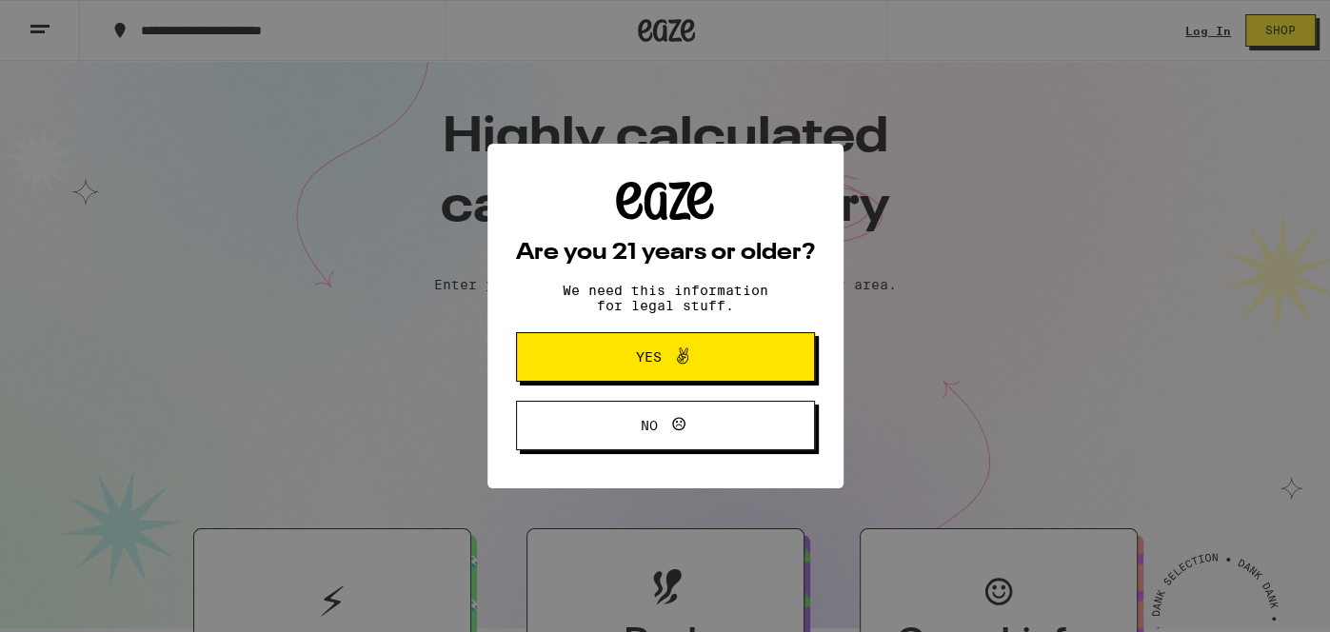
click at [683, 364] on icon at bounding box center [682, 356] width 23 height 23
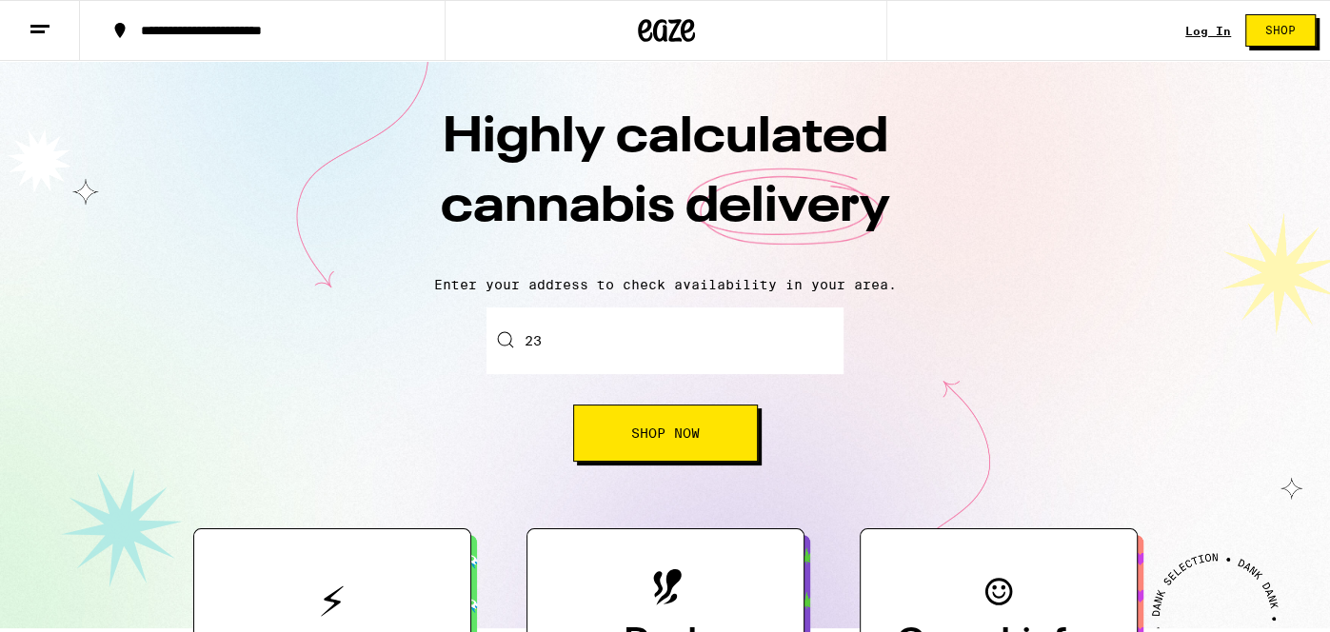
click at [652, 356] on input "23" at bounding box center [664, 340] width 357 height 67
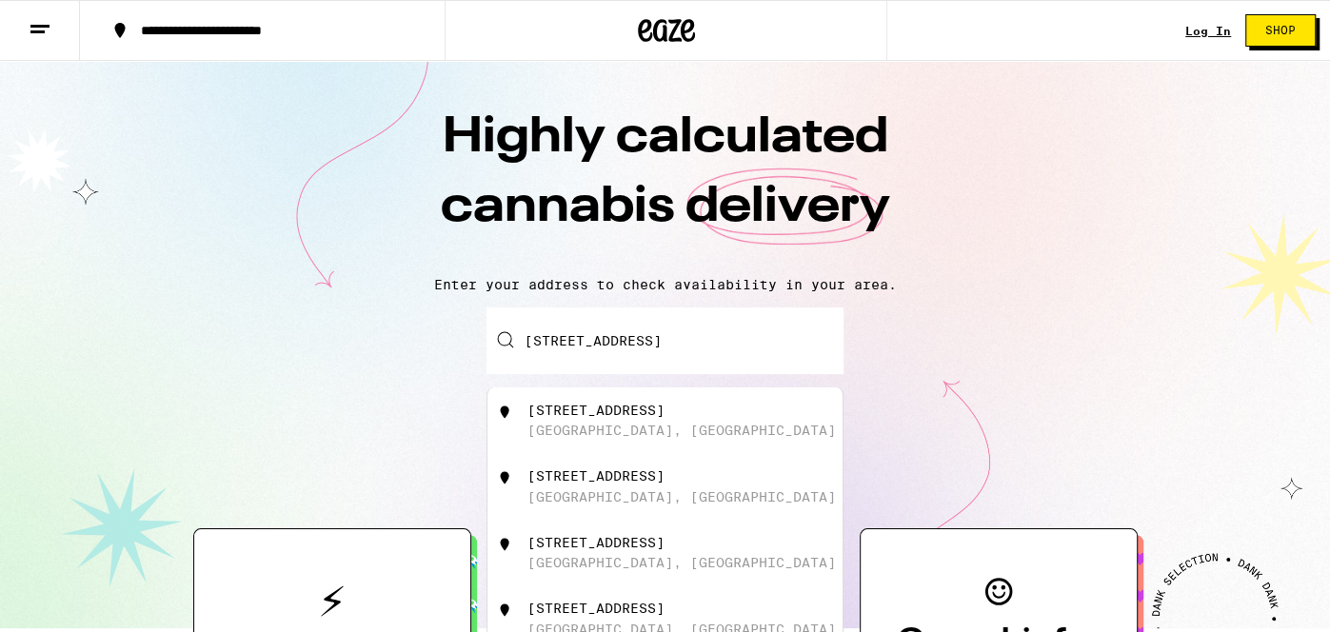
click at [593, 418] on div "2308 T Street" at bounding box center [595, 410] width 137 height 15
type input "2308 T Street, Sacramento, CA"
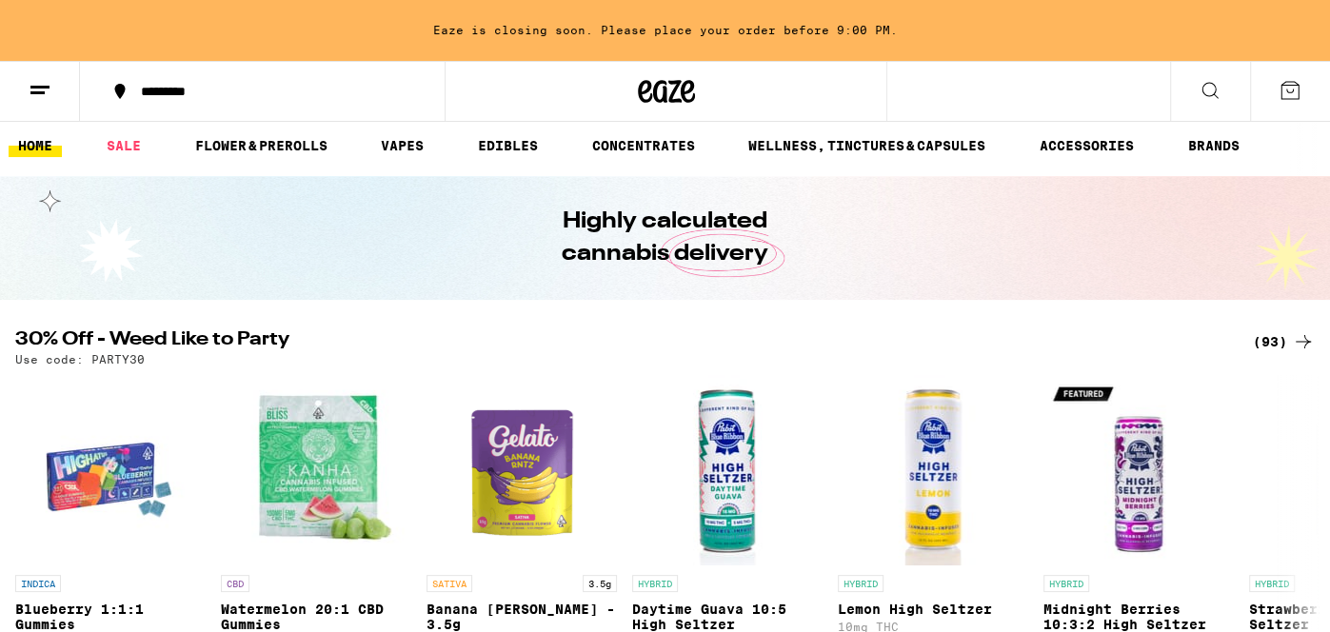
scroll to position [6, 0]
click at [425, 126] on ul "HOME SALE FLOWER & PREROLLS VAPES EDIBLES CONCENTRATES WELLNESS, TINCTURES & CA…" at bounding box center [665, 146] width 1330 height 61
click at [417, 145] on link "VAPES" at bounding box center [402, 146] width 62 height 23
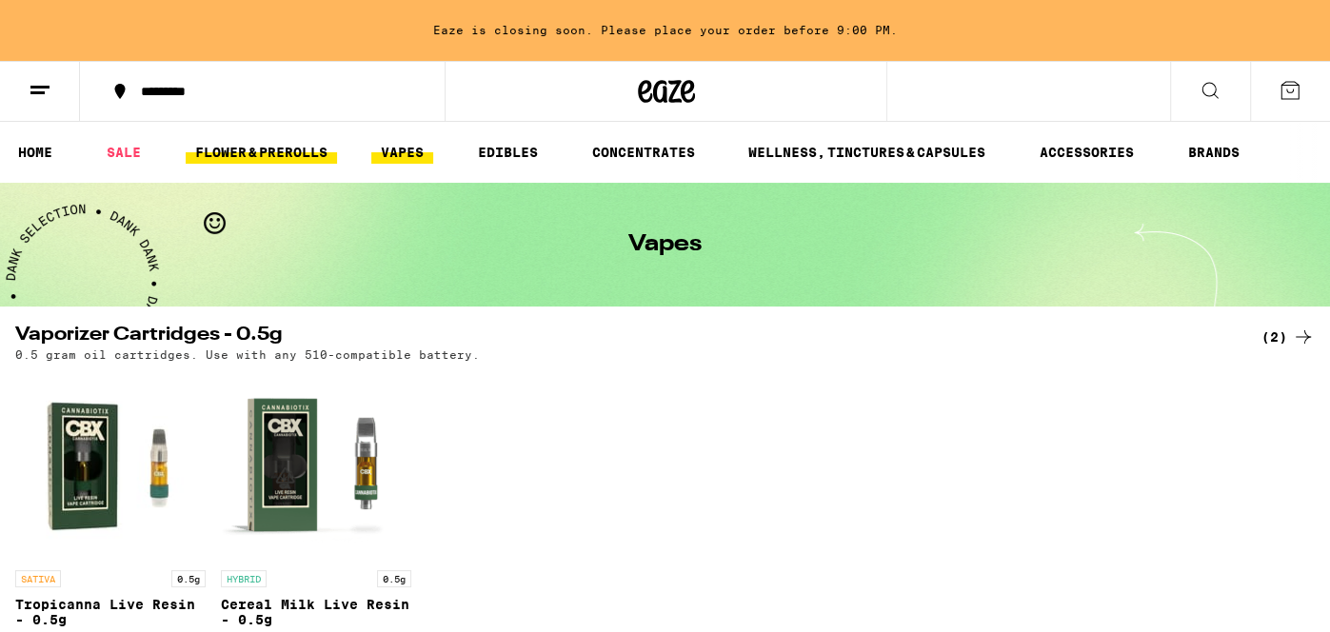
click at [247, 156] on link "FLOWER & PREROLLS" at bounding box center [261, 152] width 151 height 23
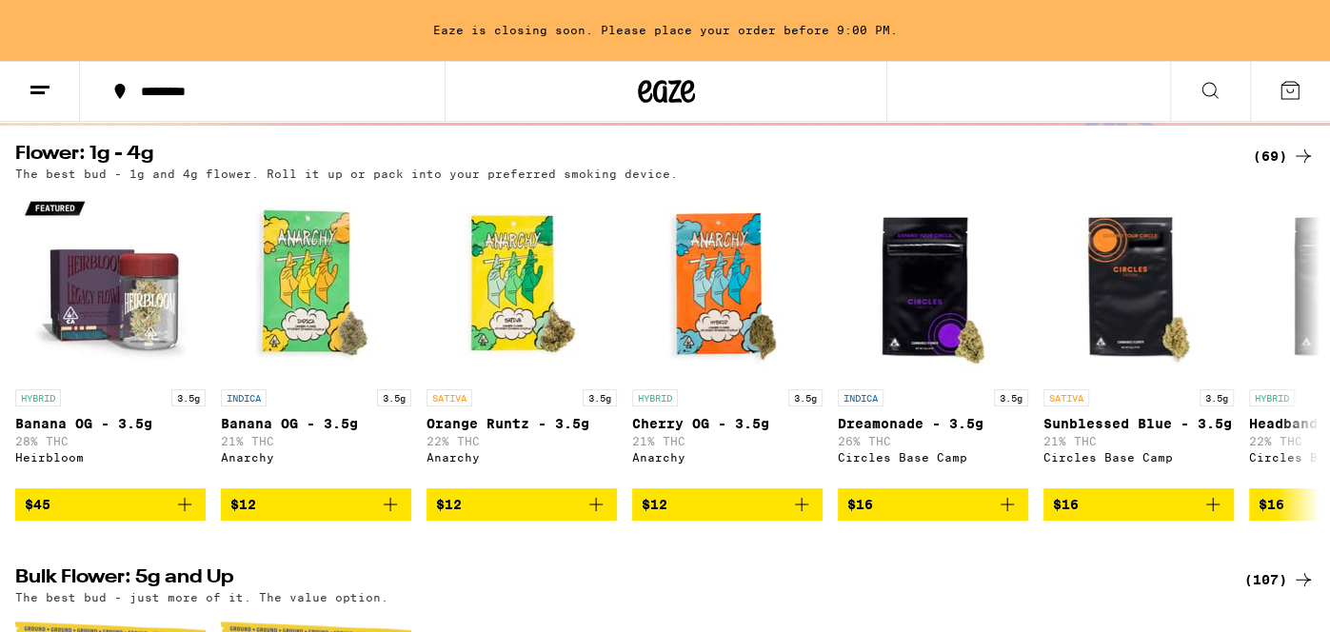
scroll to position [182, 0]
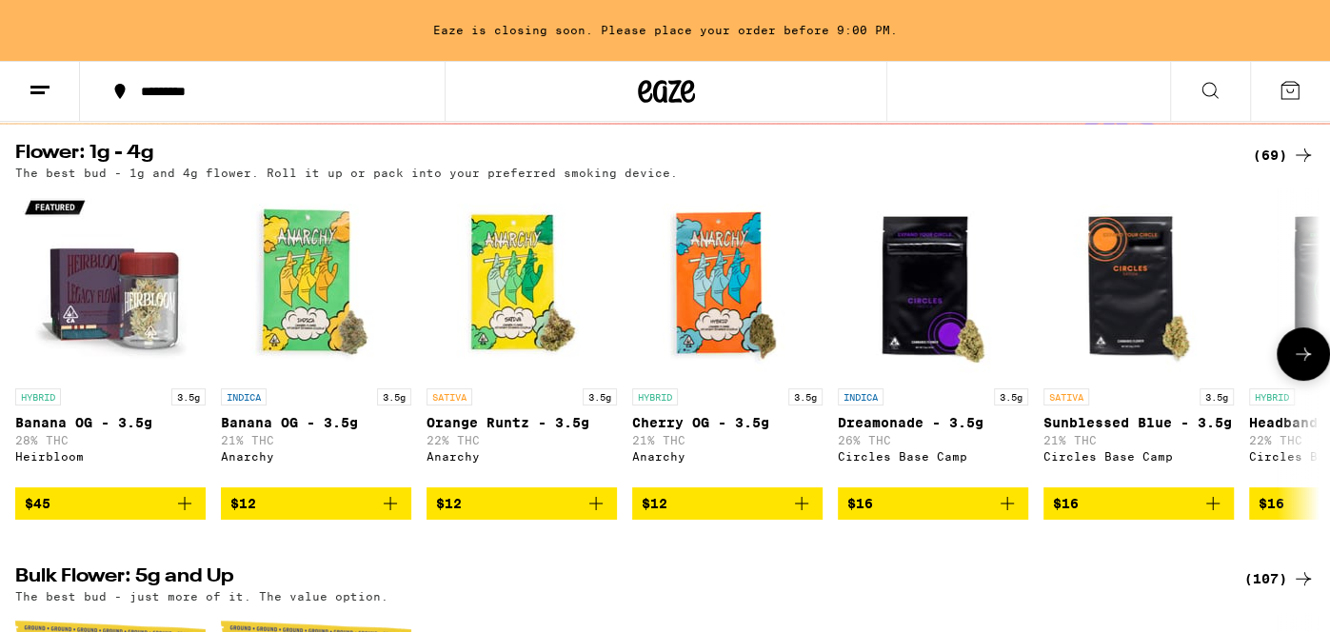
click at [795, 506] on icon "Add to bag" at bounding box center [801, 503] width 23 height 23
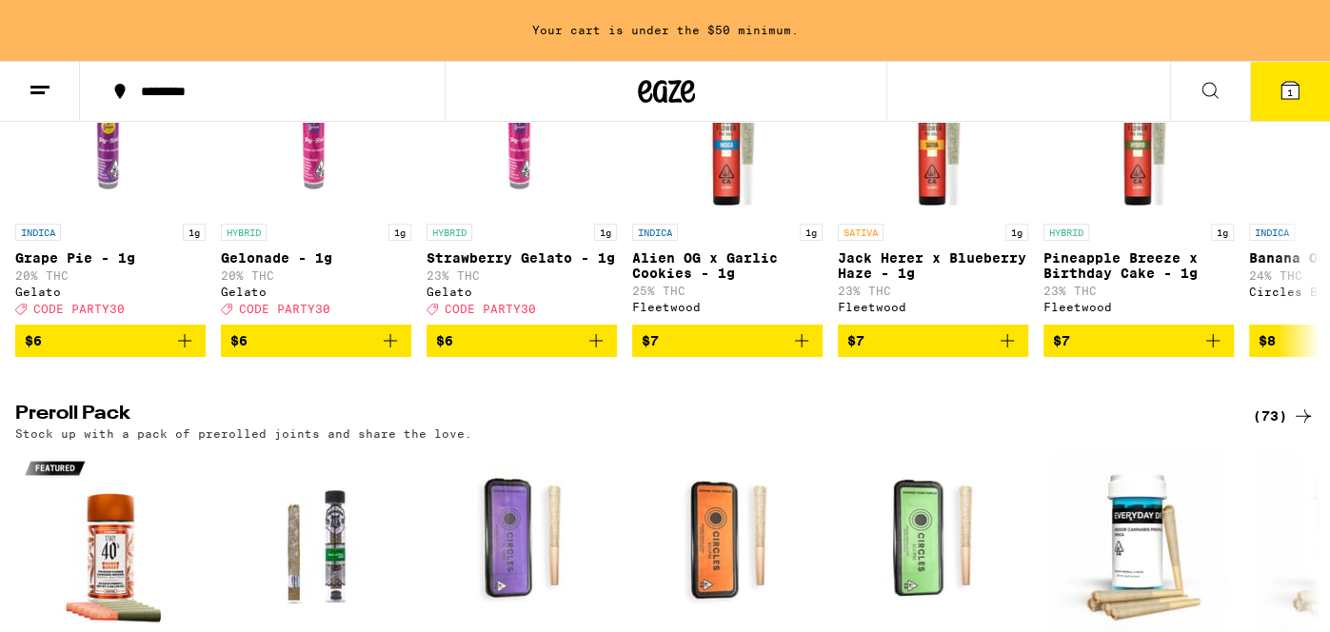
scroll to position [0, 0]
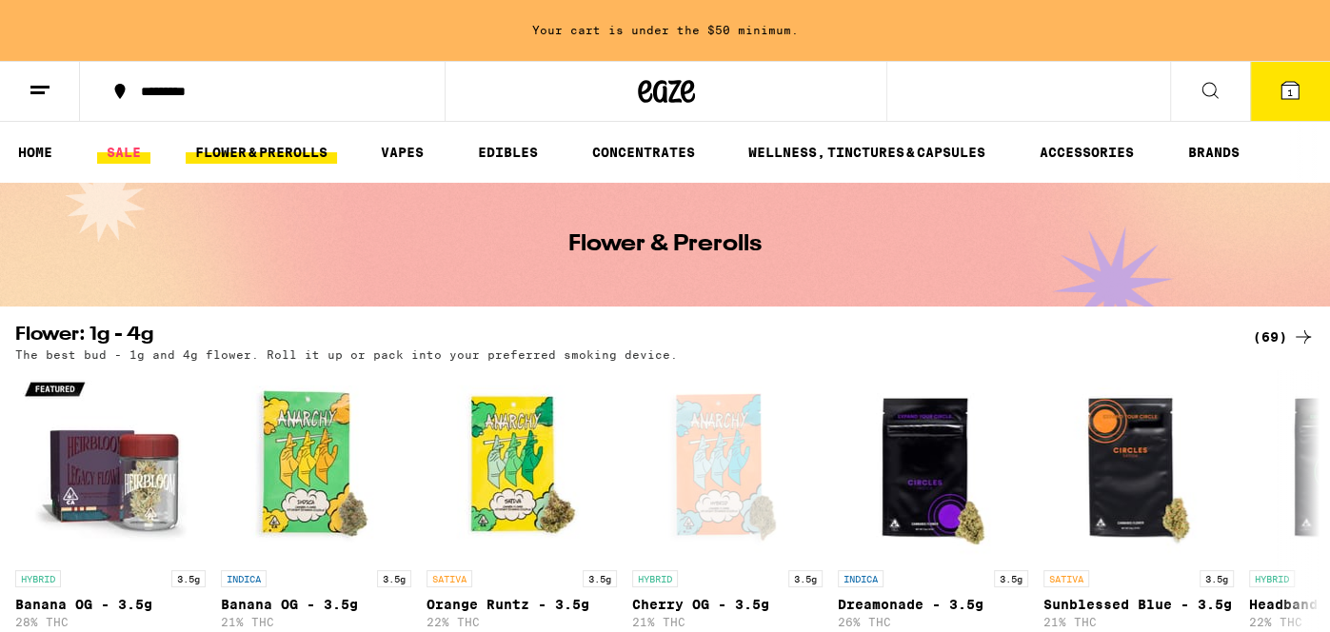
click at [132, 141] on link "SALE" at bounding box center [123, 152] width 53 height 23
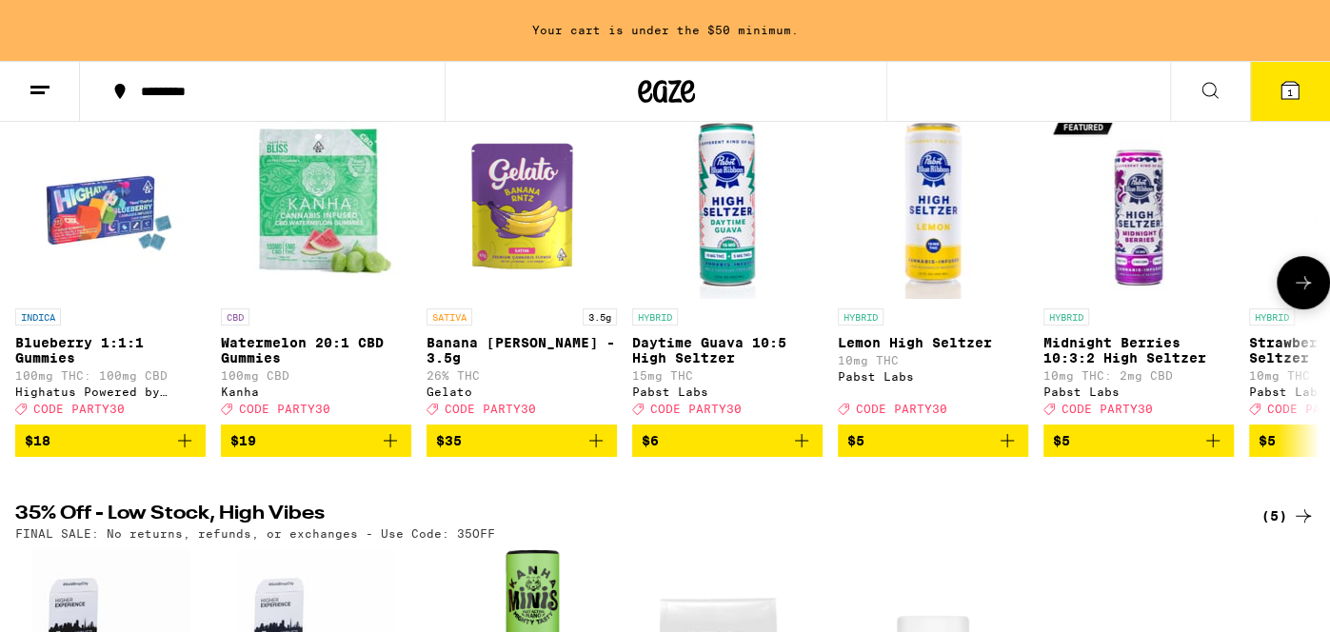
scroll to position [266, 0]
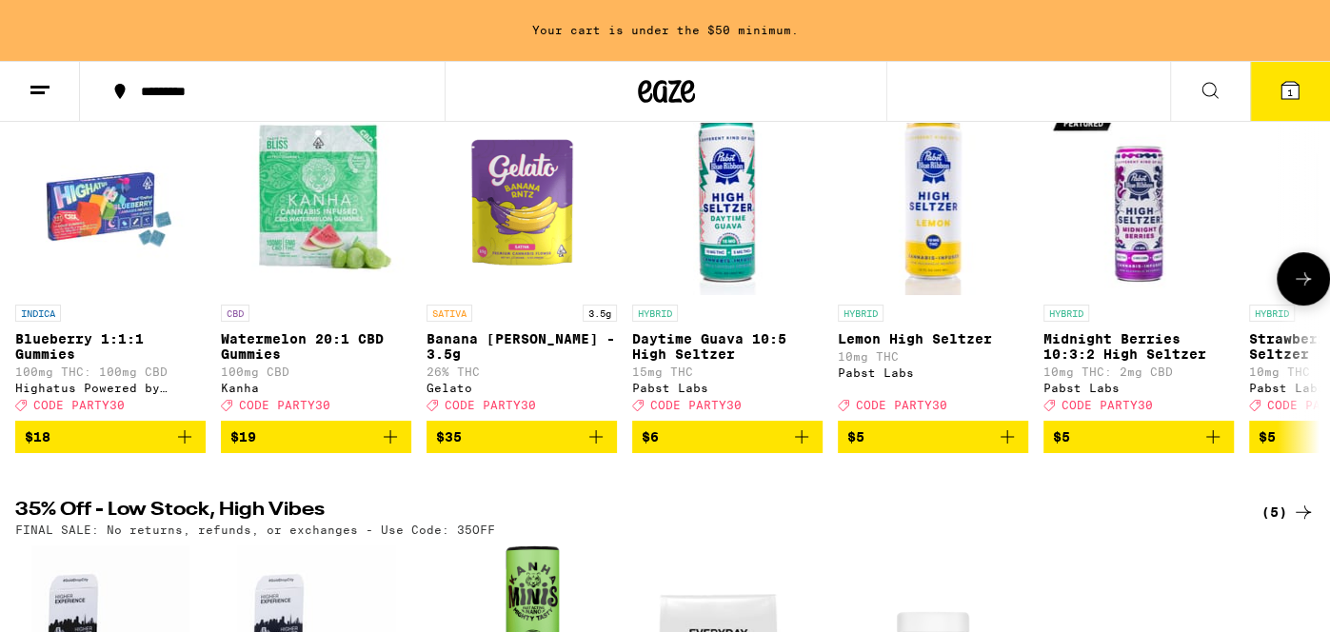
click at [1306, 274] on icon at bounding box center [1303, 278] width 23 height 23
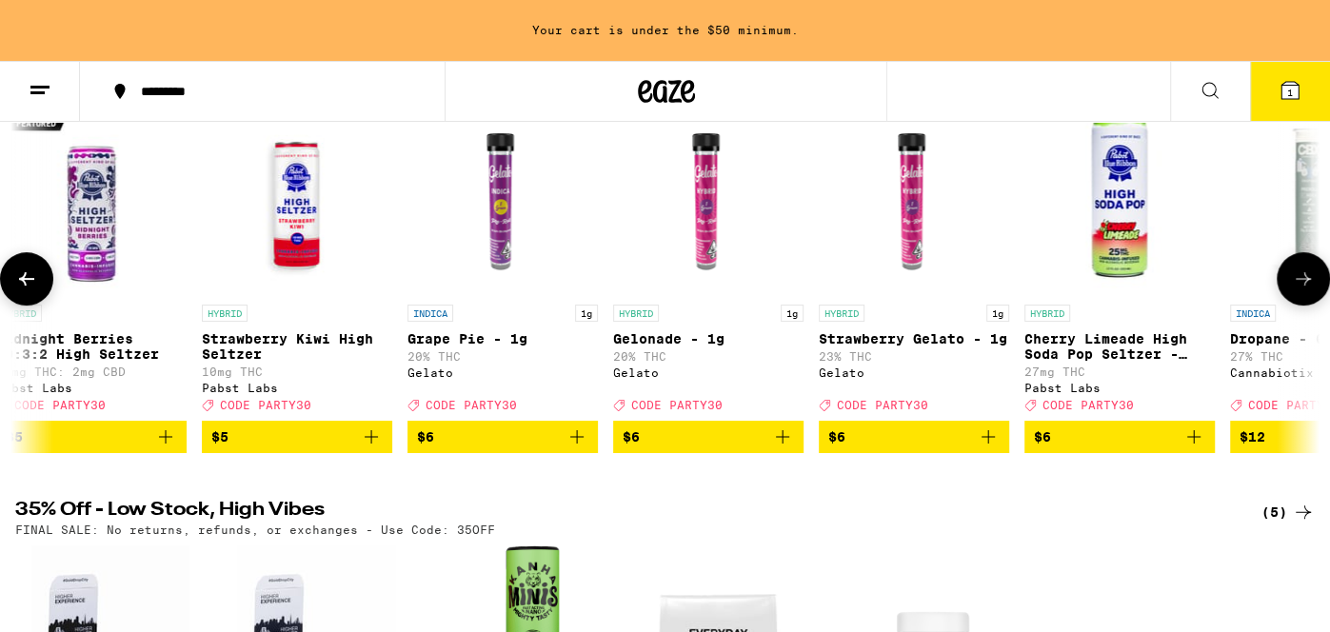
scroll to position [0, 1092]
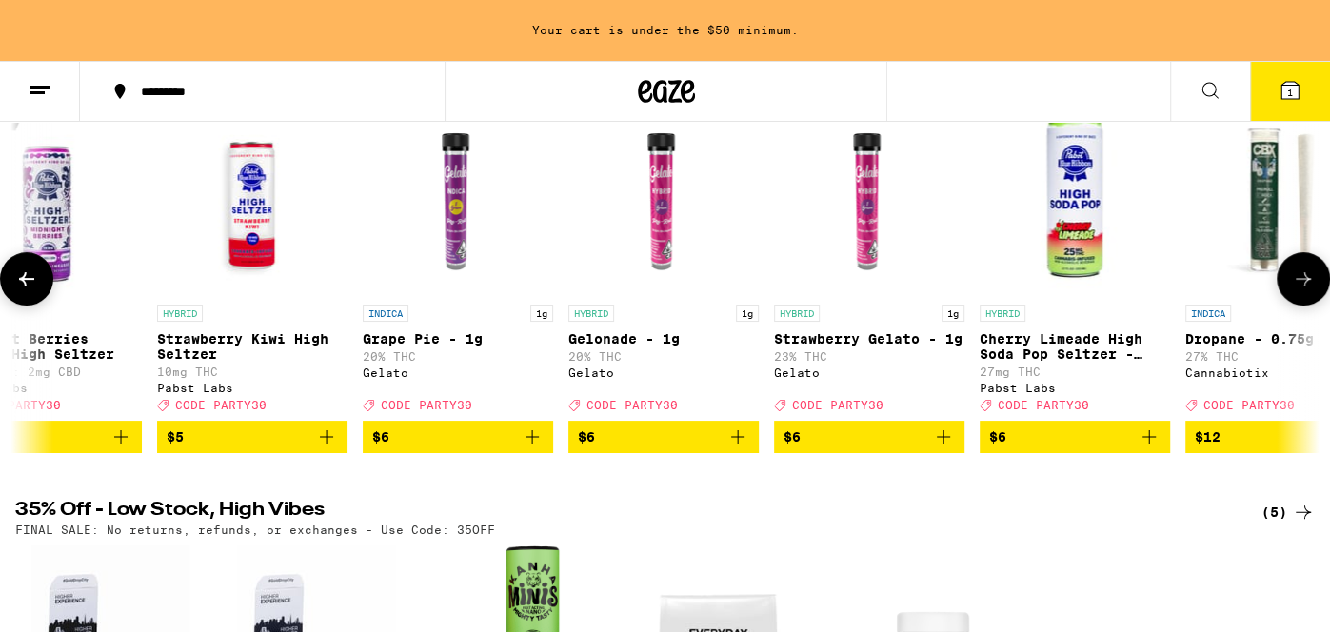
click at [737, 444] on icon "Add to bag" at bounding box center [737, 436] width 13 height 13
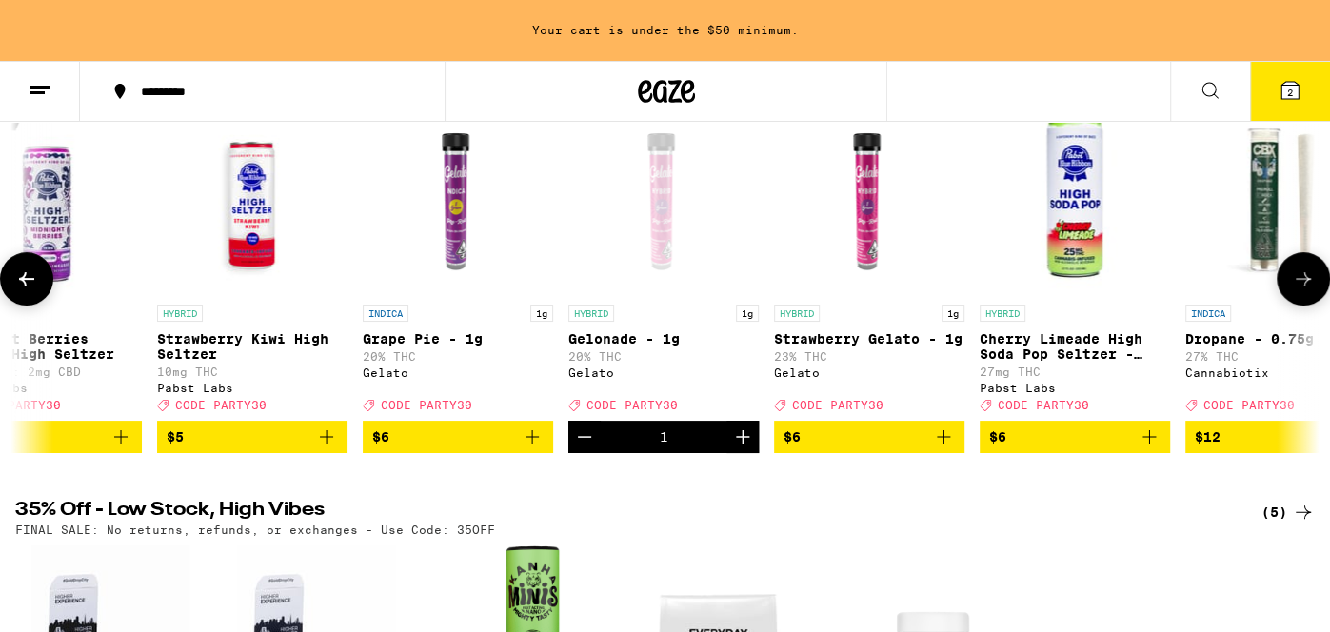
click at [940, 445] on icon "Add to bag" at bounding box center [943, 436] width 23 height 23
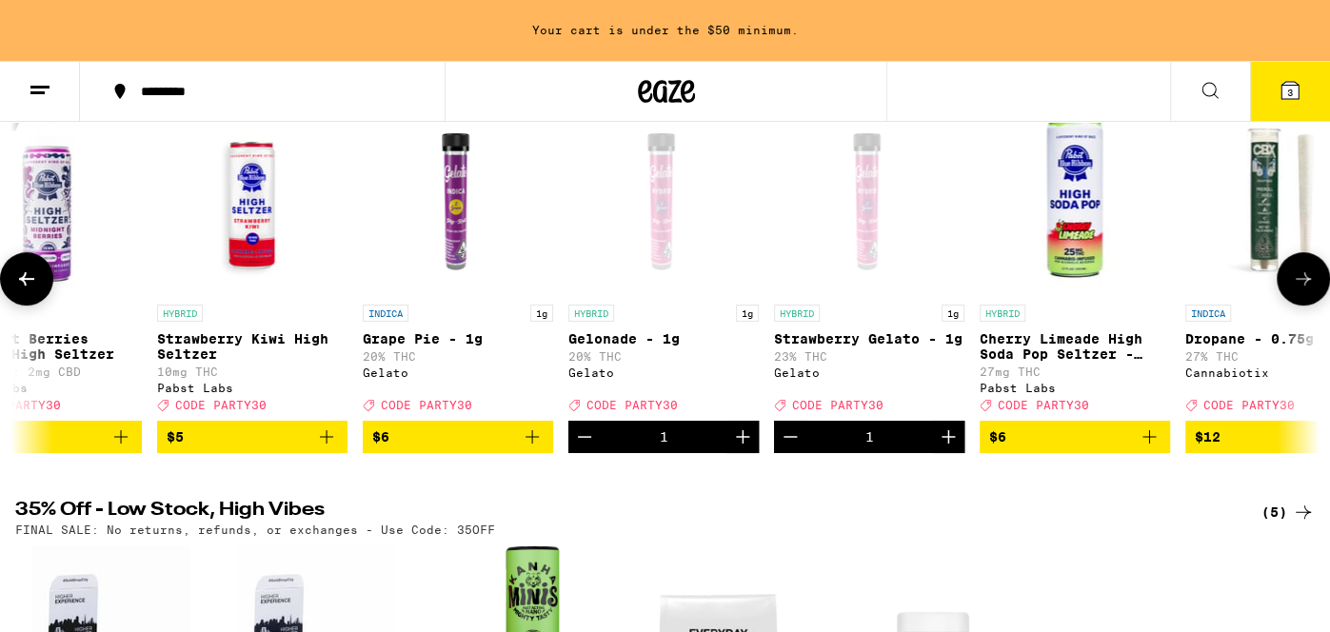
click at [1299, 297] on button at bounding box center [1302, 278] width 53 height 53
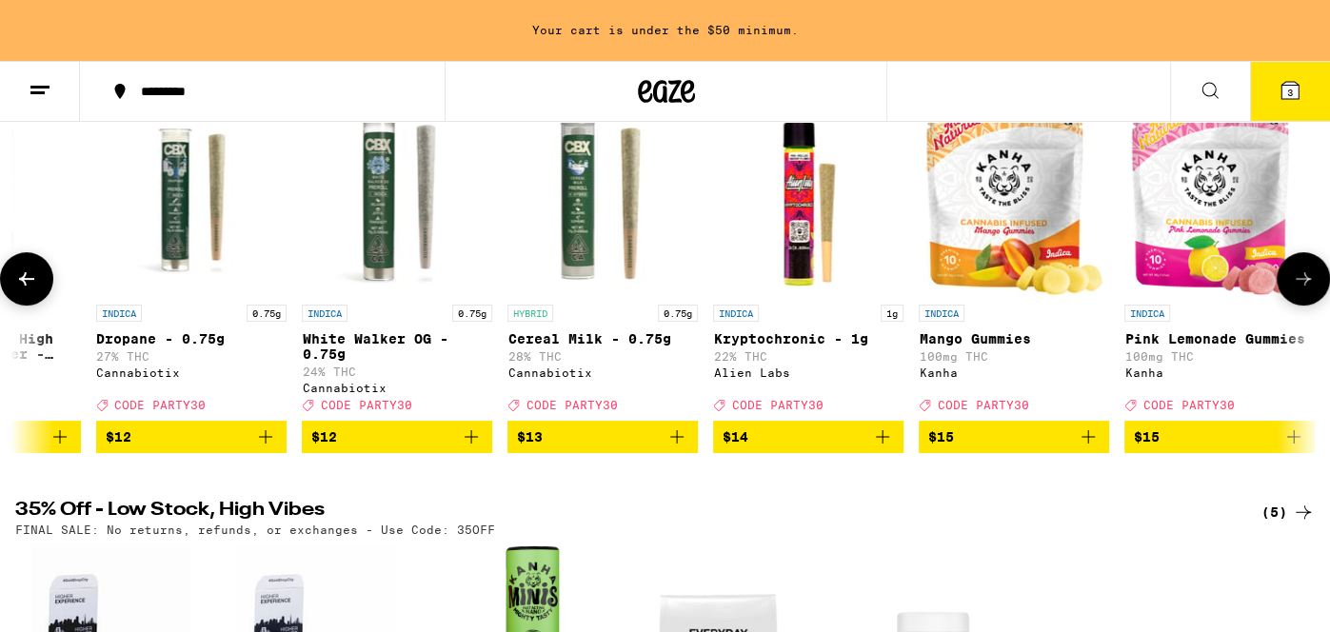
scroll to position [0, 2184]
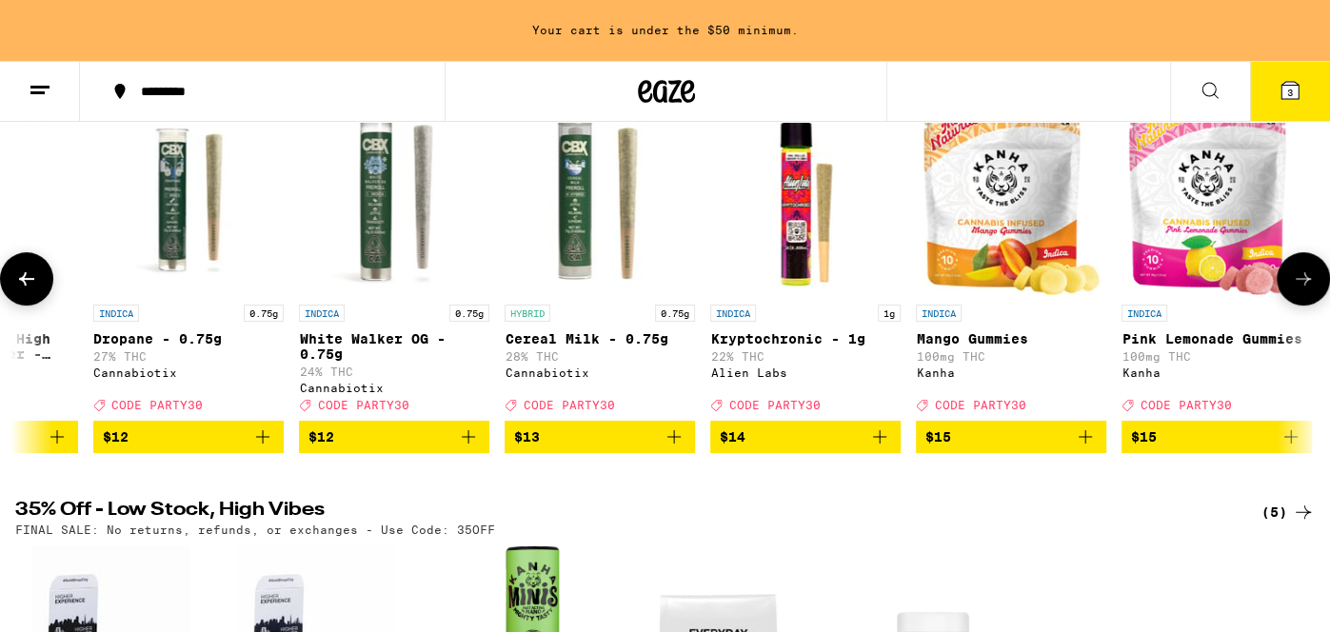
click at [1296, 297] on button at bounding box center [1302, 278] width 53 height 53
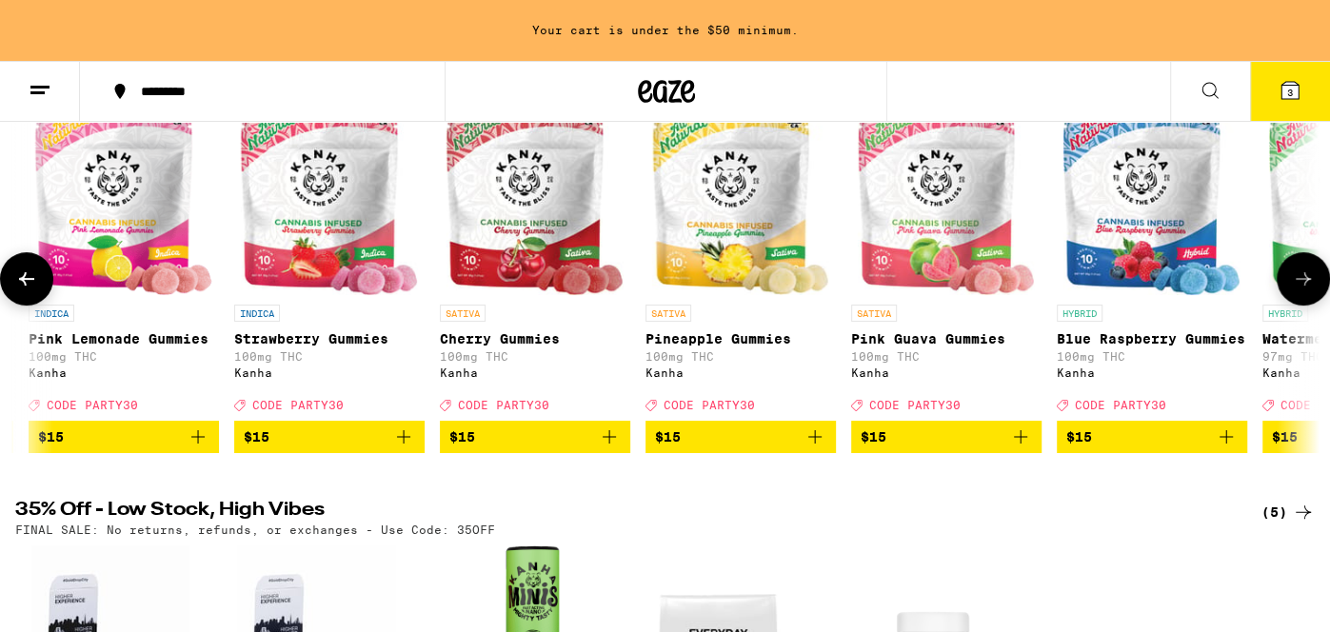
click at [1296, 297] on button at bounding box center [1302, 278] width 53 height 53
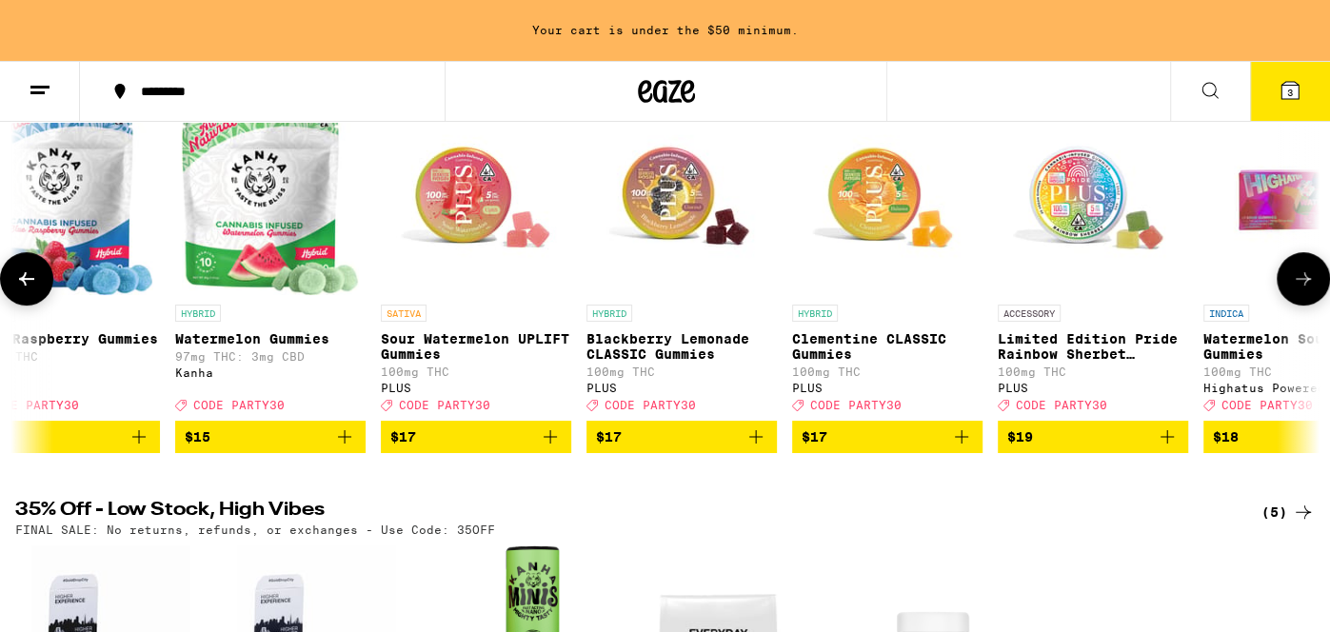
click at [1296, 297] on button at bounding box center [1302, 278] width 53 height 53
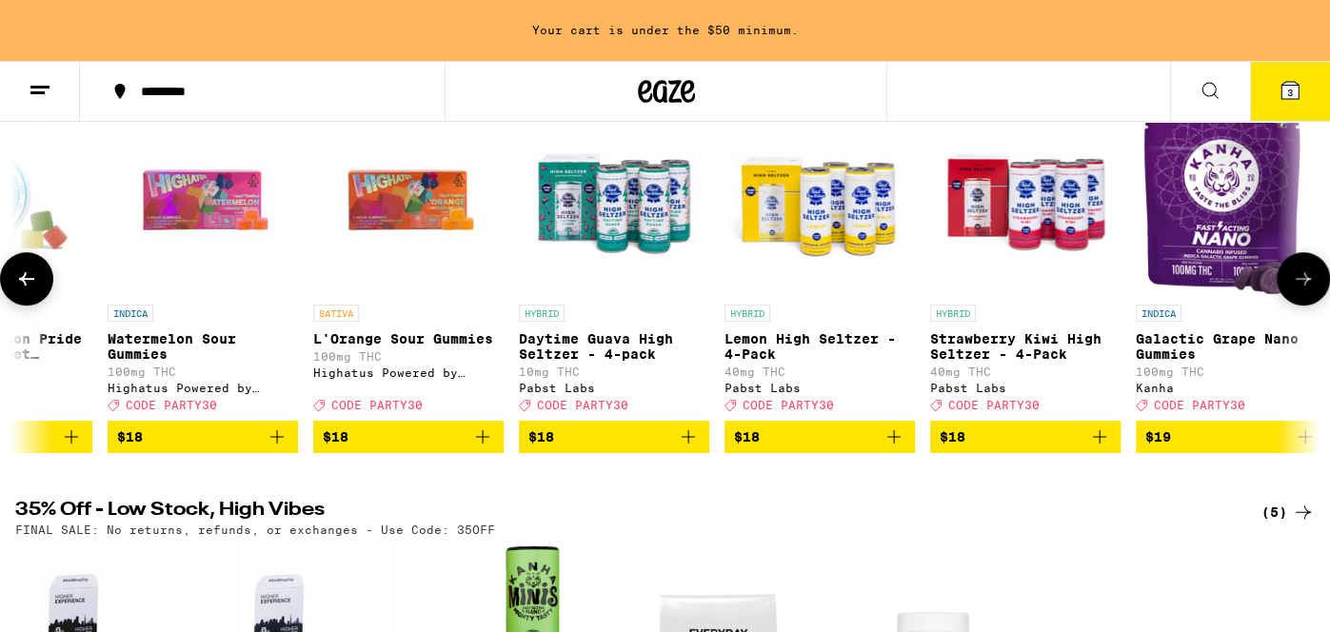
click at [1296, 297] on button at bounding box center [1302, 278] width 53 height 53
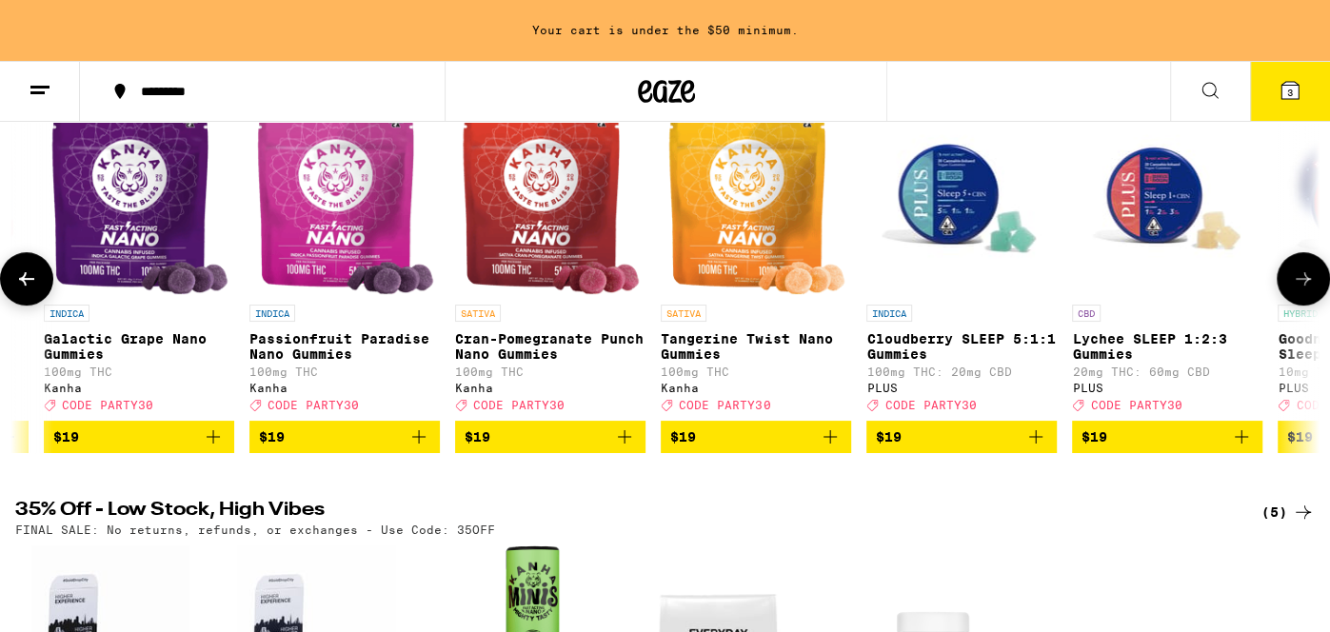
click at [1296, 297] on button at bounding box center [1302, 278] width 53 height 53
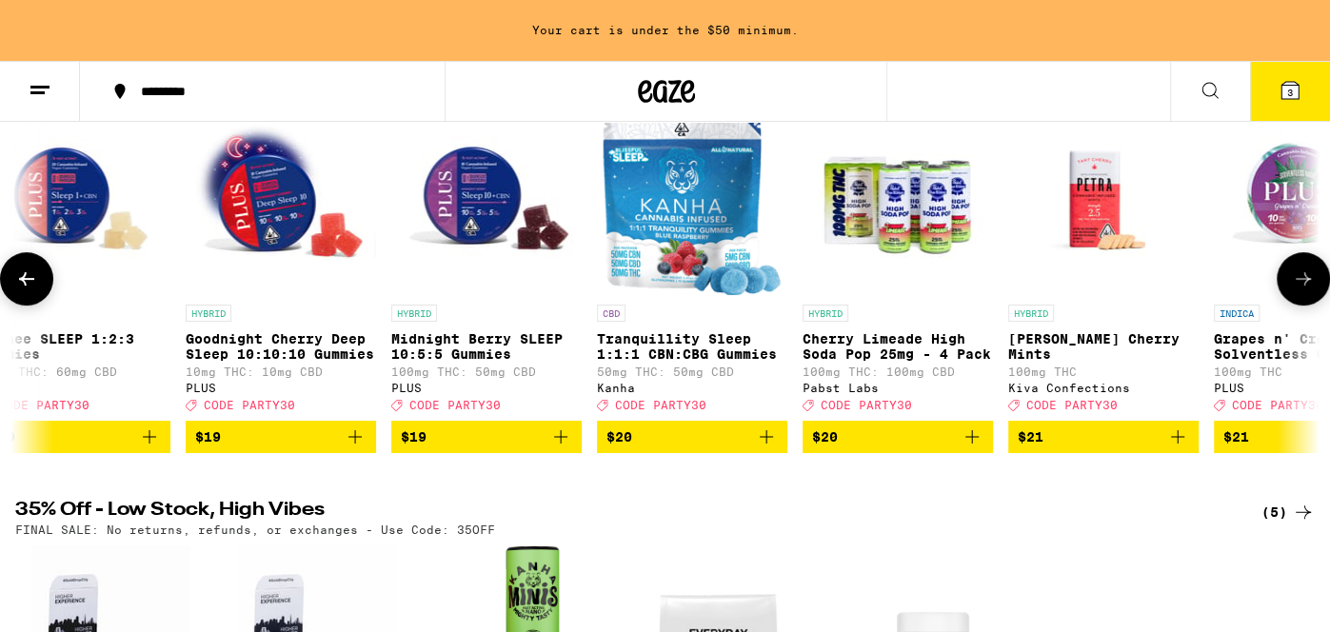
click at [1296, 297] on button at bounding box center [1302, 278] width 53 height 53
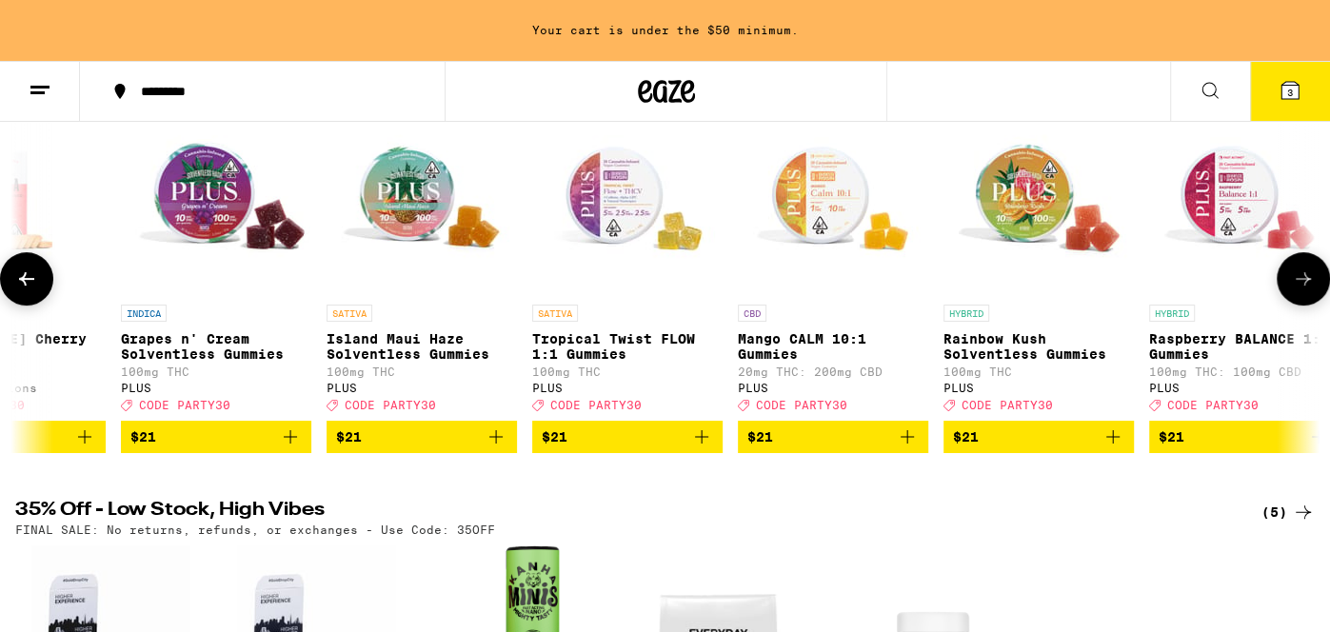
click at [1296, 297] on button at bounding box center [1302, 278] width 53 height 53
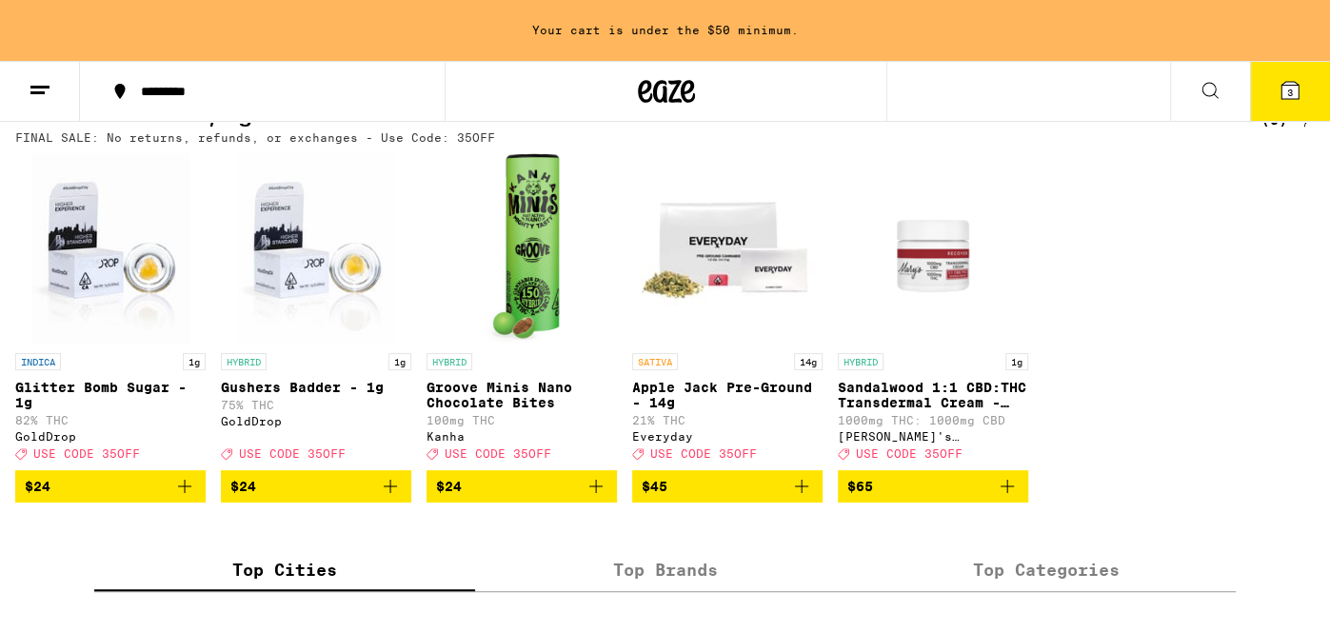
scroll to position [0, 0]
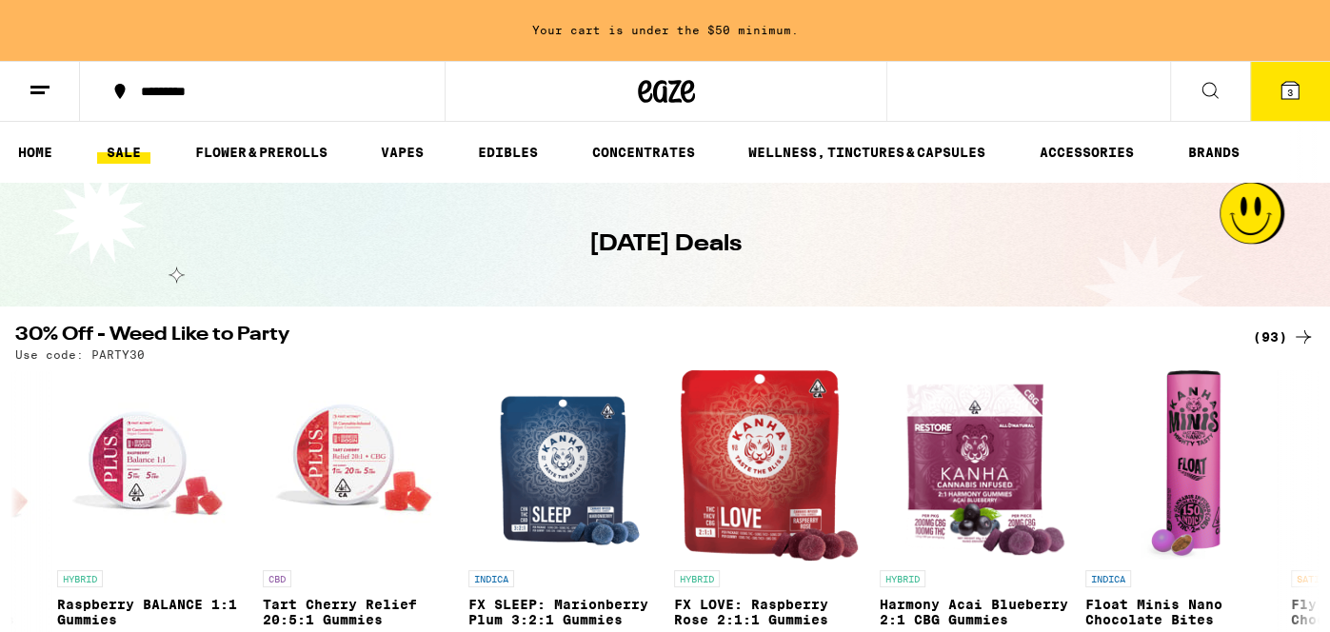
click at [1282, 98] on icon at bounding box center [1289, 90] width 17 height 17
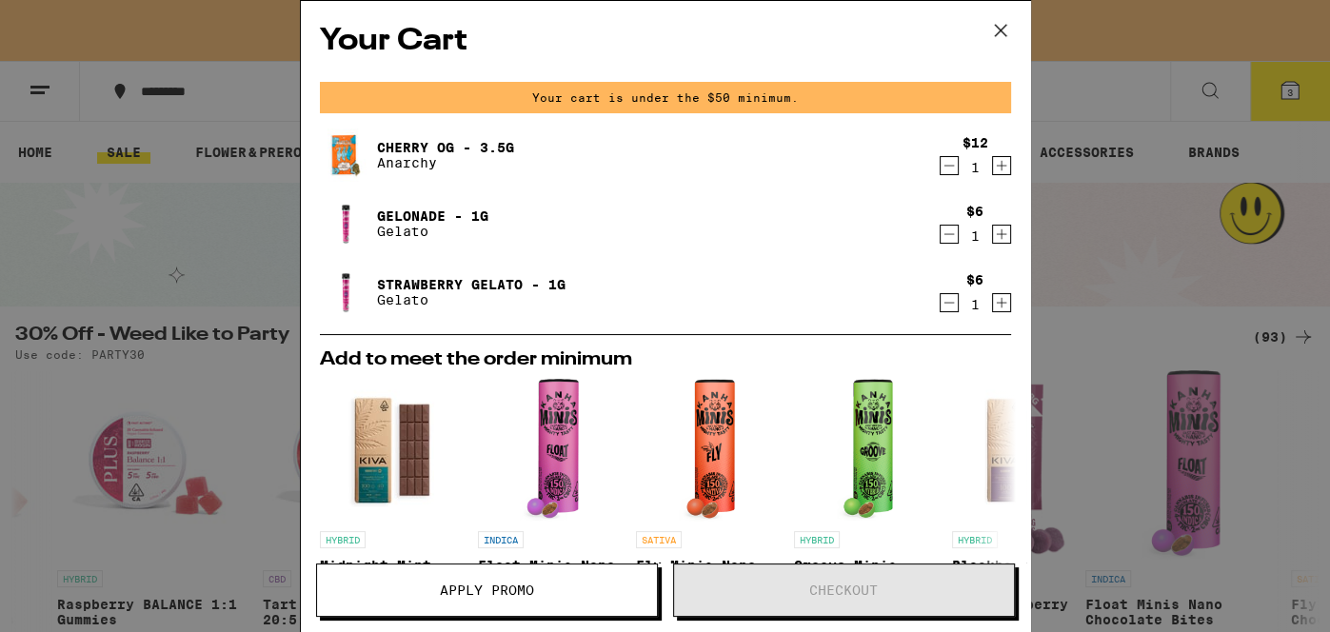
click at [521, 617] on button "Apply Promo" at bounding box center [487, 590] width 342 height 53
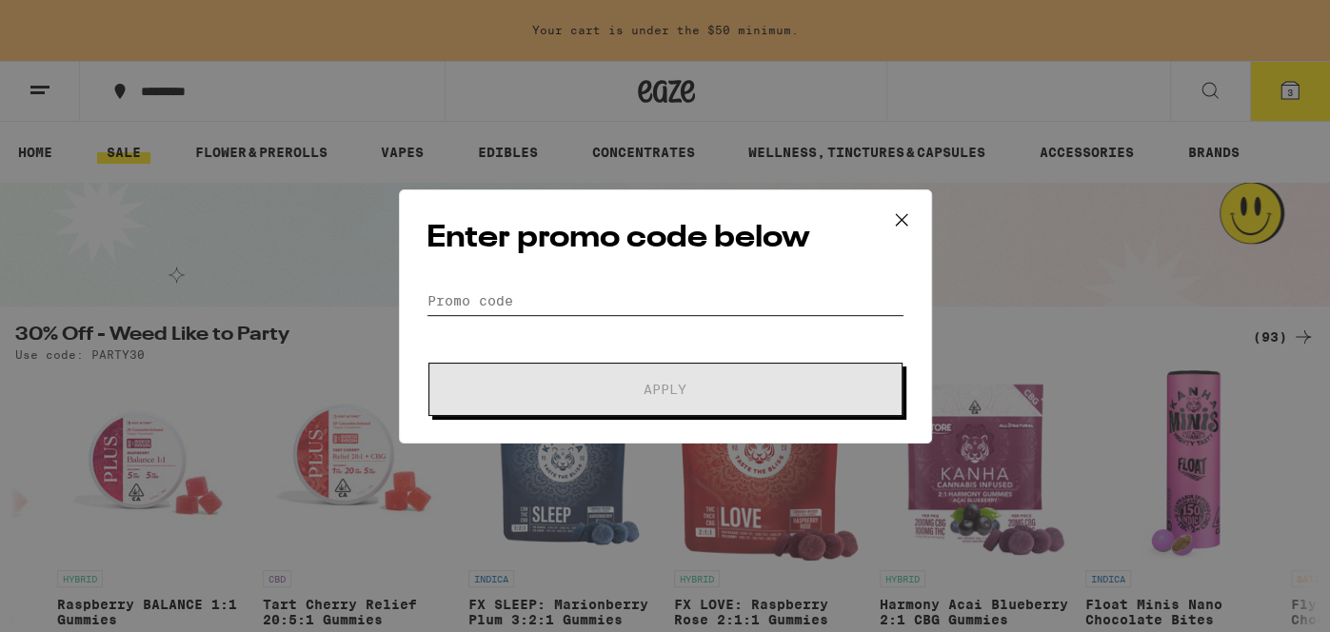
click at [521, 305] on input "Promo Code" at bounding box center [665, 301] width 478 height 29
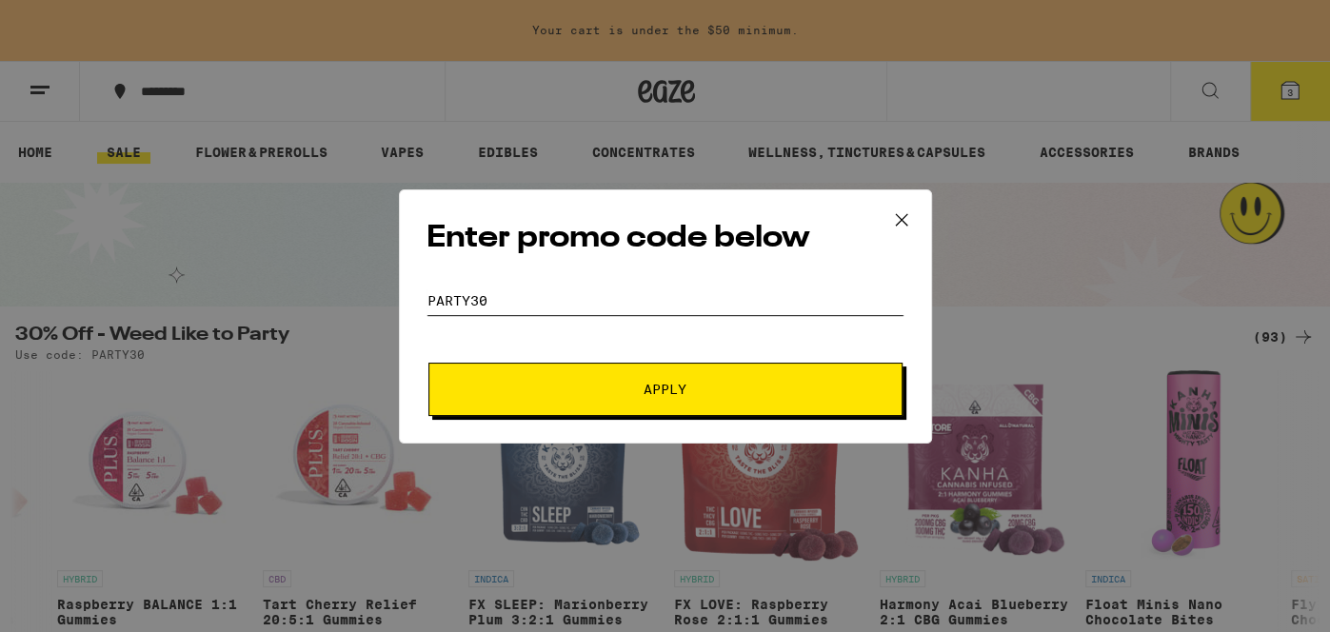
type input "party30"
click at [541, 402] on button "Apply" at bounding box center [665, 389] width 474 height 53
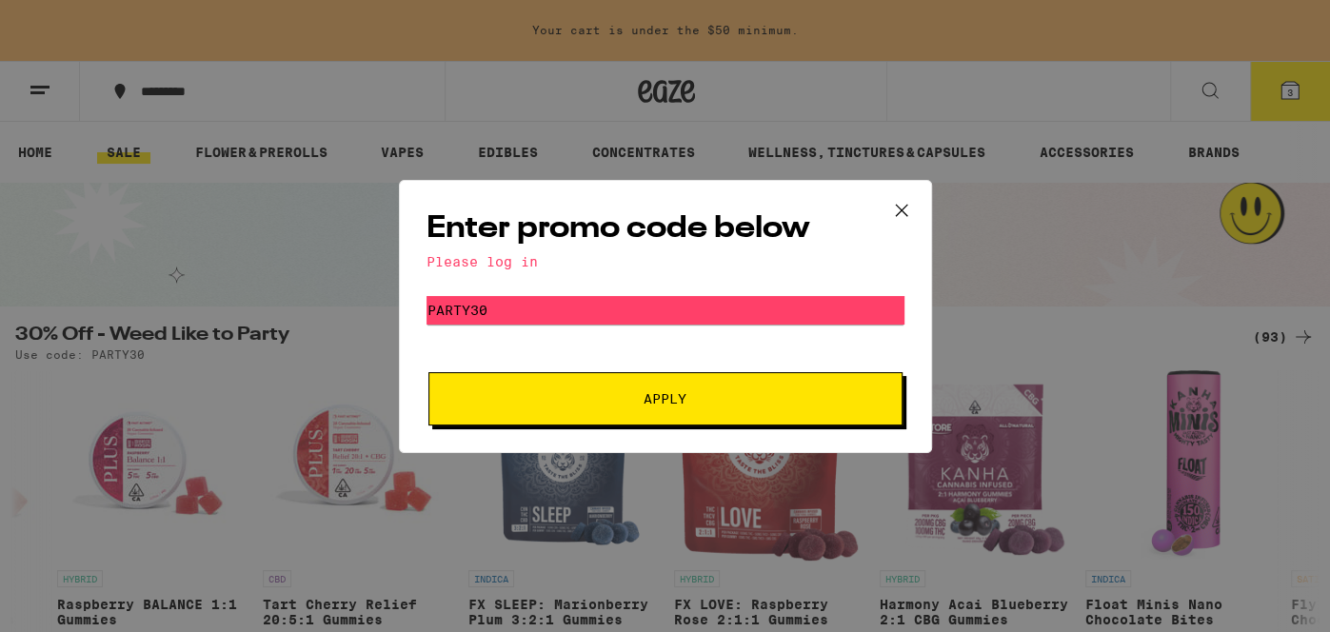
click at [896, 213] on icon at bounding box center [901, 210] width 29 height 29
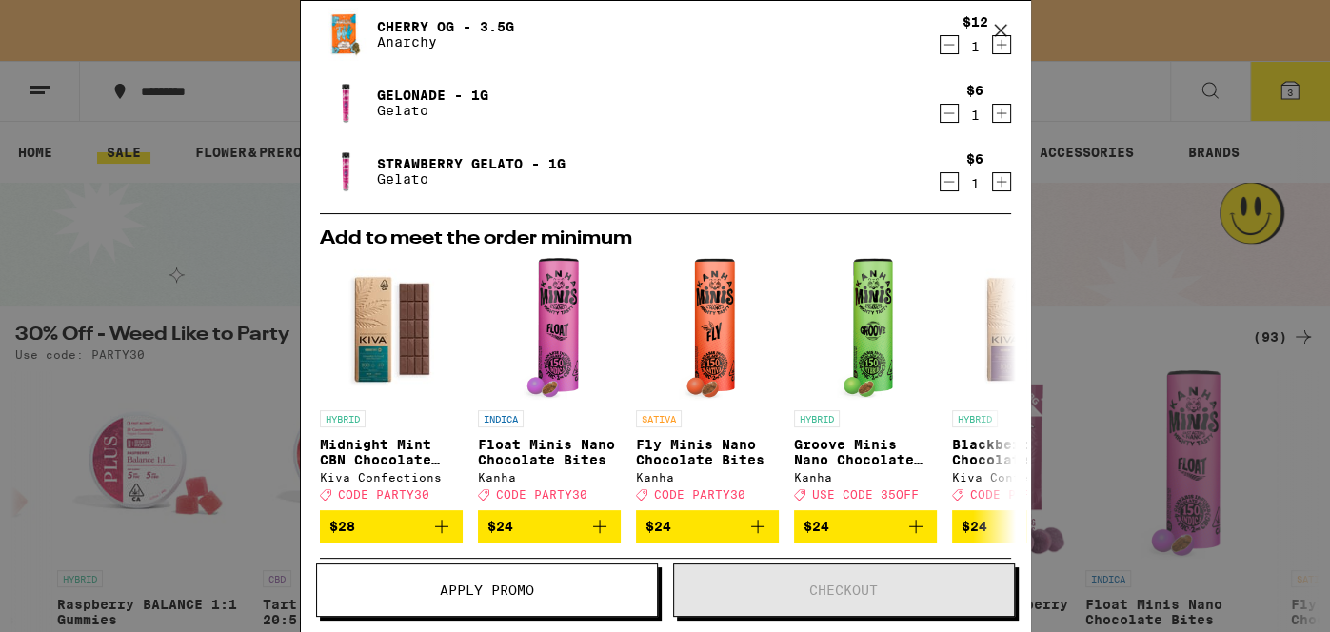
scroll to position [121, 0]
click at [997, 27] on icon at bounding box center [999, 30] width 11 height 11
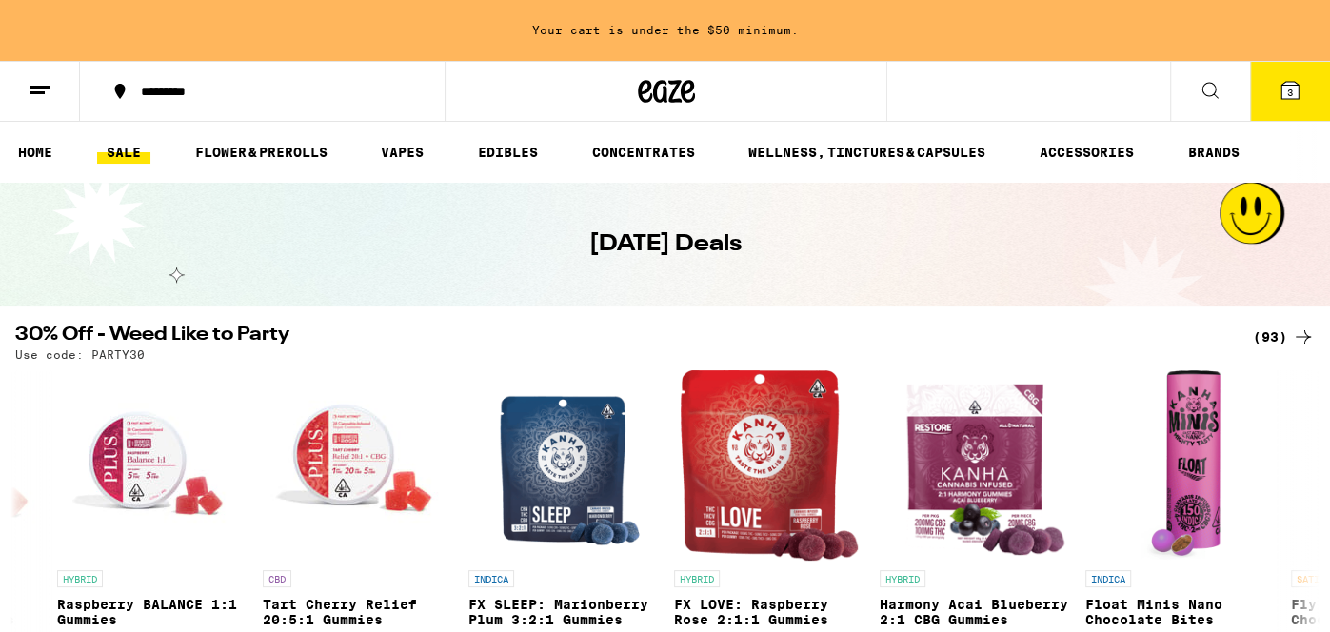
click at [30, 98] on icon at bounding box center [40, 90] width 23 height 23
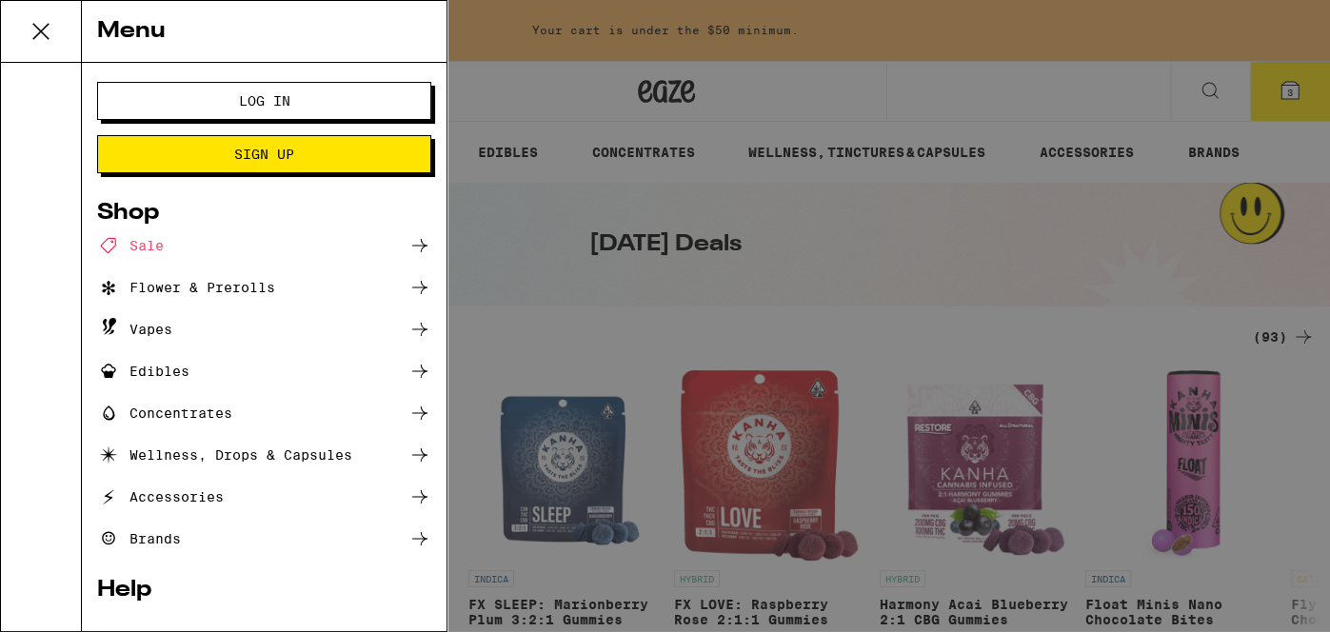
click at [300, 156] on span "Sign Up" at bounding box center [264, 154] width 180 height 13
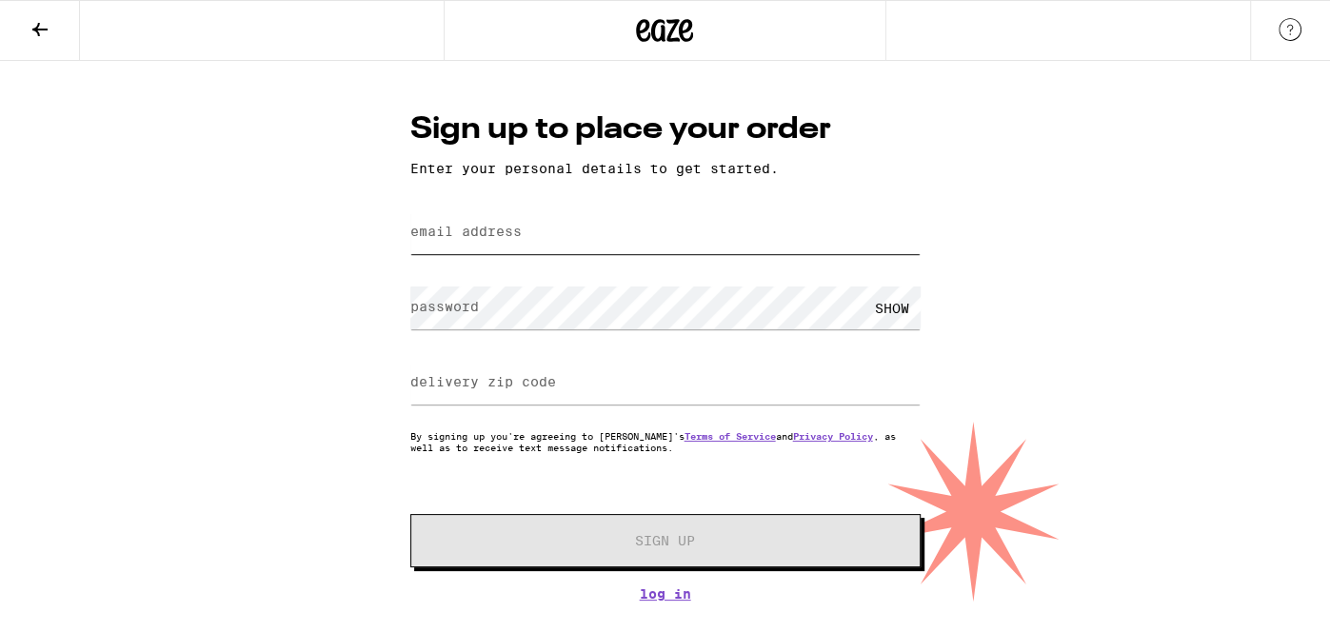
click at [569, 241] on input "email address" at bounding box center [665, 232] width 510 height 43
type input "amber.s.garay@gmail.com"
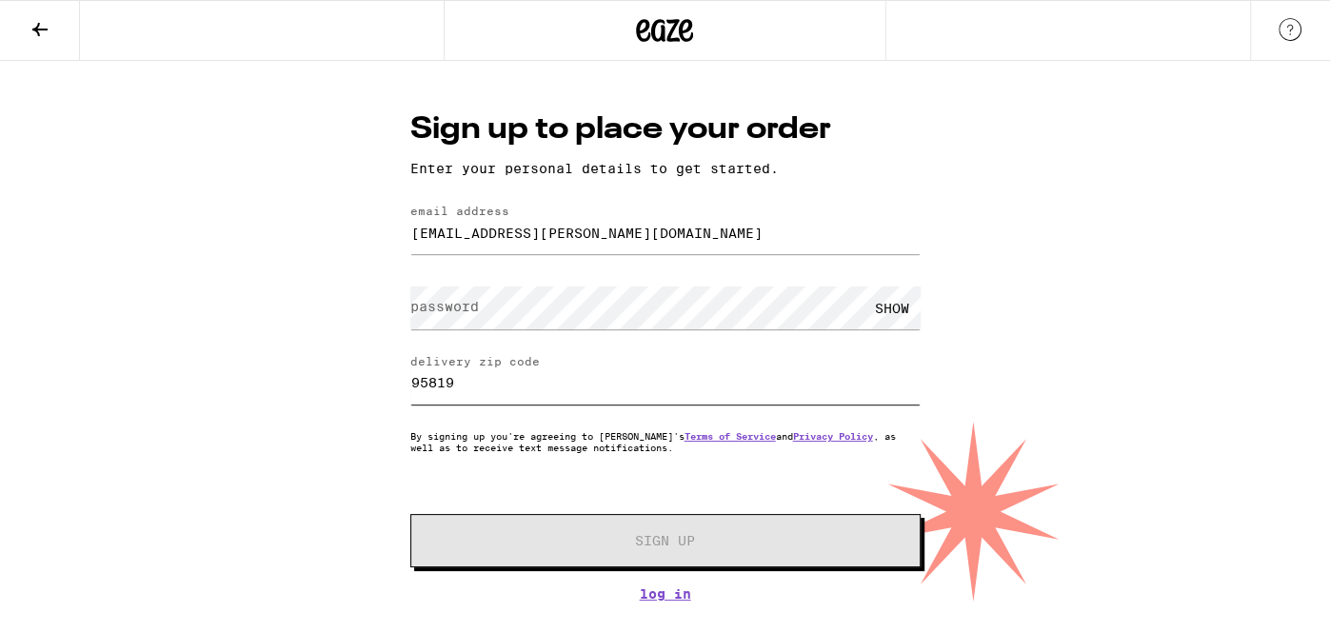
click at [552, 375] on input "95819" at bounding box center [665, 383] width 510 height 43
type input "95814"
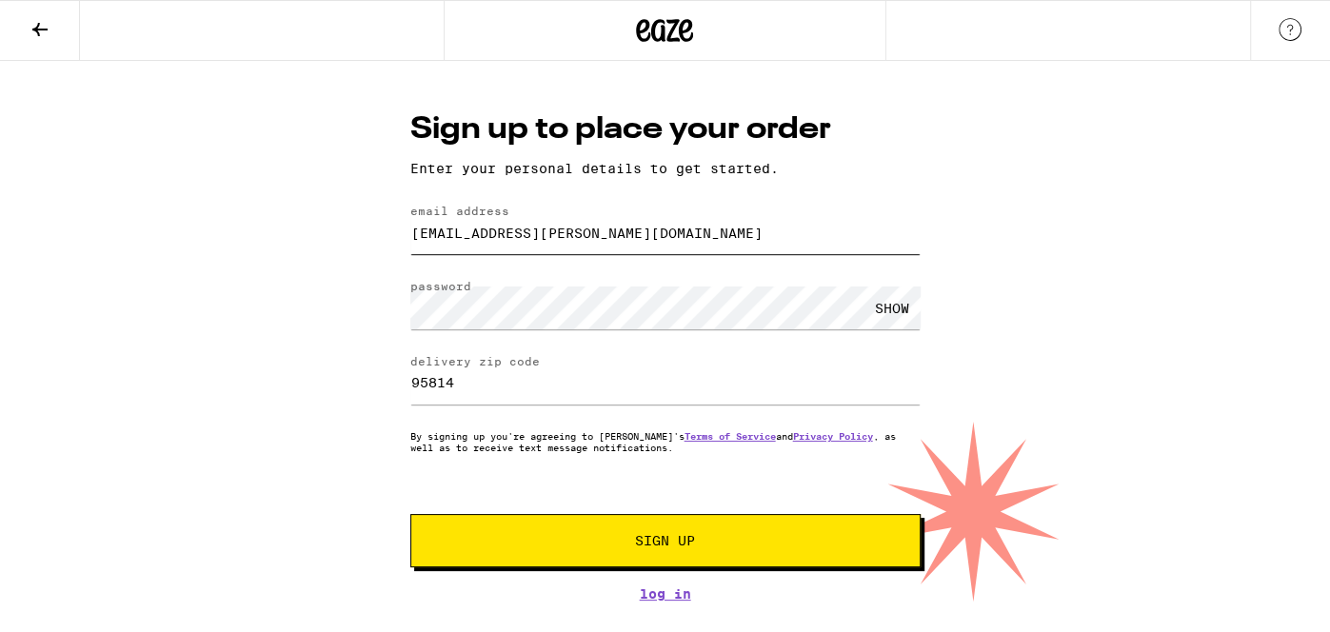
drag, startPoint x: 521, startPoint y: 236, endPoint x: 453, endPoint y: 238, distance: 67.6
click at [453, 238] on input "amber.s.garay@gmail.com" at bounding box center [665, 232] width 510 height 43
type input "[EMAIL_ADDRESS][DOMAIN_NAME]"
click at [560, 538] on span "Sign Up" at bounding box center [665, 540] width 379 height 13
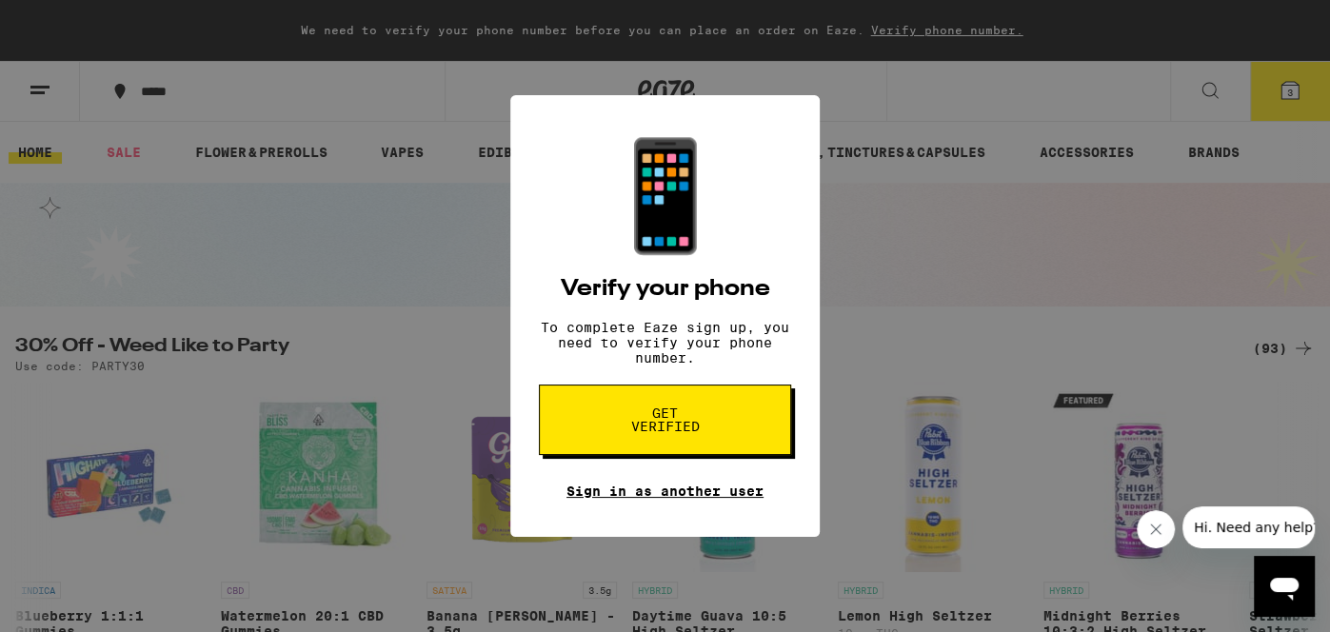
click at [706, 491] on link "Sign in as another user" at bounding box center [664, 491] width 197 height 15
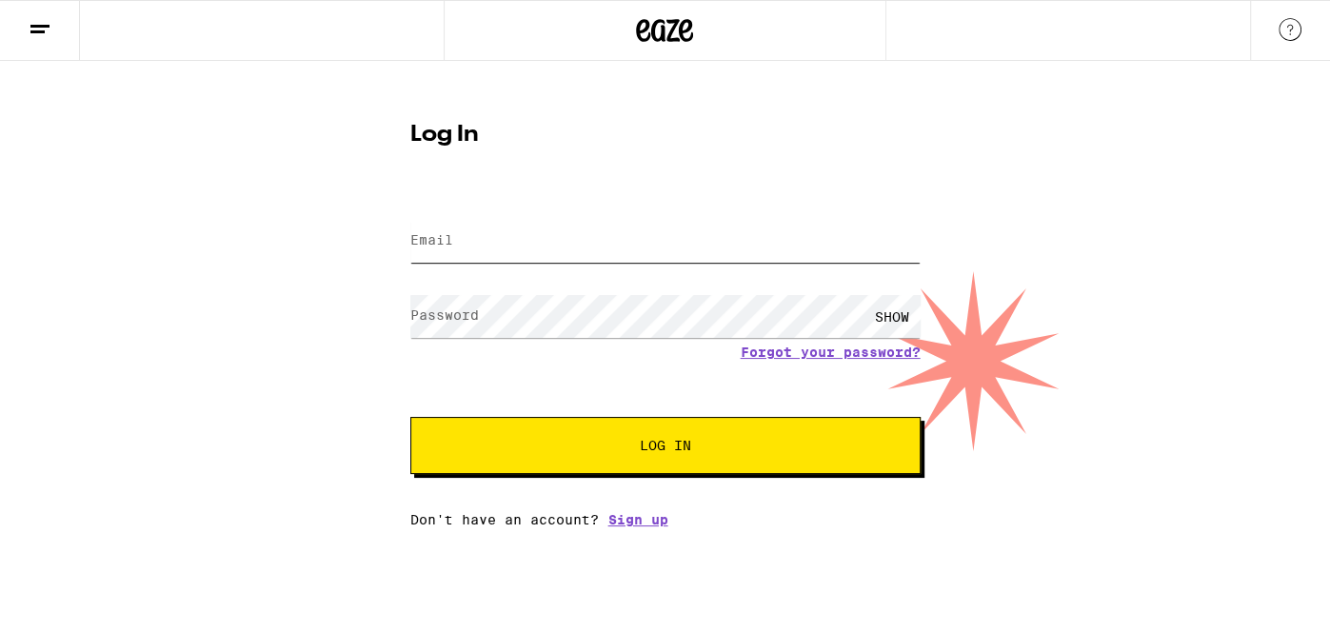
type input "[EMAIL_ADDRESS][DOMAIN_NAME]"
click at [644, 435] on button "Log In" at bounding box center [665, 445] width 510 height 57
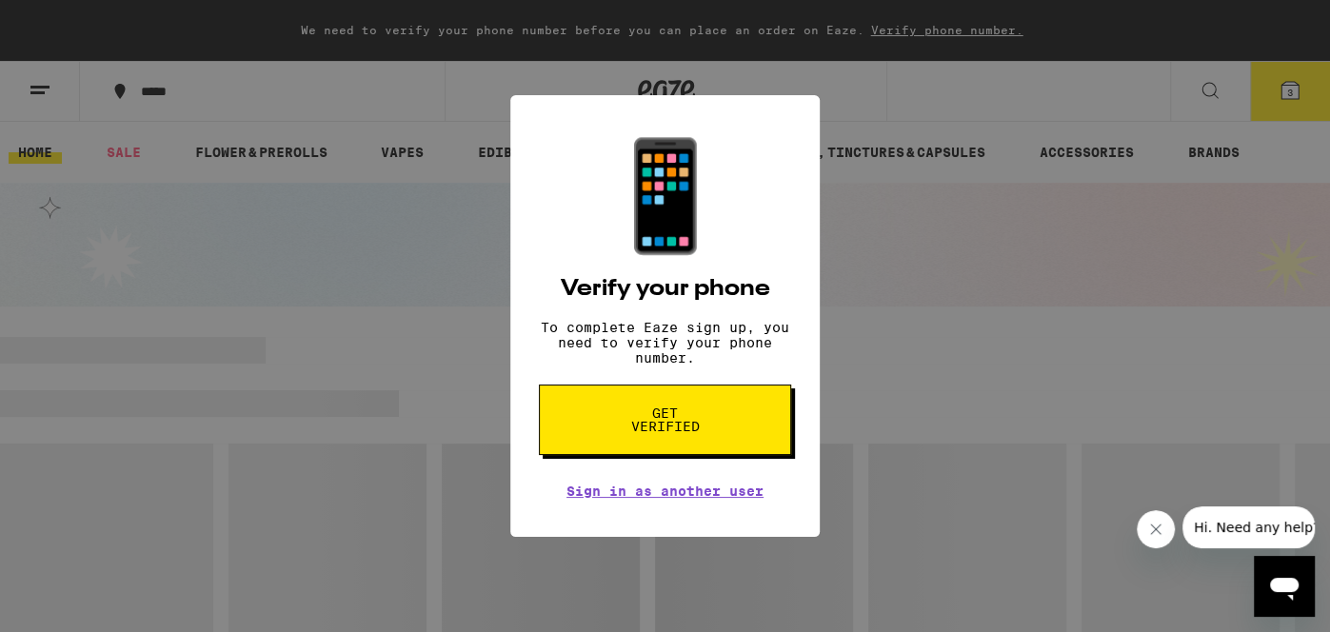
click at [639, 411] on button "Get verified" at bounding box center [665, 420] width 252 height 70
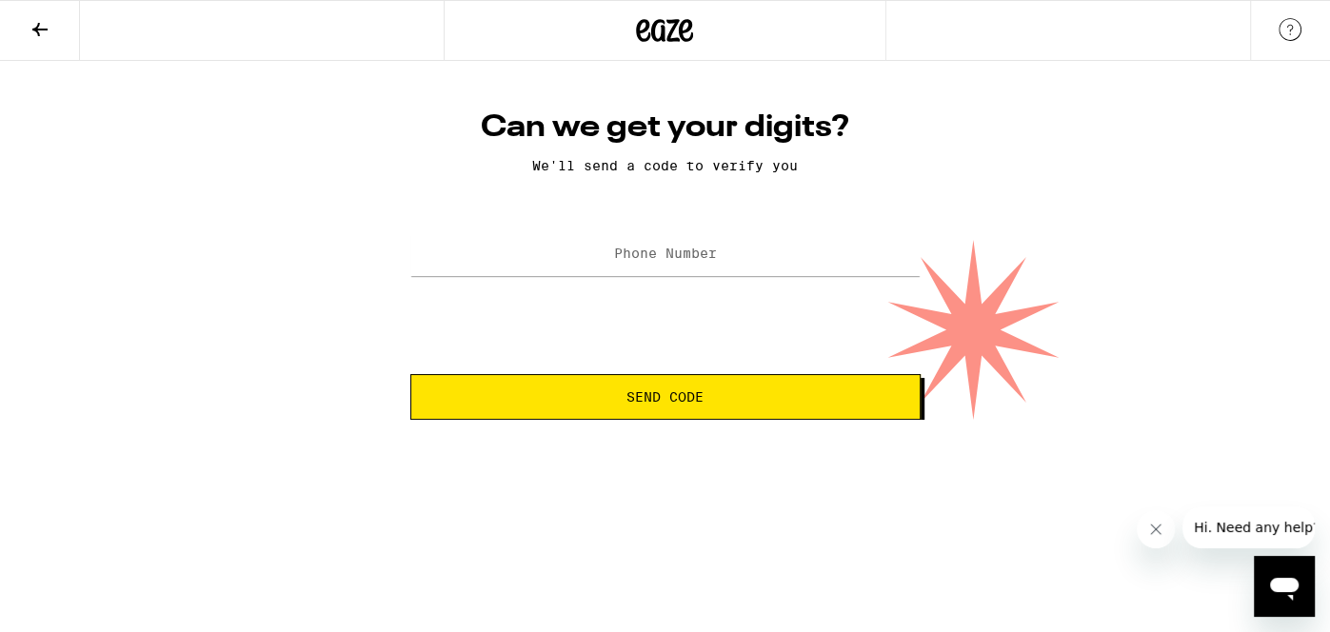
click at [635, 408] on button "Send Code" at bounding box center [665, 397] width 510 height 46
click at [619, 400] on span "Send Code" at bounding box center [665, 396] width 478 height 13
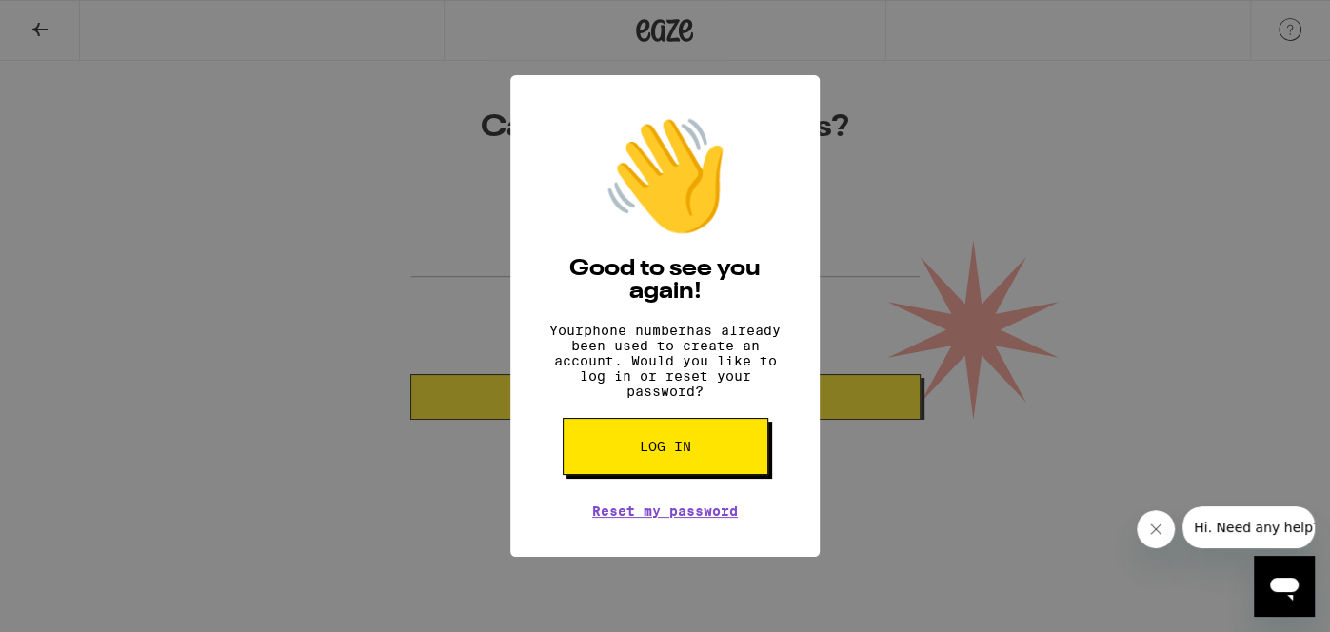
click at [879, 107] on div "👋 Good to see you again! Your phone number has already been used to create an a…" at bounding box center [665, 316] width 1330 height 632
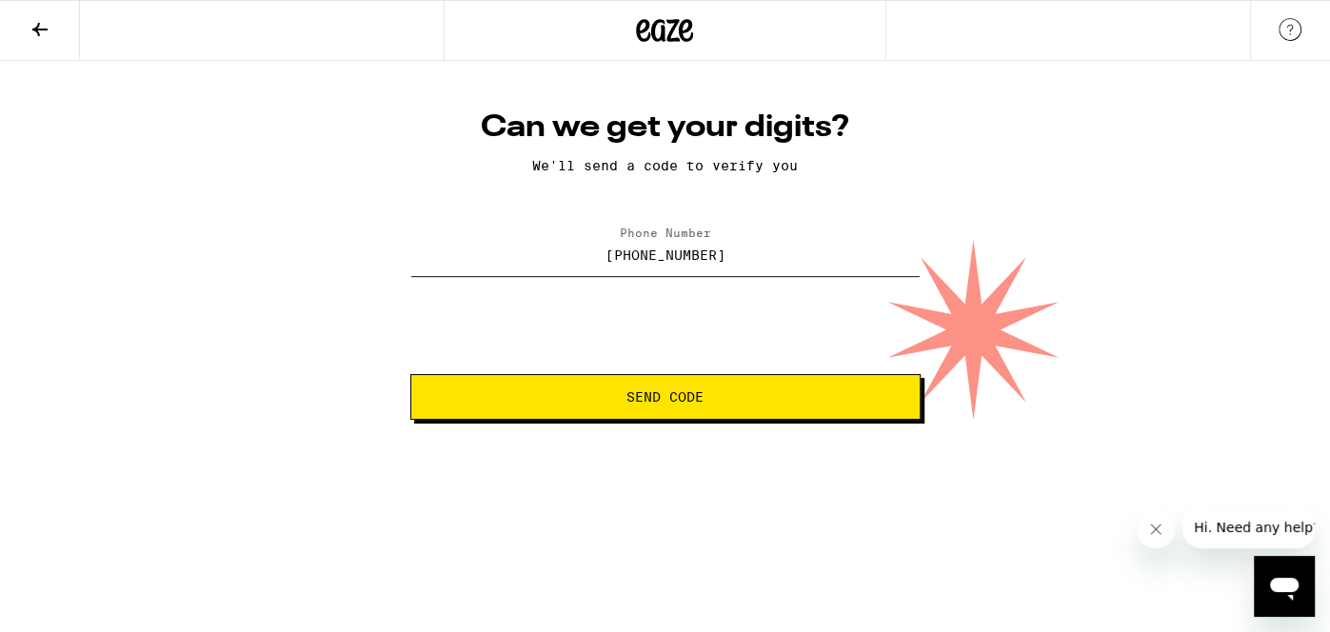
drag, startPoint x: 731, startPoint y: 260, endPoint x: 658, endPoint y: 250, distance: 73.9
click at [658, 250] on input "[PHONE_NUMBER]" at bounding box center [665, 254] width 510 height 43
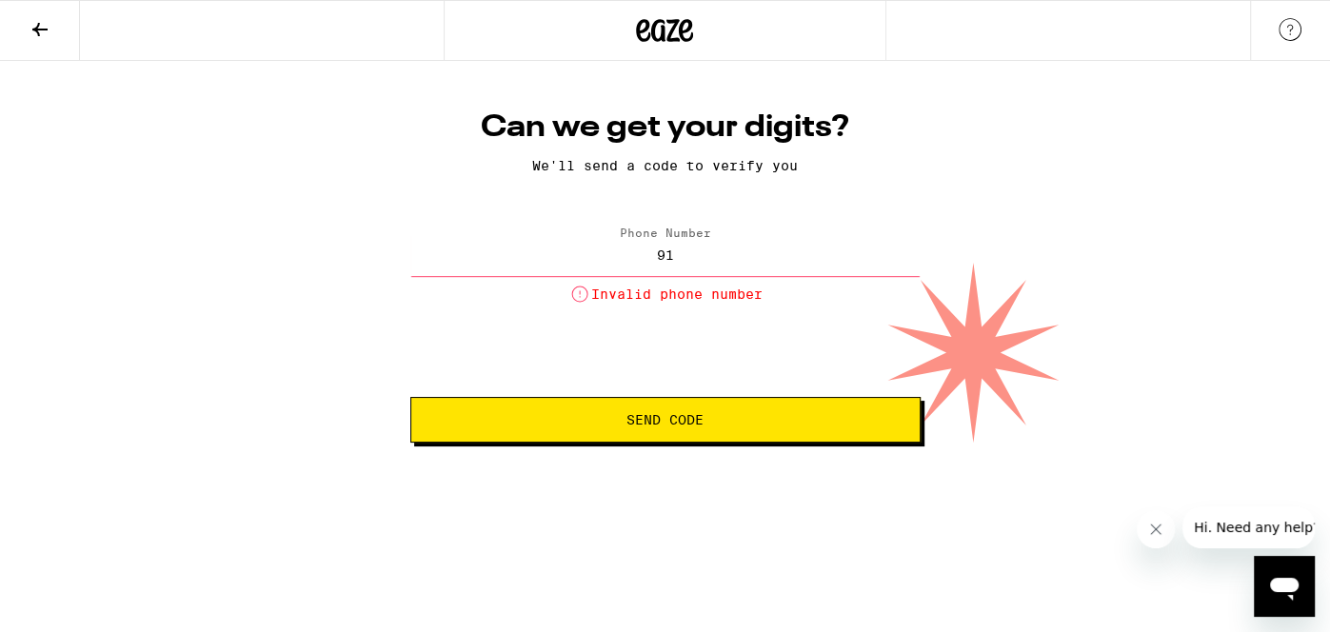
type input "9"
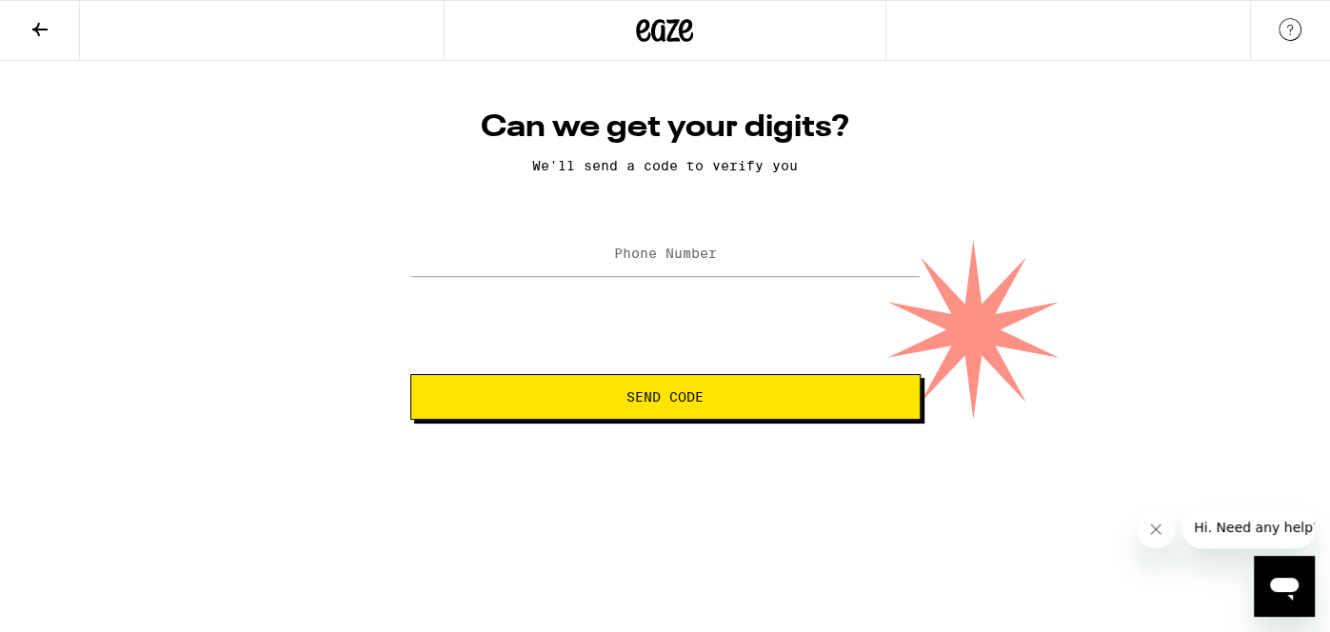
click at [29, 34] on icon at bounding box center [40, 29] width 23 height 23
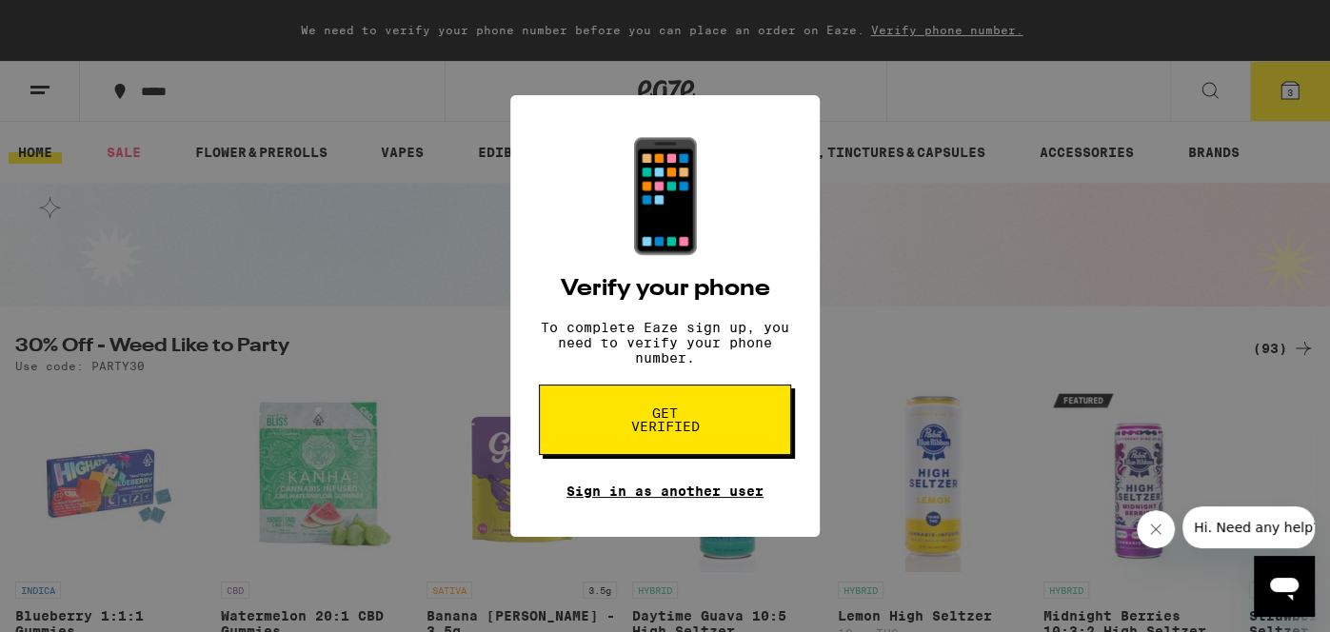
click at [661, 499] on link "Sign in as another user" at bounding box center [664, 491] width 197 height 15
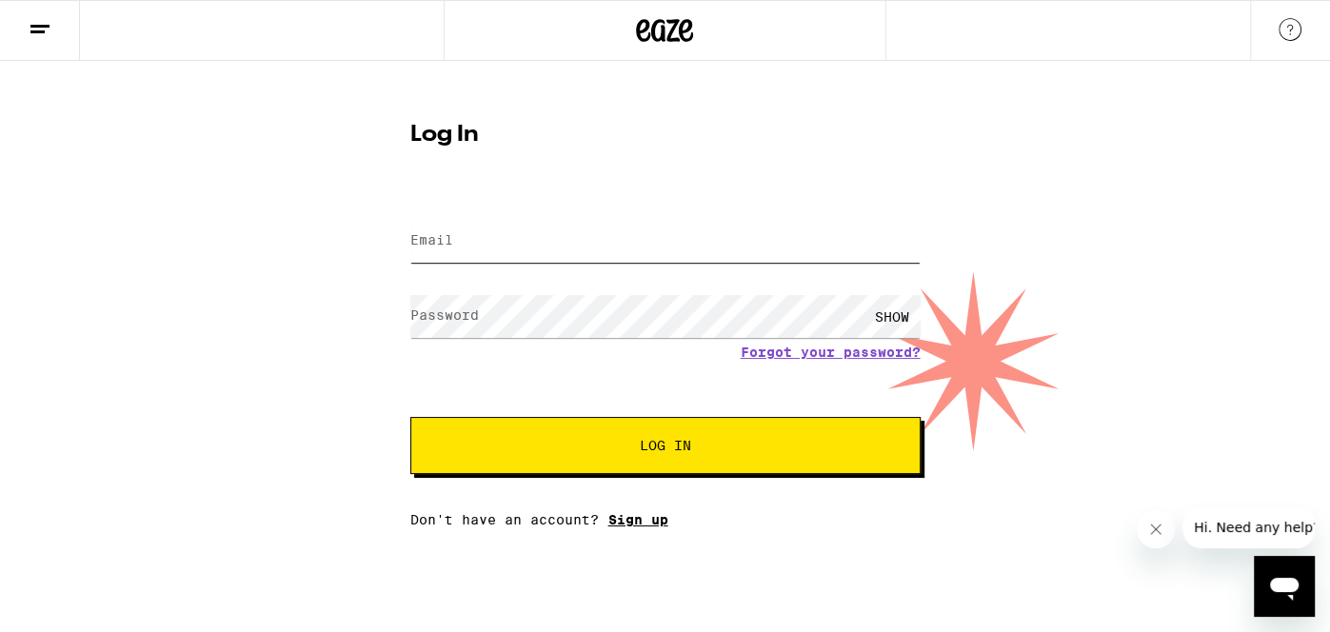
type input "[EMAIL_ADDRESS][DOMAIN_NAME]"
click at [649, 514] on link "Sign up" at bounding box center [638, 519] width 60 height 15
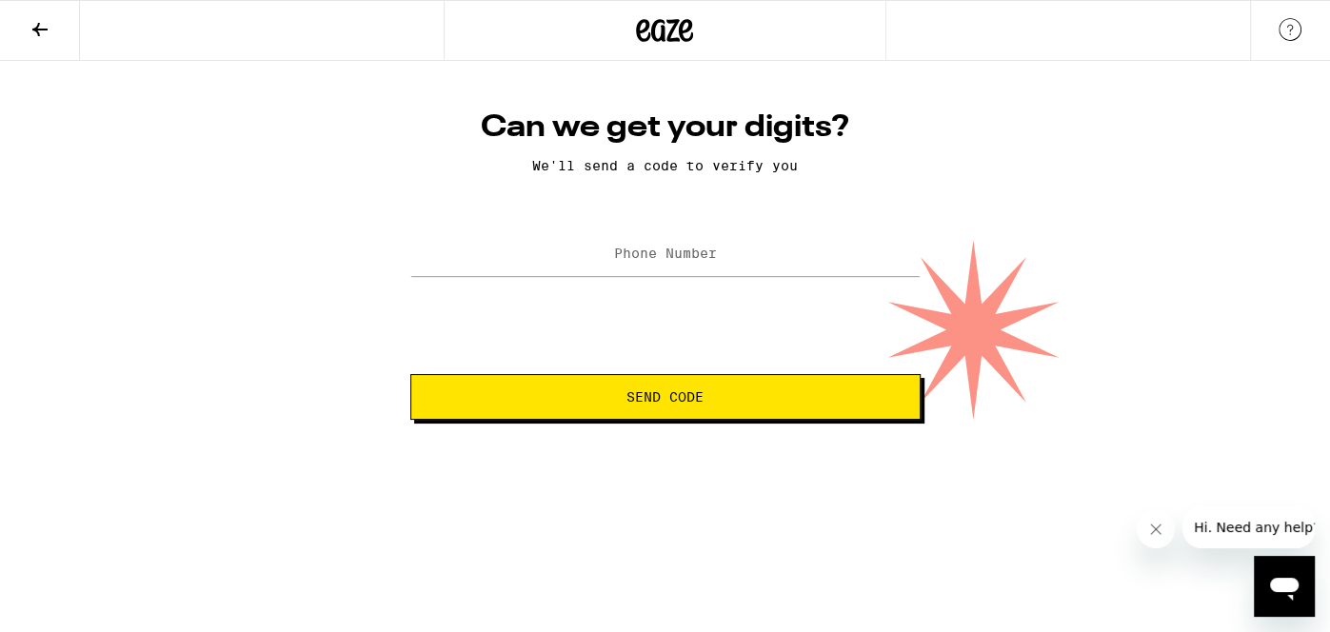
click at [649, 259] on label "Phone Number" at bounding box center [665, 253] width 103 height 15
type input "[PHONE_NUMBER]"
click at [692, 384] on button "Send Code" at bounding box center [665, 397] width 510 height 46
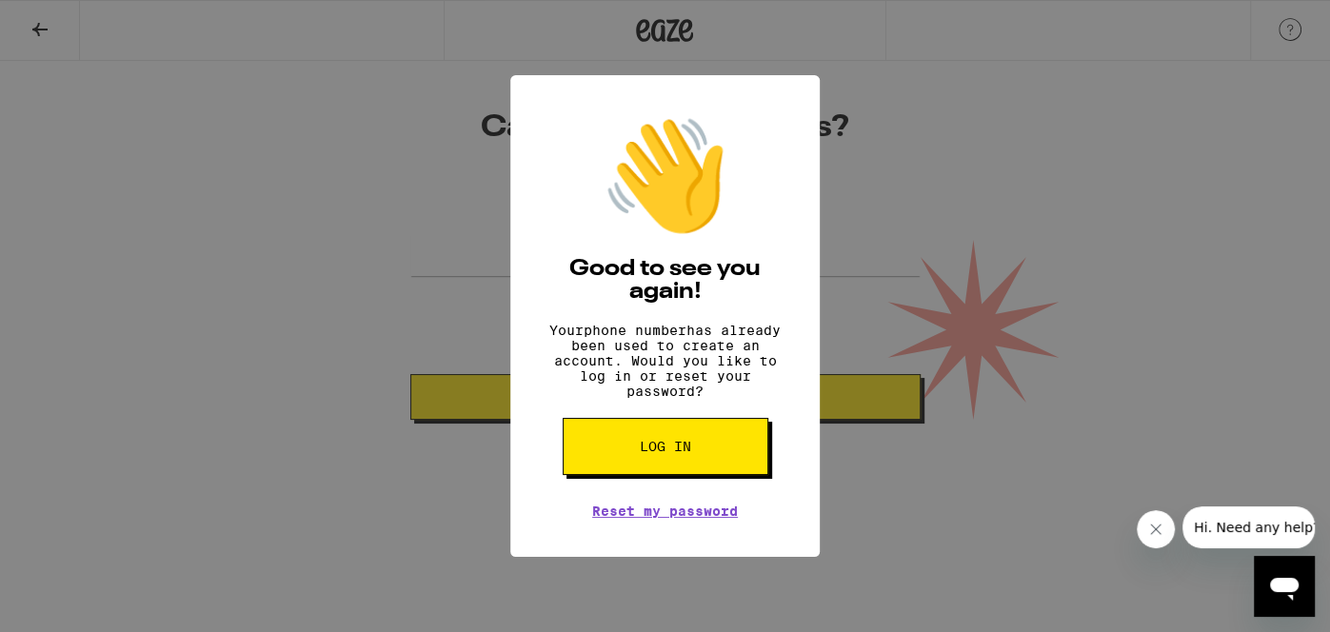
click at [685, 451] on span "Log in" at bounding box center [665, 446] width 51 height 13
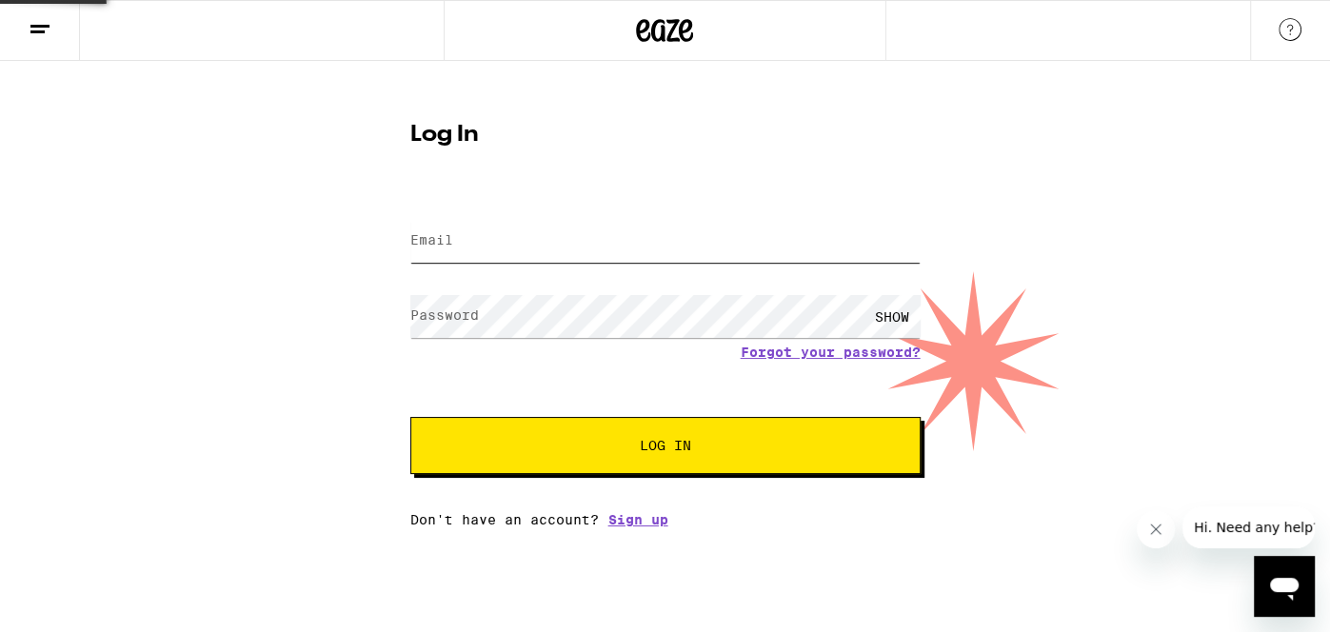
type input "ambermuschetto@gmail.com"
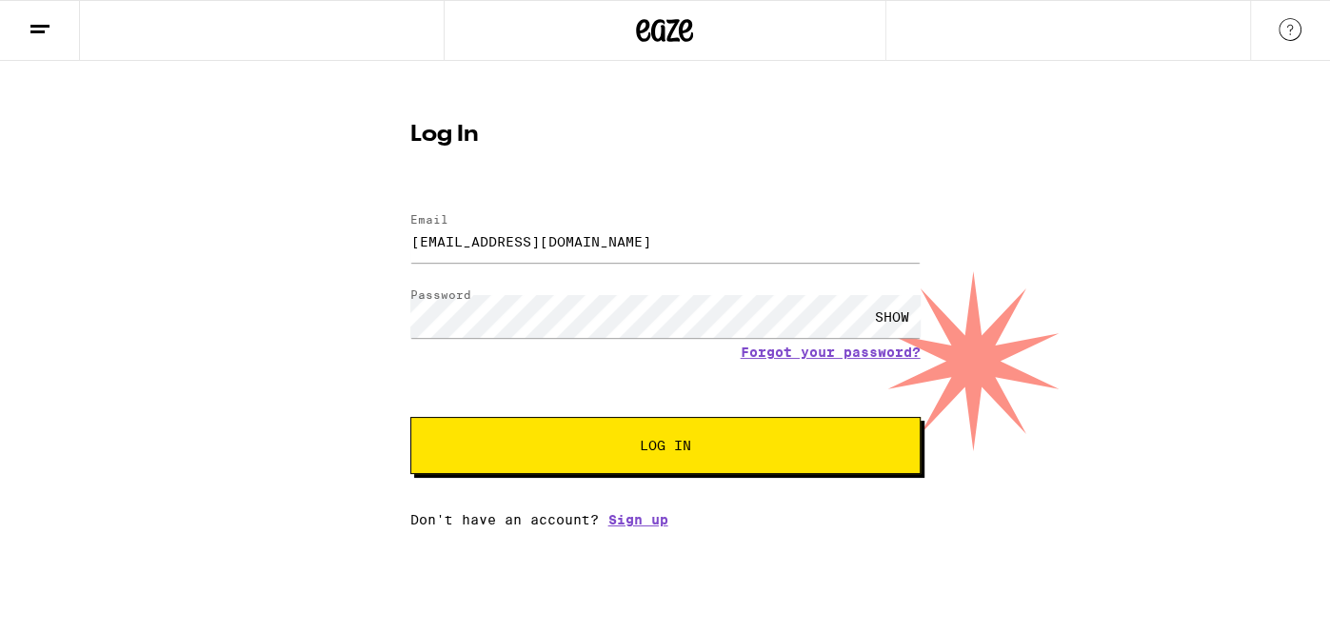
click at [709, 448] on span "Log In" at bounding box center [665, 445] width 356 height 13
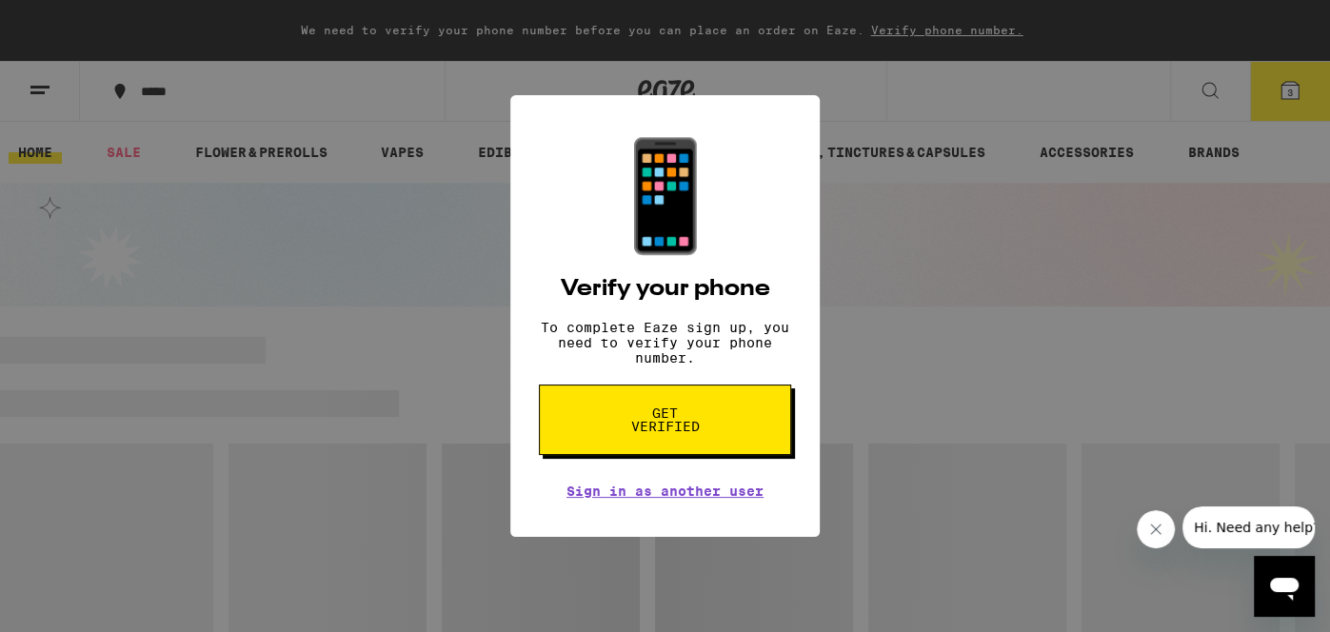
click at [675, 429] on span "Get verified" at bounding box center [665, 419] width 98 height 27
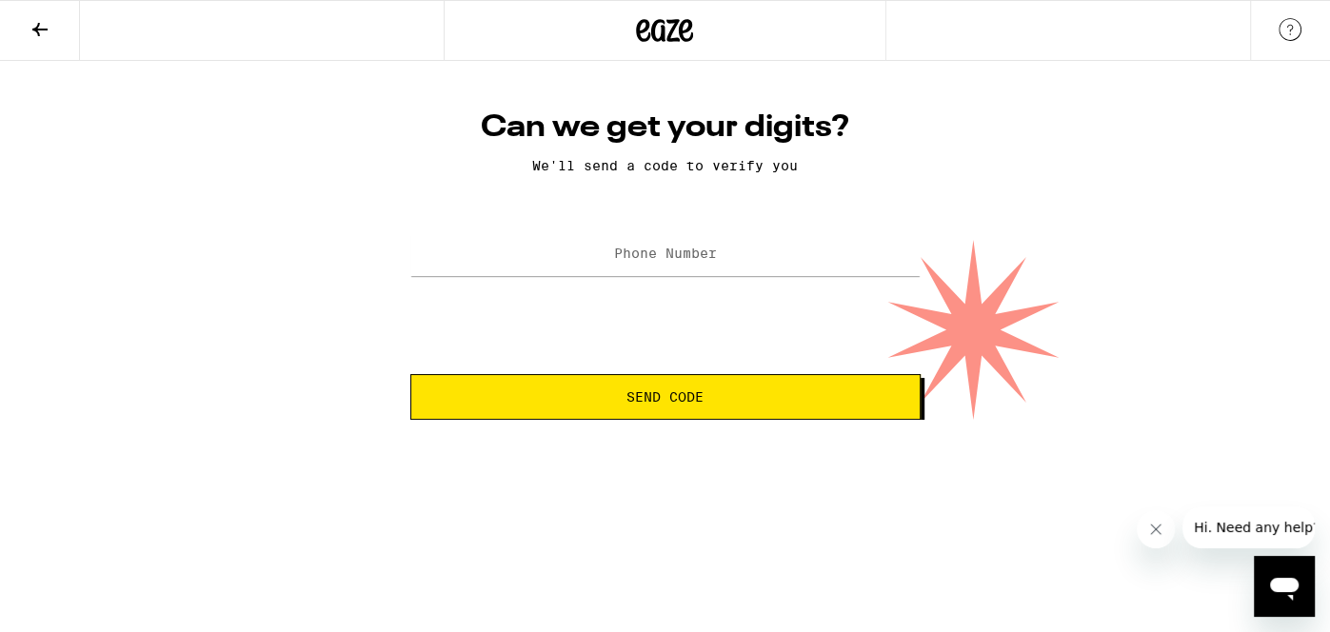
click at [646, 260] on label "Phone Number" at bounding box center [665, 253] width 103 height 15
type input "[PHONE_NUMBER]"
click at [647, 386] on button "Send Code" at bounding box center [665, 397] width 510 height 46
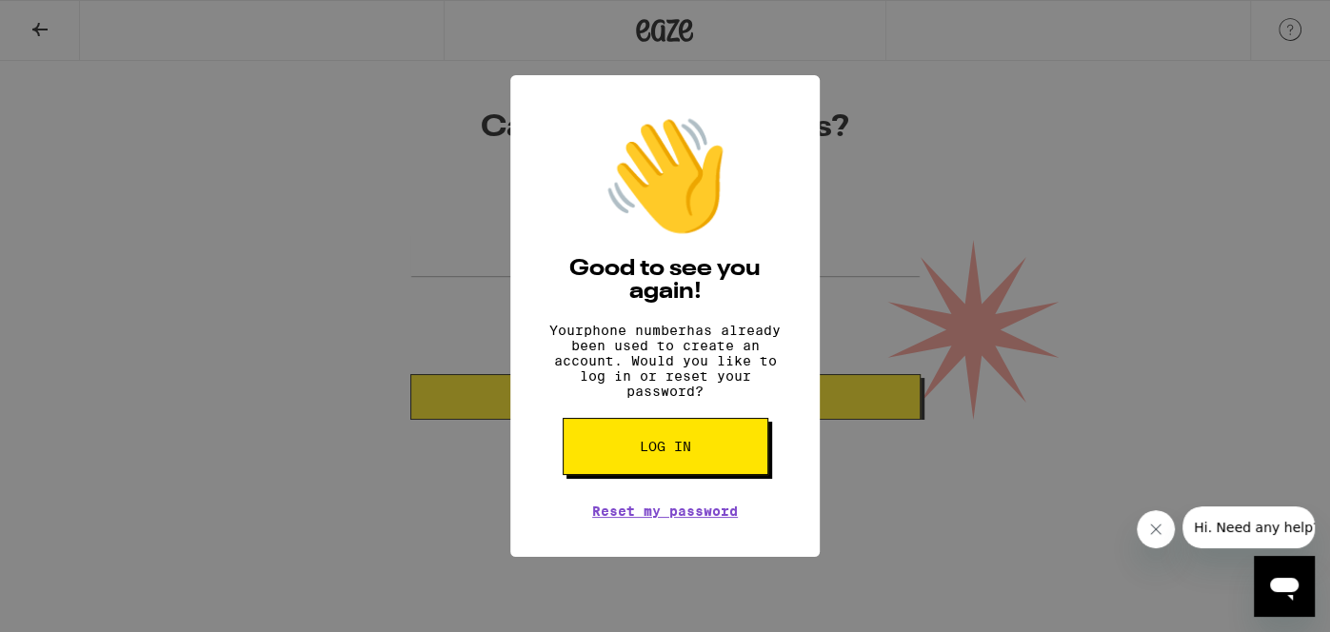
click at [685, 475] on button "Log in" at bounding box center [666, 446] width 206 height 57
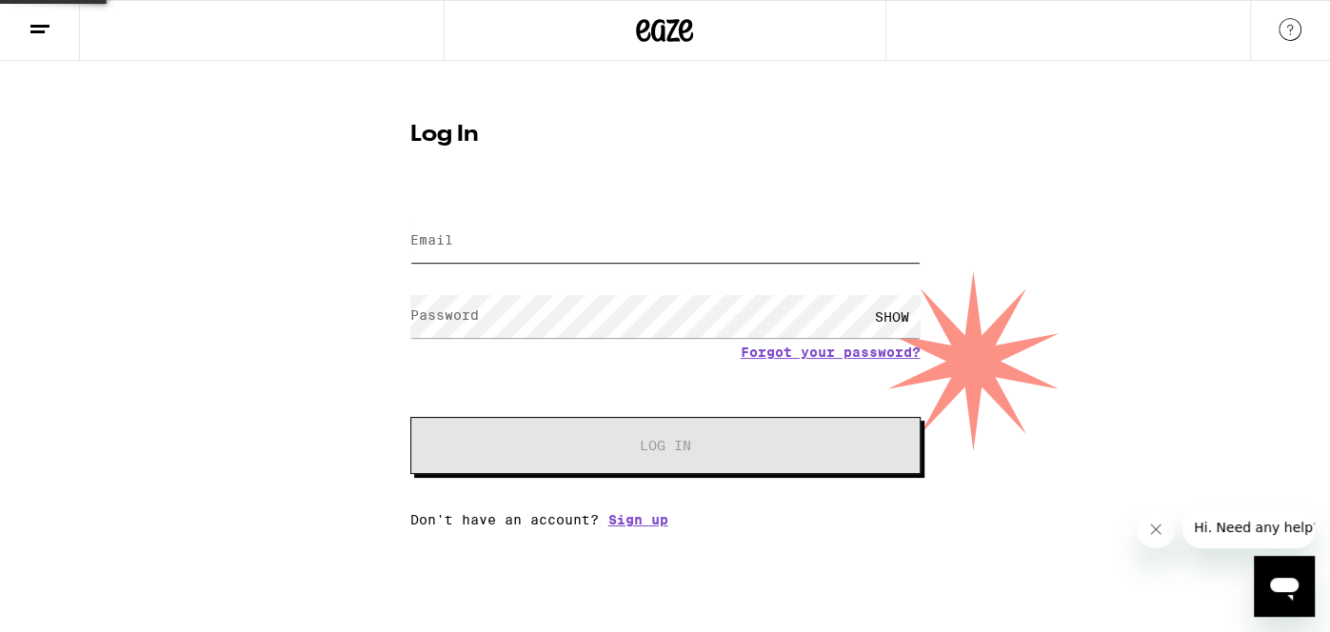
type input "ambermuschetto@gmail.com"
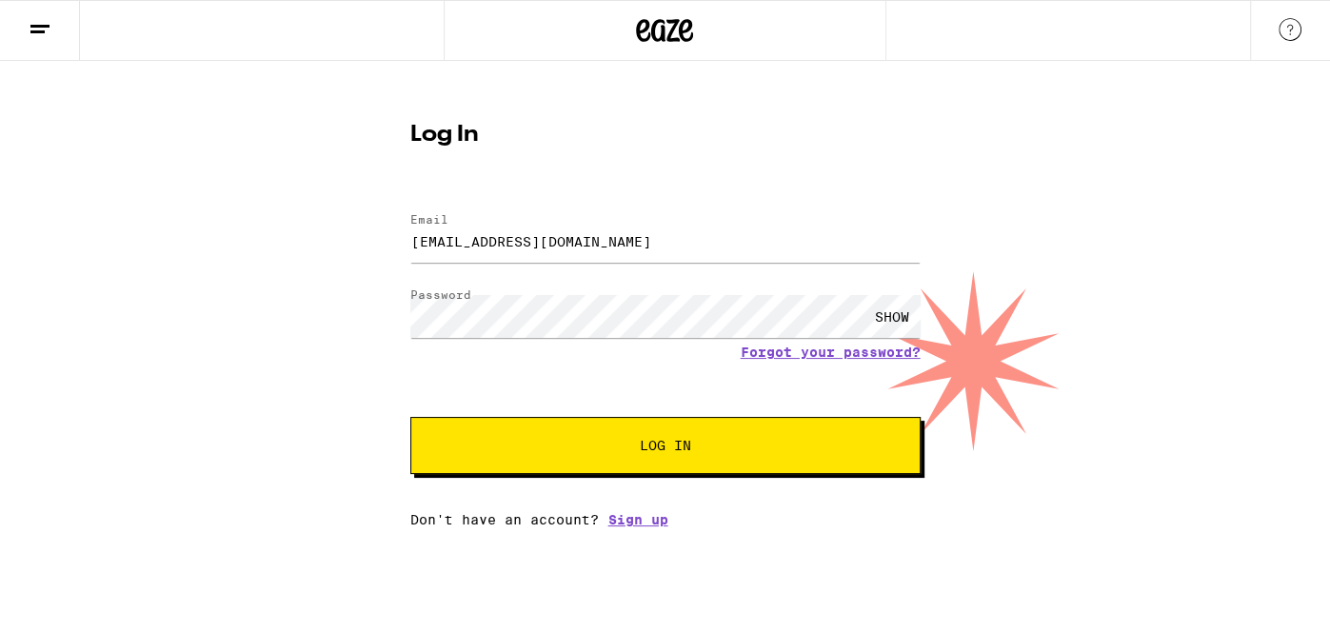
click at [683, 465] on button "Log In" at bounding box center [665, 445] width 510 height 57
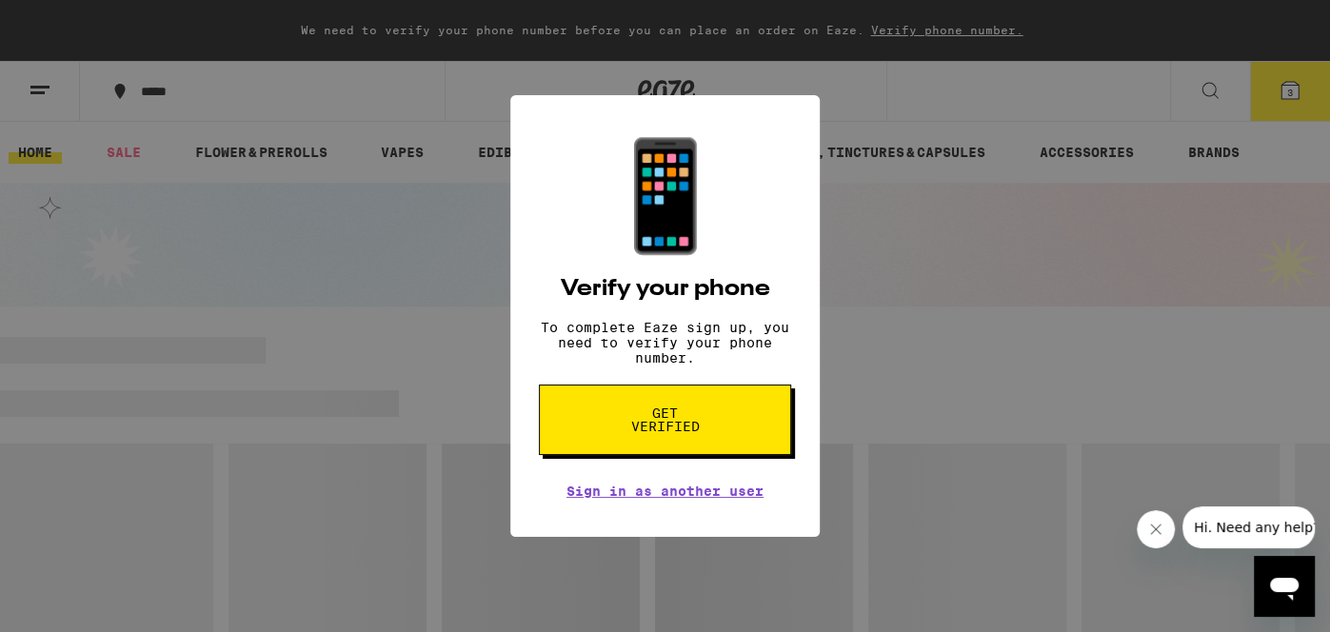
click at [762, 425] on button "Get verified" at bounding box center [665, 420] width 252 height 70
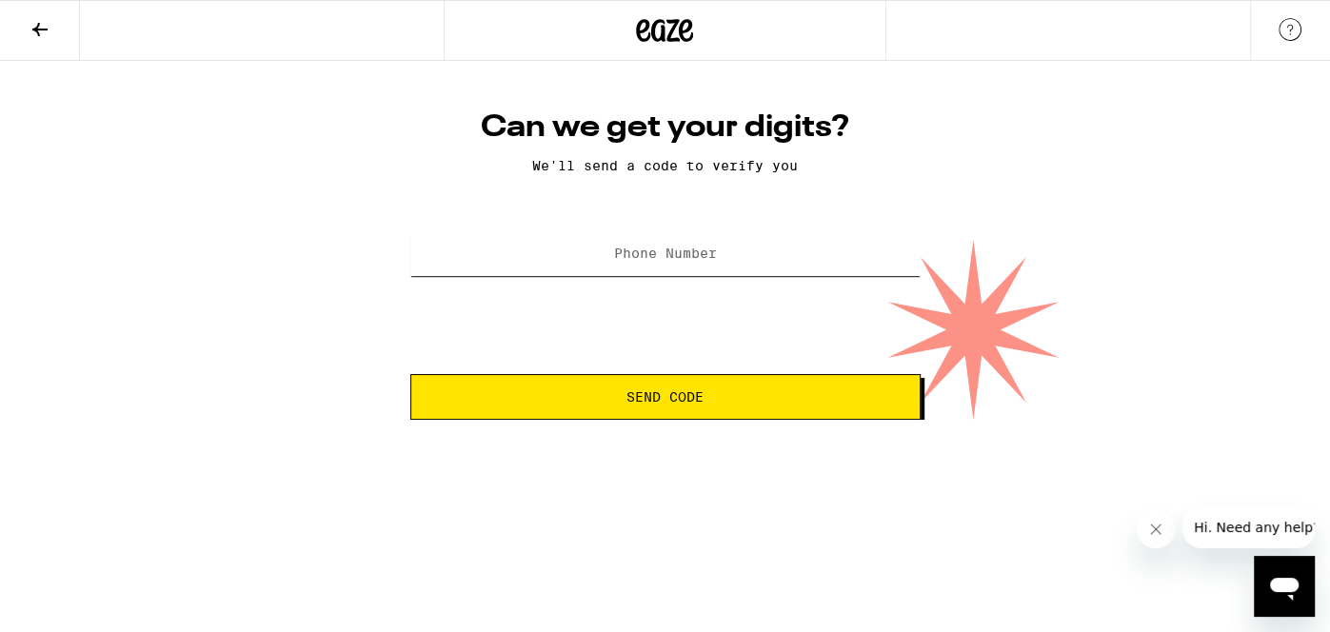
click at [761, 257] on input "Phone Number" at bounding box center [665, 254] width 510 height 43
type input "(916) 761-0733"
click at [619, 385] on button "Send Code" at bounding box center [665, 397] width 510 height 46
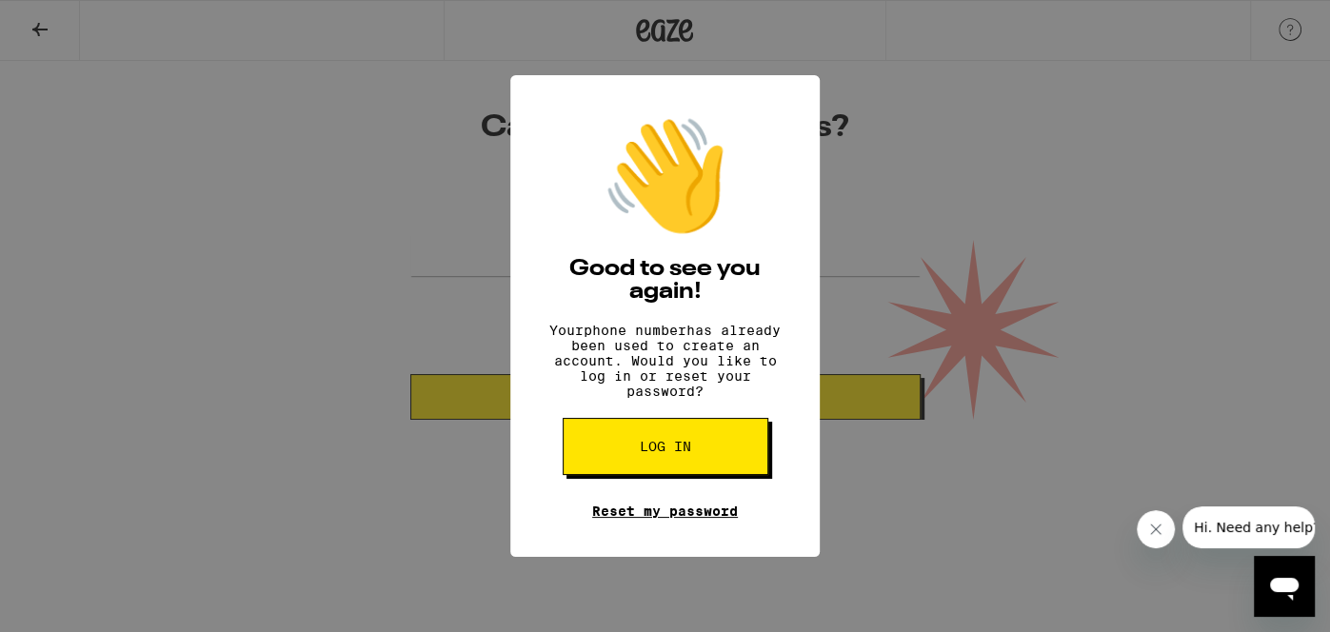
click at [667, 519] on link "Reset my password" at bounding box center [665, 511] width 146 height 15
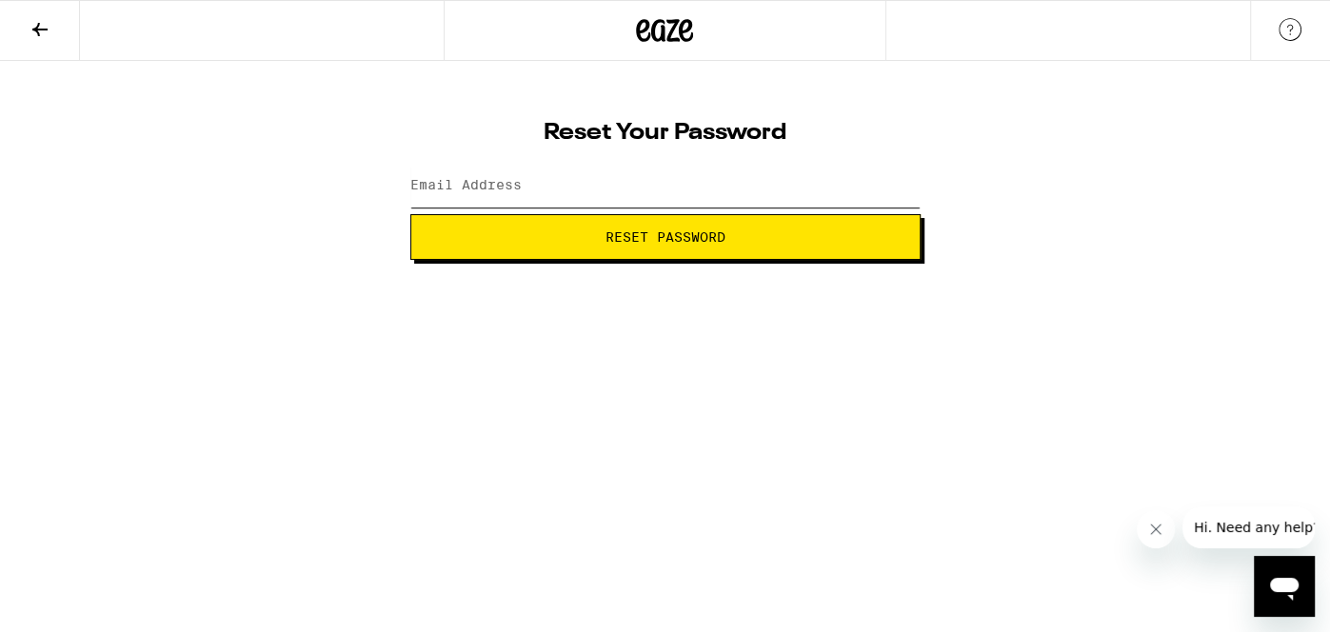
click at [634, 188] on input "Email Address" at bounding box center [665, 186] width 510 height 43
type input "[EMAIL_ADDRESS][DOMAIN_NAME]"
click at [629, 232] on span "Reset Password" at bounding box center [665, 236] width 120 height 13
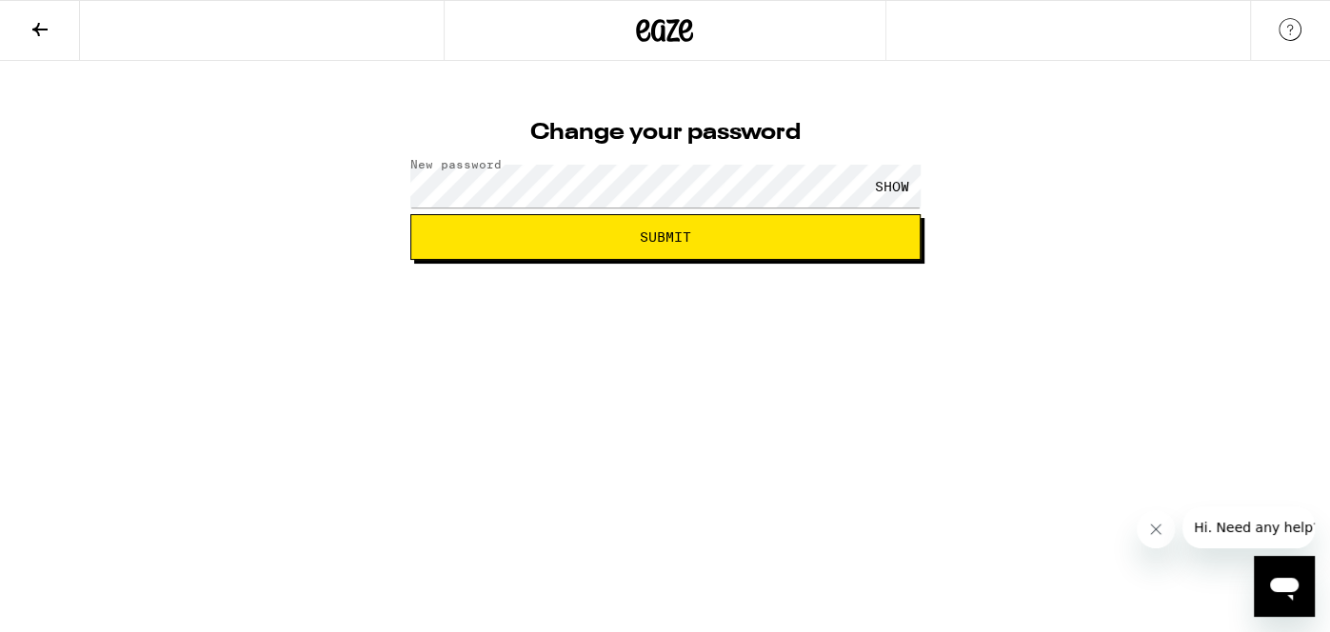
click at [587, 250] on button "Submit" at bounding box center [665, 237] width 510 height 46
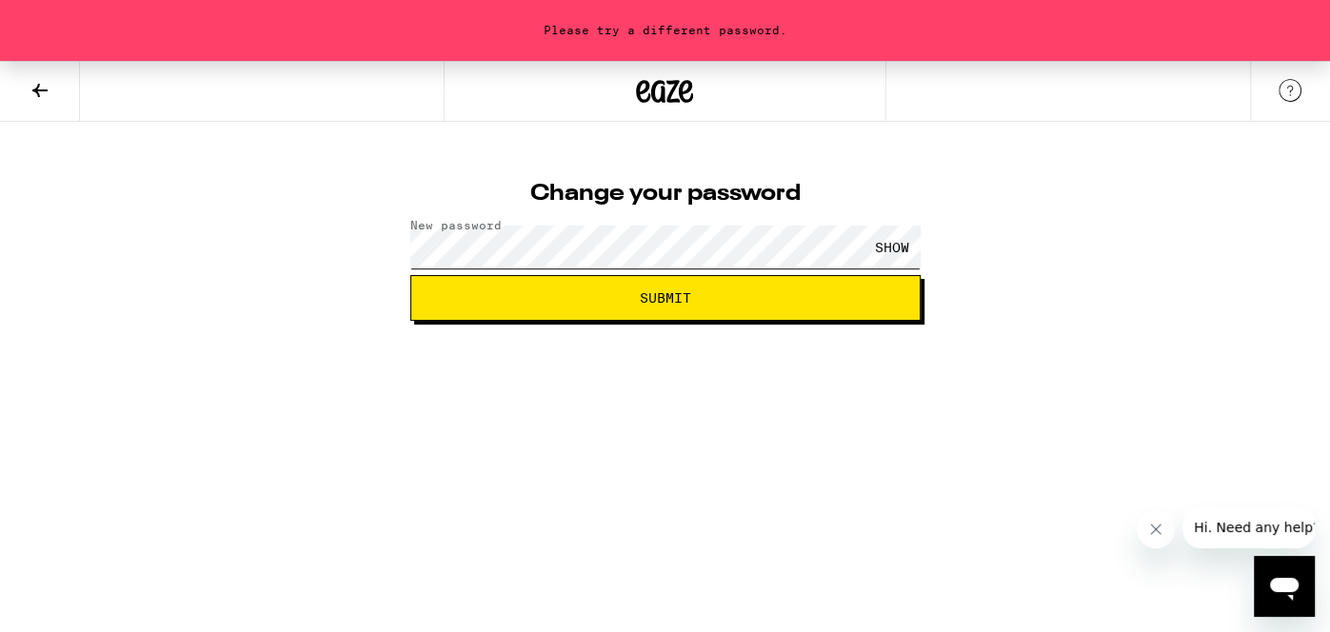
click at [388, 265] on div "Please try a different password. Change your password New password SHOW Submit" at bounding box center [665, 191] width 1330 height 260
click at [410, 275] on button "Submit" at bounding box center [665, 298] width 510 height 46
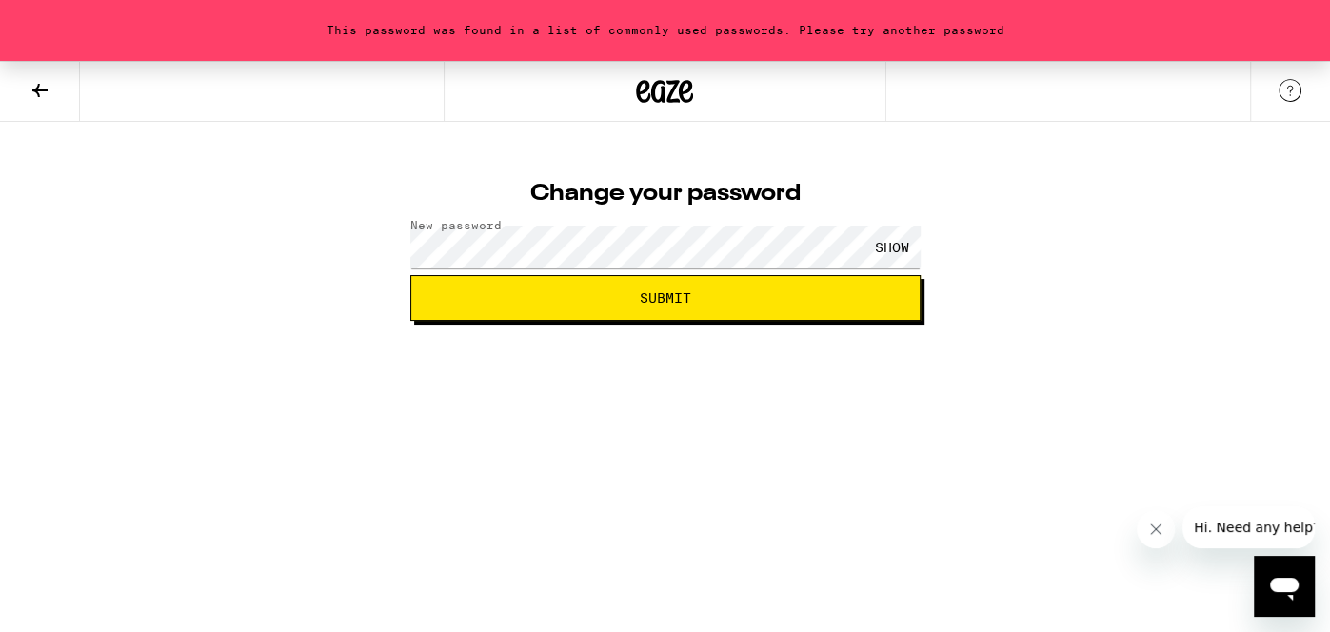
click at [888, 298] on span "Submit" at bounding box center [665, 297] width 478 height 13
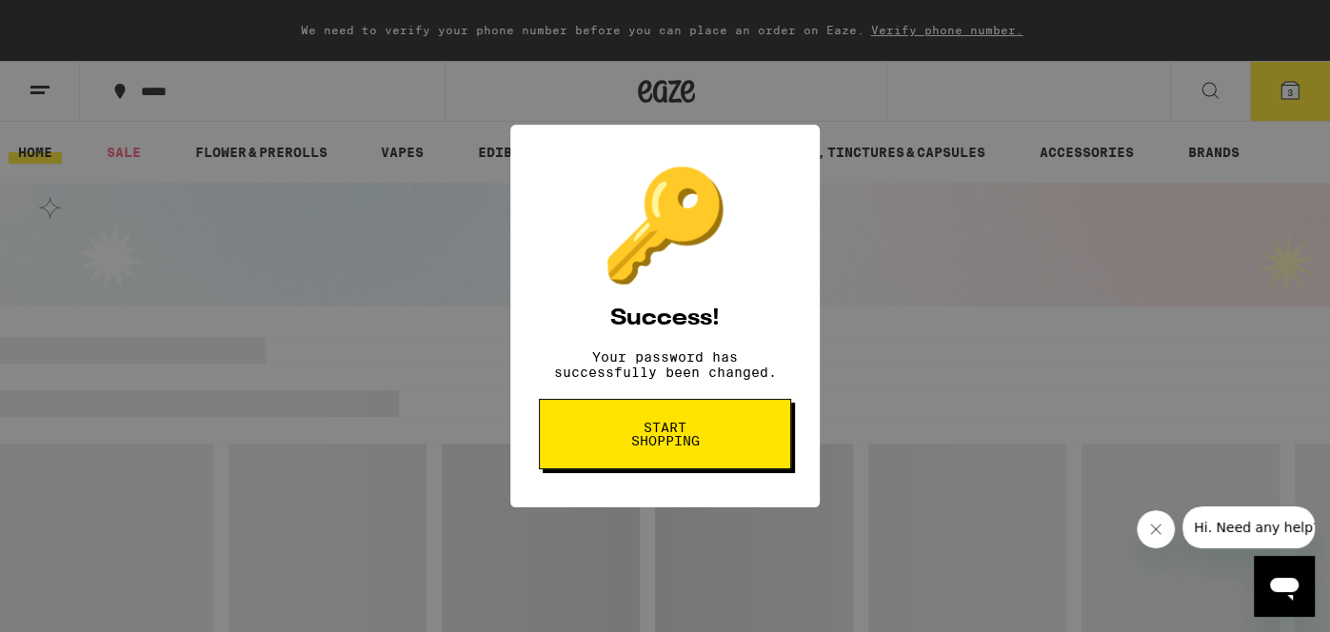
click at [675, 469] on button "Start shopping" at bounding box center [665, 434] width 252 height 70
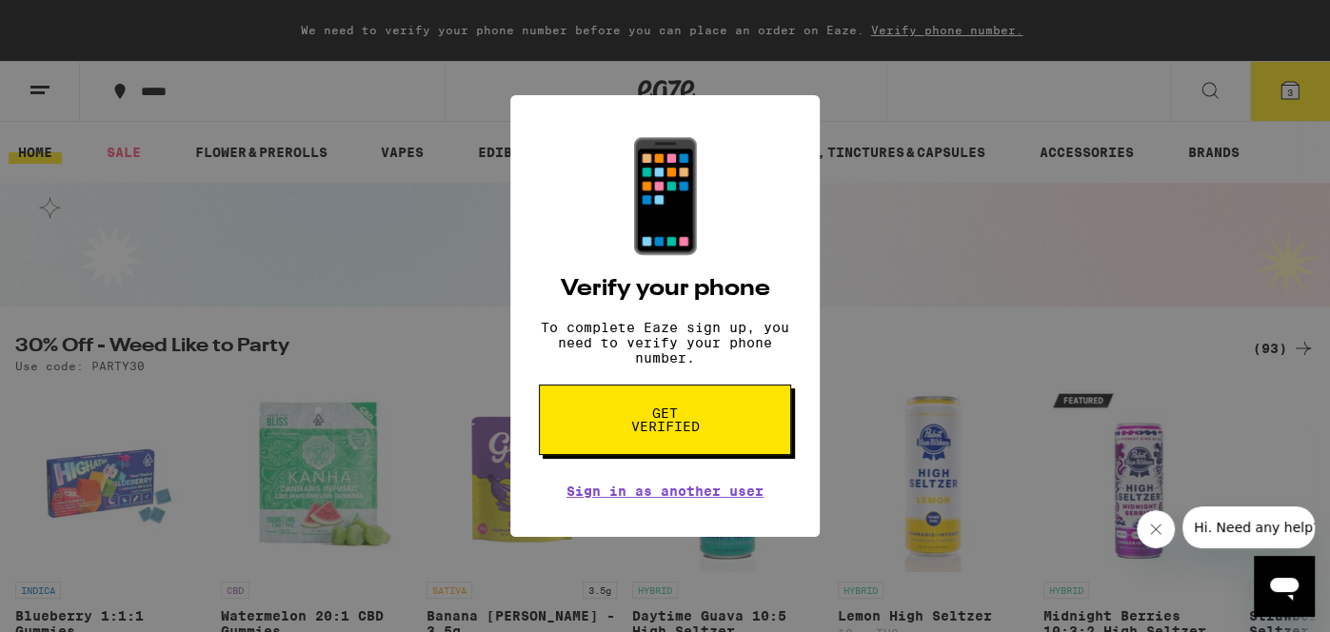
click at [947, 265] on div "📱 Verify your phone To complete Eaze sign up, you need to verify your phone num…" at bounding box center [665, 316] width 1330 height 632
click at [663, 433] on span "Get verified" at bounding box center [665, 419] width 98 height 27
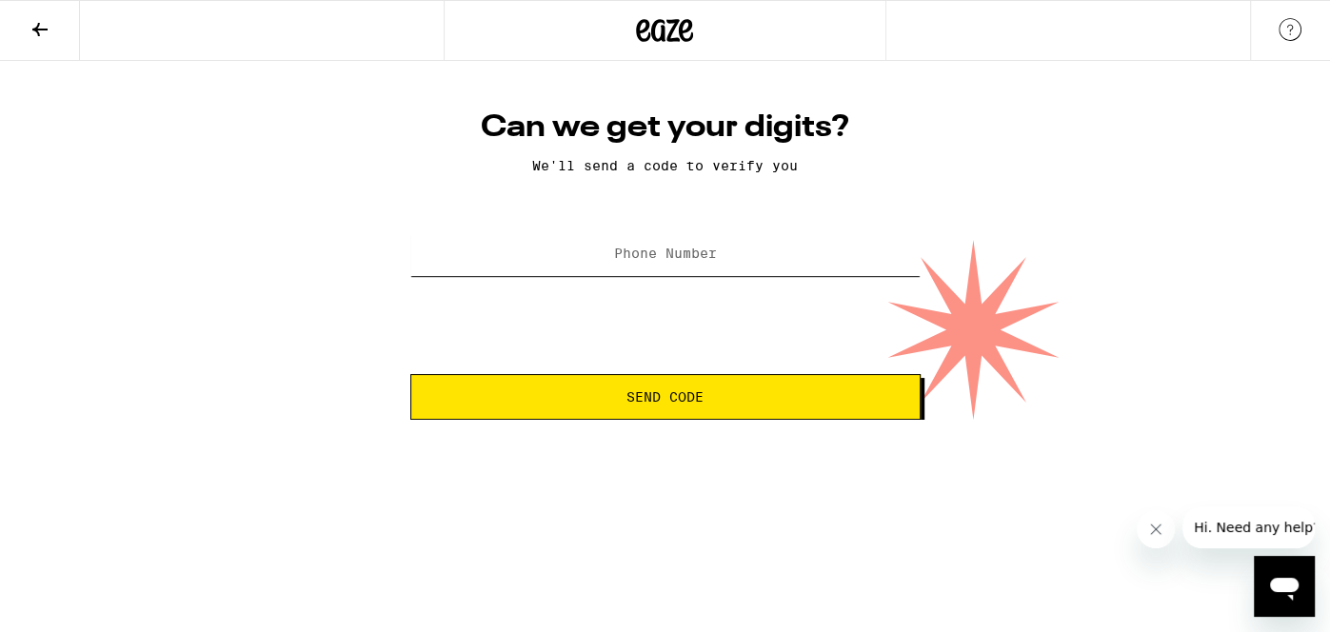
click at [666, 269] on input "Phone Number" at bounding box center [665, 254] width 510 height 43
type input "[PHONE_NUMBER]"
click at [620, 390] on button "Send Code" at bounding box center [665, 397] width 510 height 46
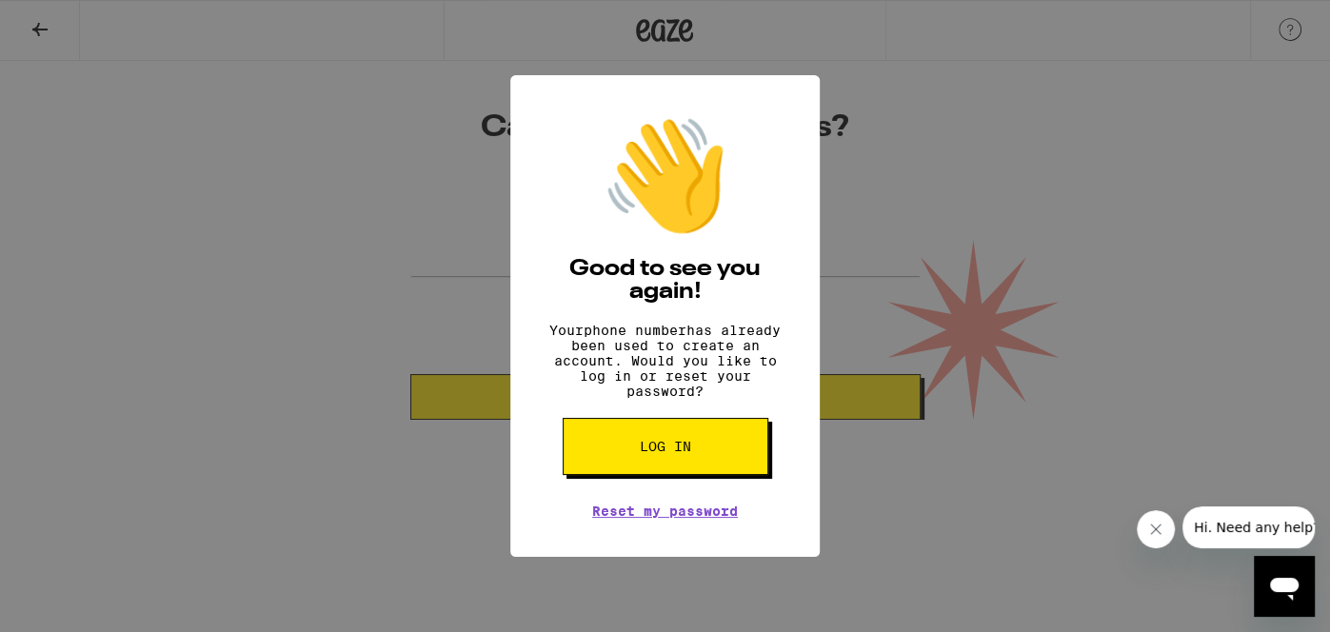
click at [846, 496] on div "👋 Good to see you again! Your phone number has already been used to create an a…" at bounding box center [665, 316] width 1330 height 632
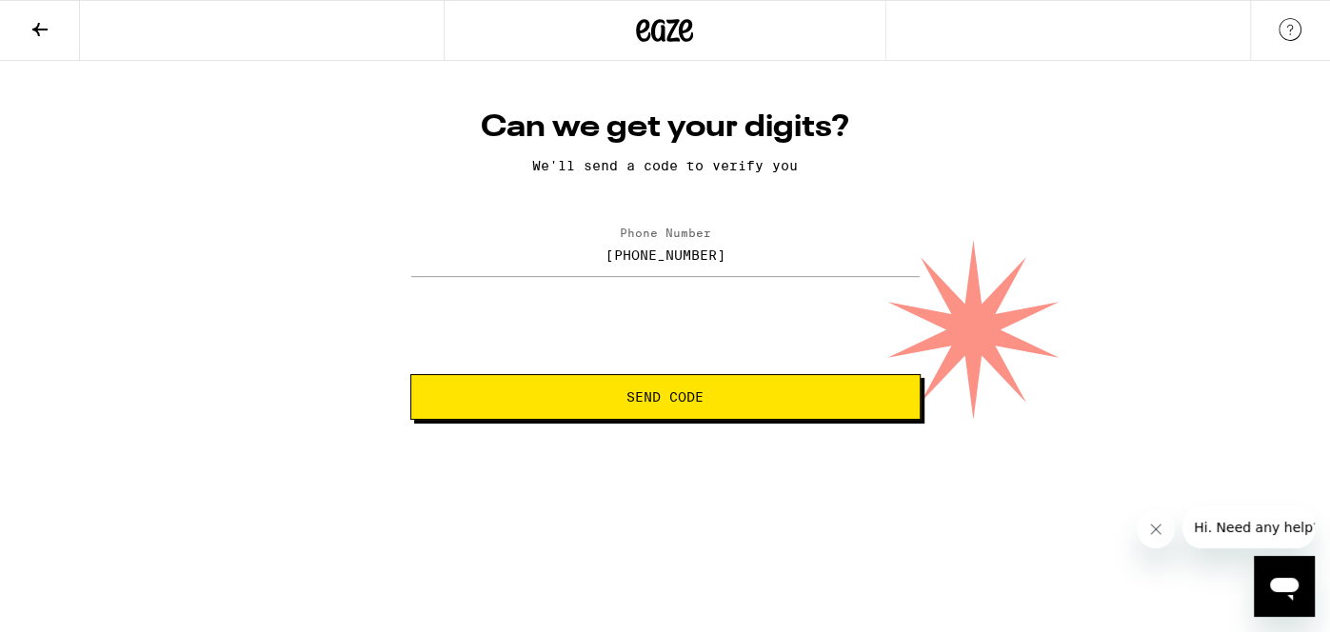
click at [661, 37] on icon at bounding box center [665, 30] width 29 height 23
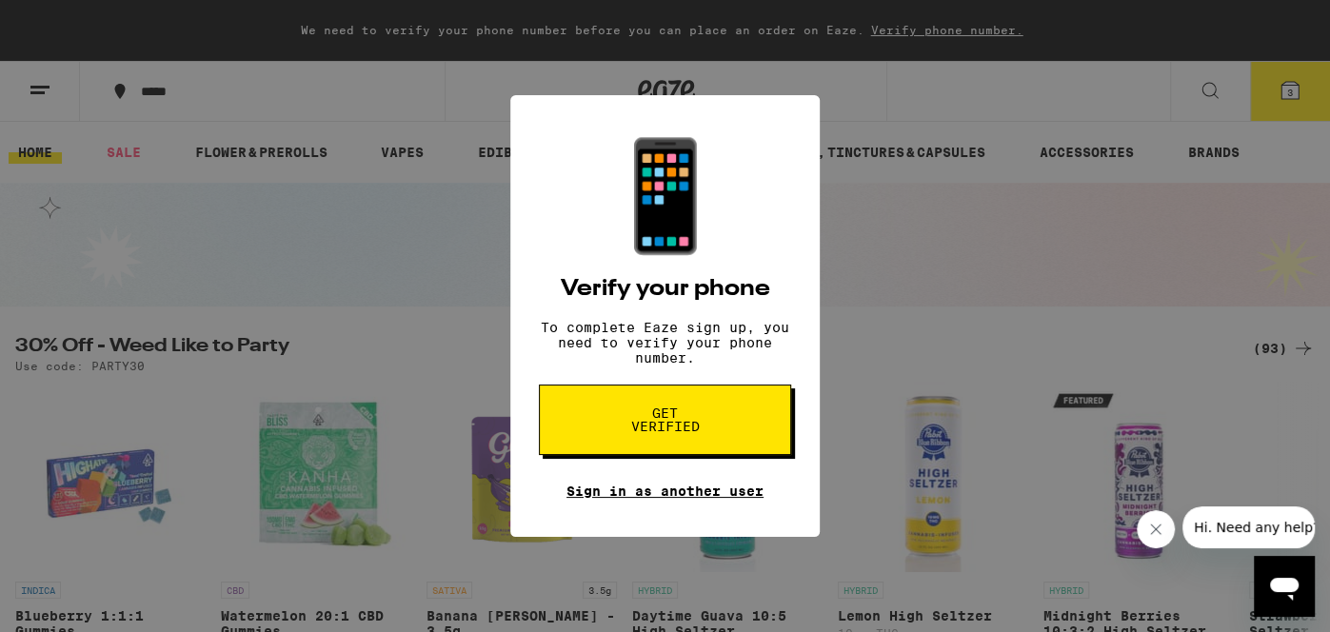
click at [683, 499] on link "Sign in as another user" at bounding box center [664, 491] width 197 height 15
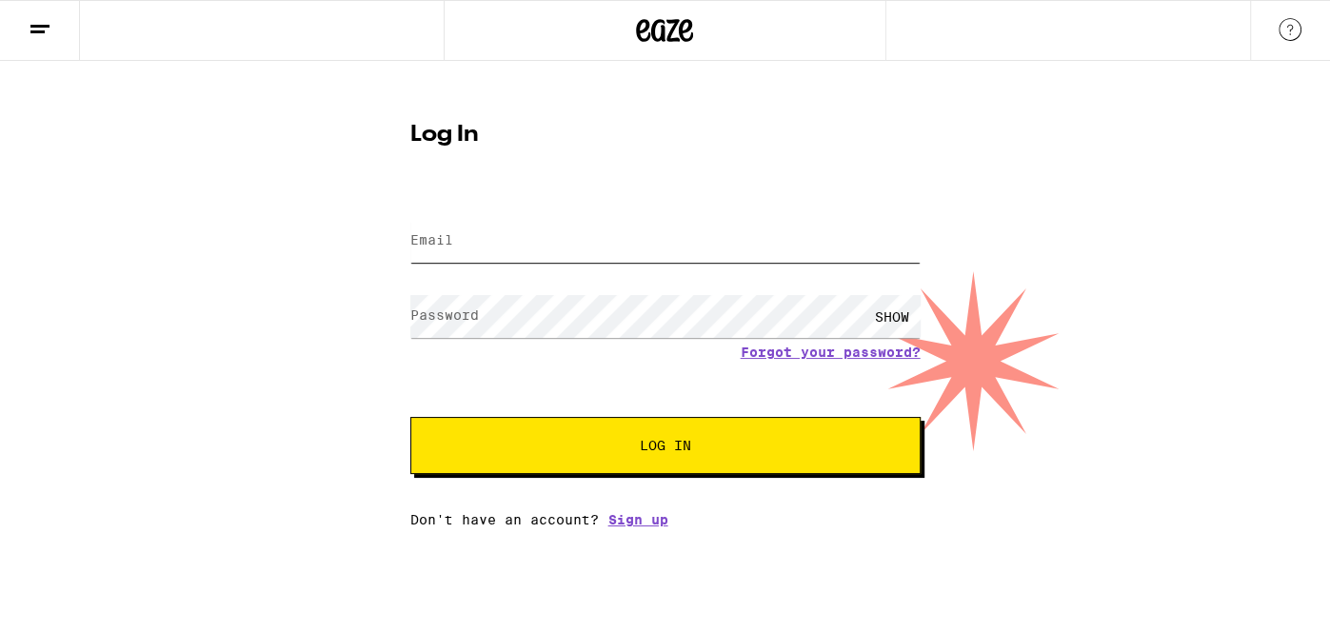
type input "[EMAIL_ADDRESS][DOMAIN_NAME]"
click at [601, 424] on button "Log In" at bounding box center [665, 445] width 510 height 57
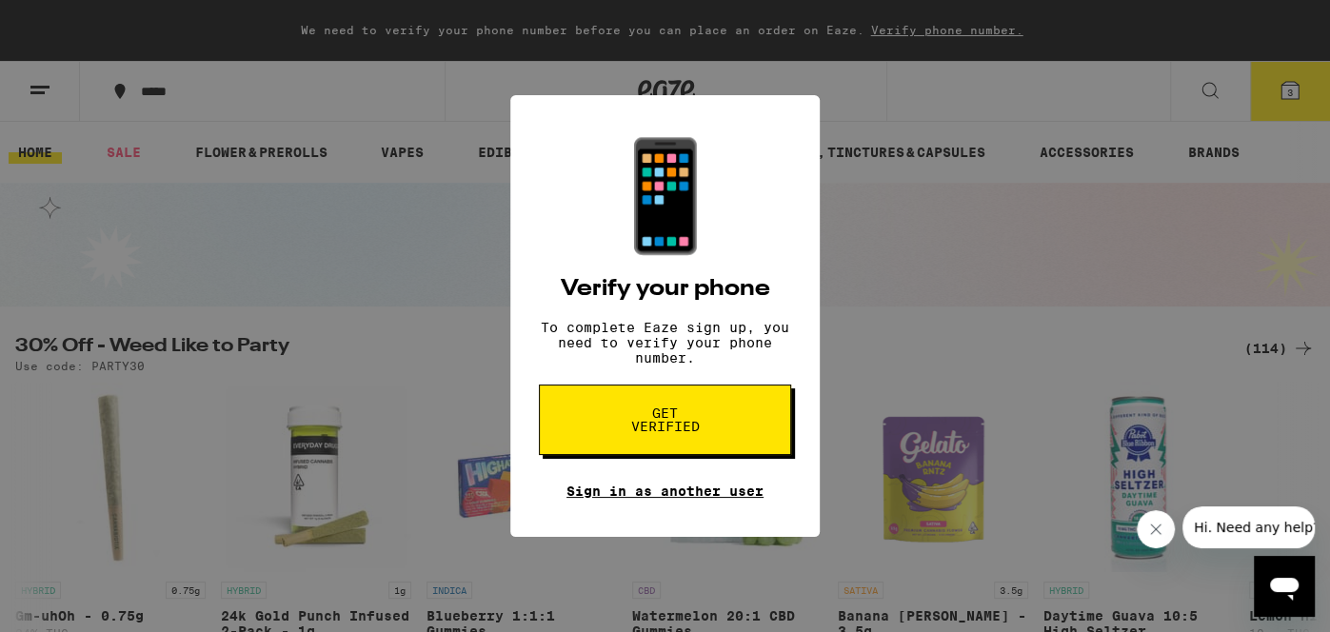
click at [667, 499] on link "Sign in as another user" at bounding box center [664, 491] width 197 height 15
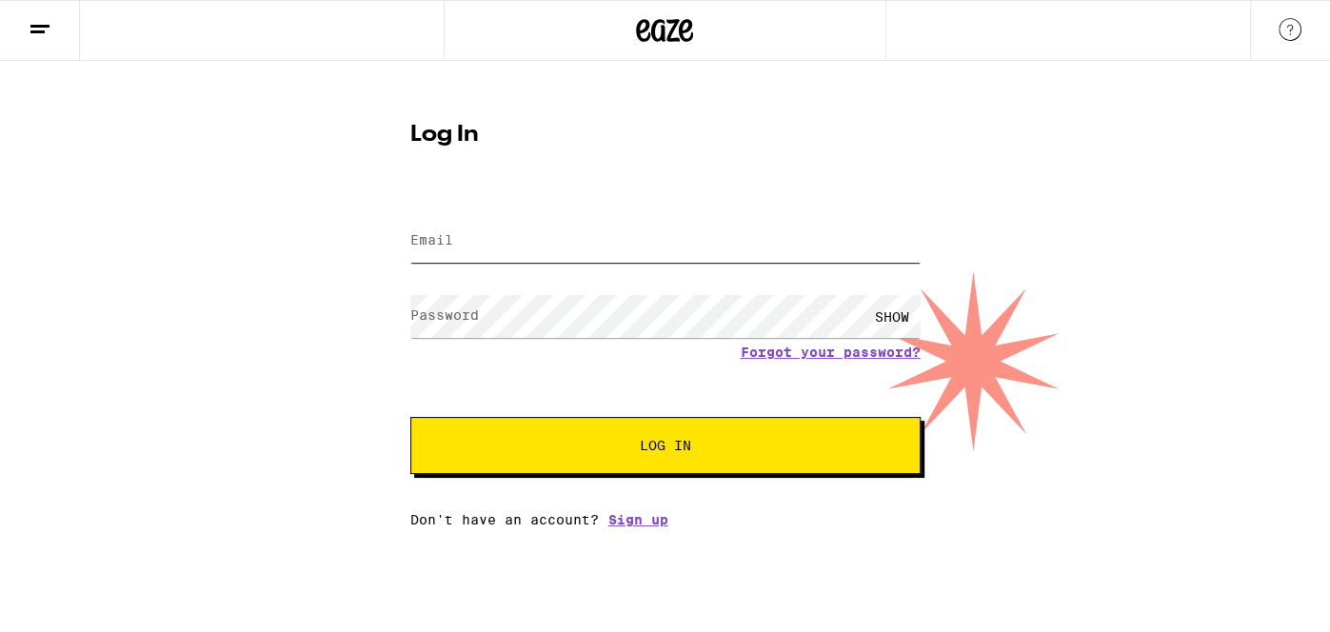
type input "[EMAIL_ADDRESS][DOMAIN_NAME]"
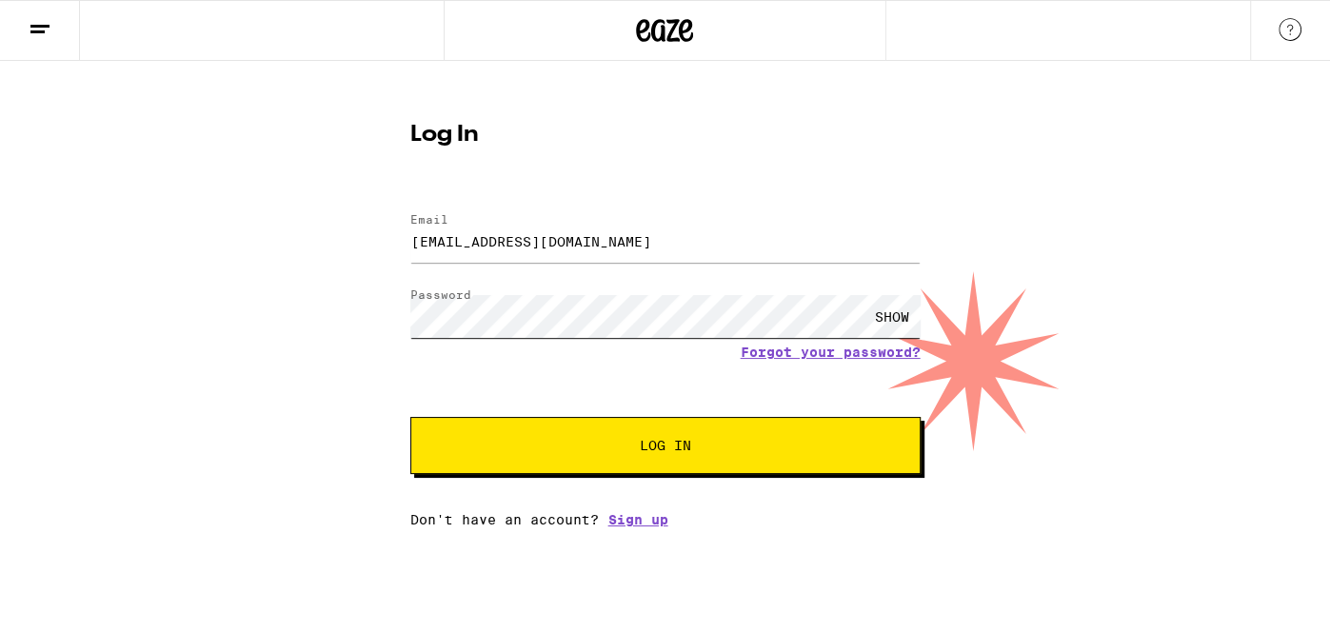
click at [387, 299] on div "Log In Email Email ambermuschetto@gmail.com Password Password SHOW Forgot your …" at bounding box center [665, 294] width 1330 height 466
click at [730, 447] on span "Log In" at bounding box center [665, 445] width 356 height 13
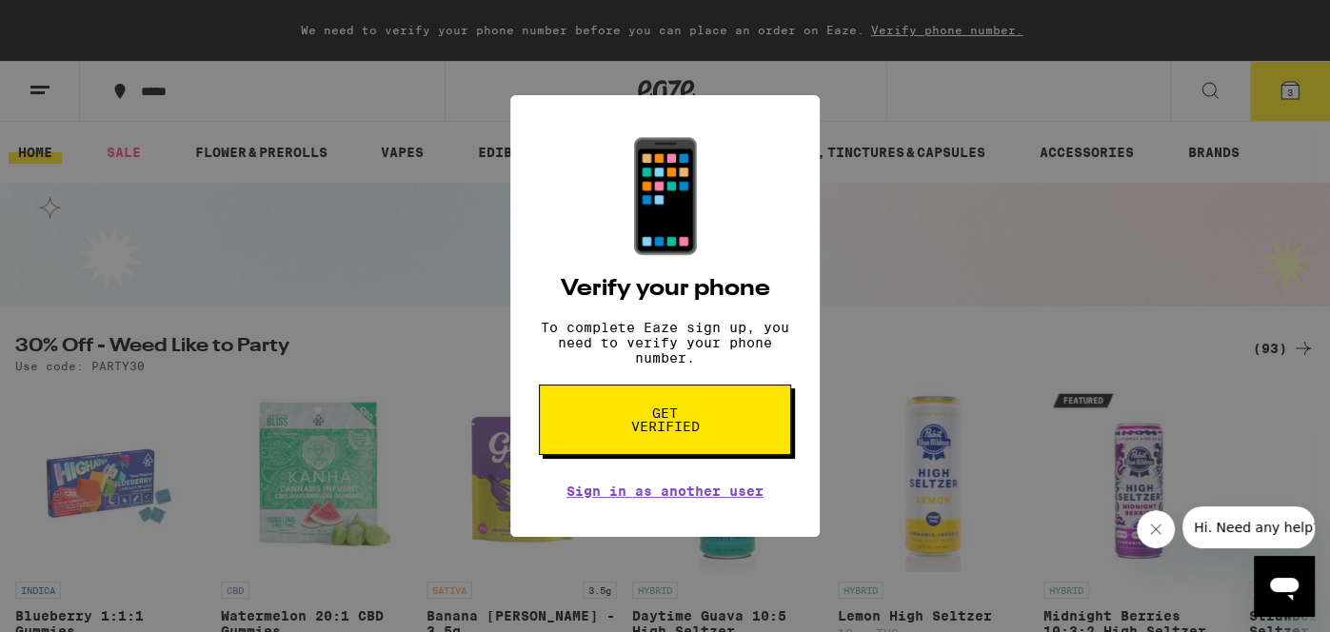
click at [1058, 261] on div "📱 Verify your phone To complete Eaze sign up, you need to verify your phone num…" at bounding box center [665, 316] width 1330 height 632
click at [697, 409] on button "Get verified" at bounding box center [665, 420] width 252 height 70
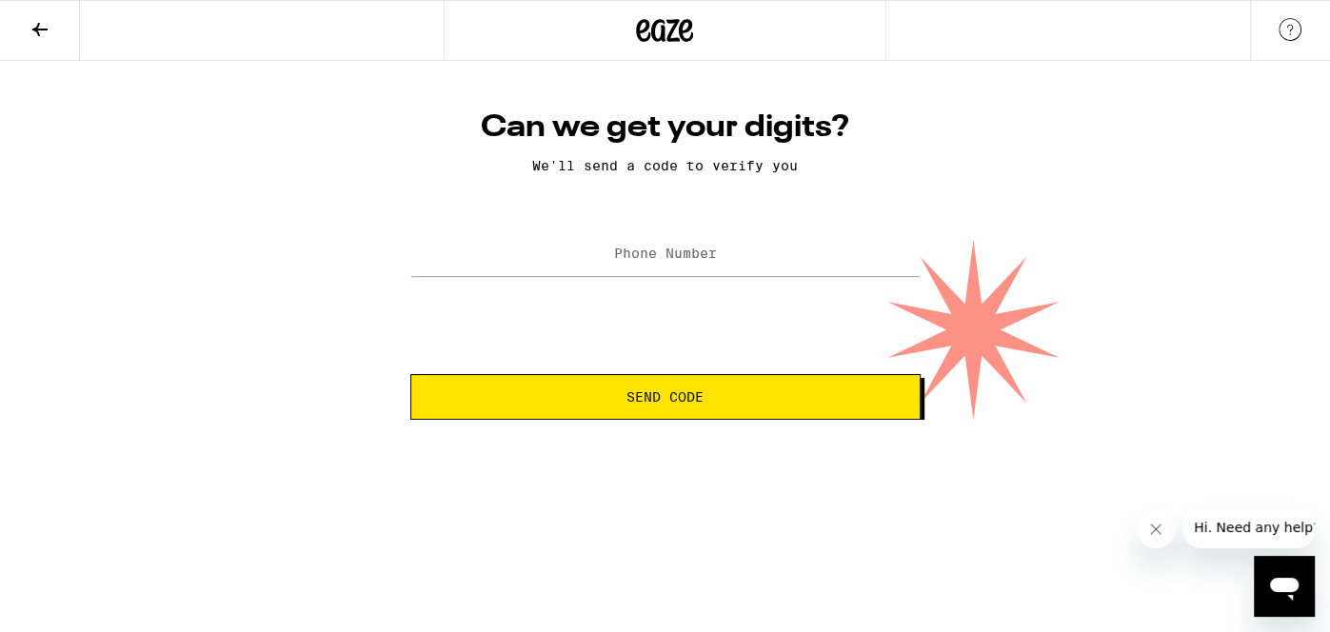
click at [644, 261] on label "Phone Number" at bounding box center [665, 253] width 103 height 15
type input "(916) 761-0733"
click at [680, 394] on span "Send Code" at bounding box center [664, 396] width 77 height 13
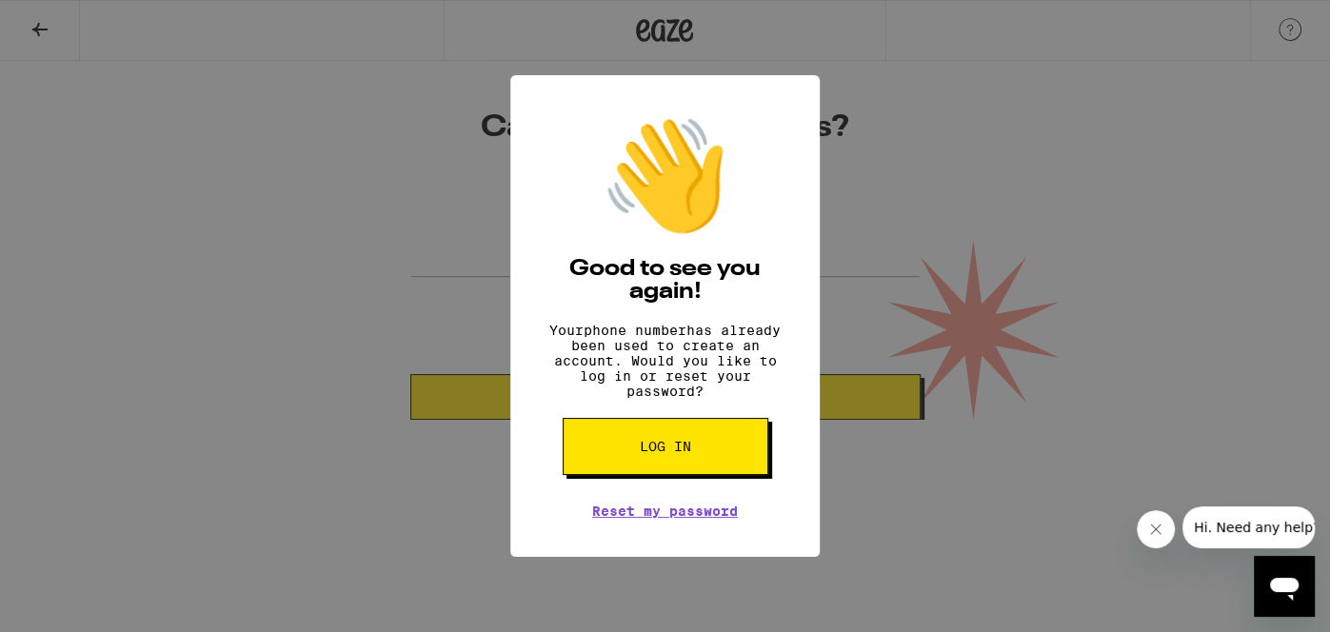
click at [695, 463] on button "Log in" at bounding box center [666, 446] width 206 height 57
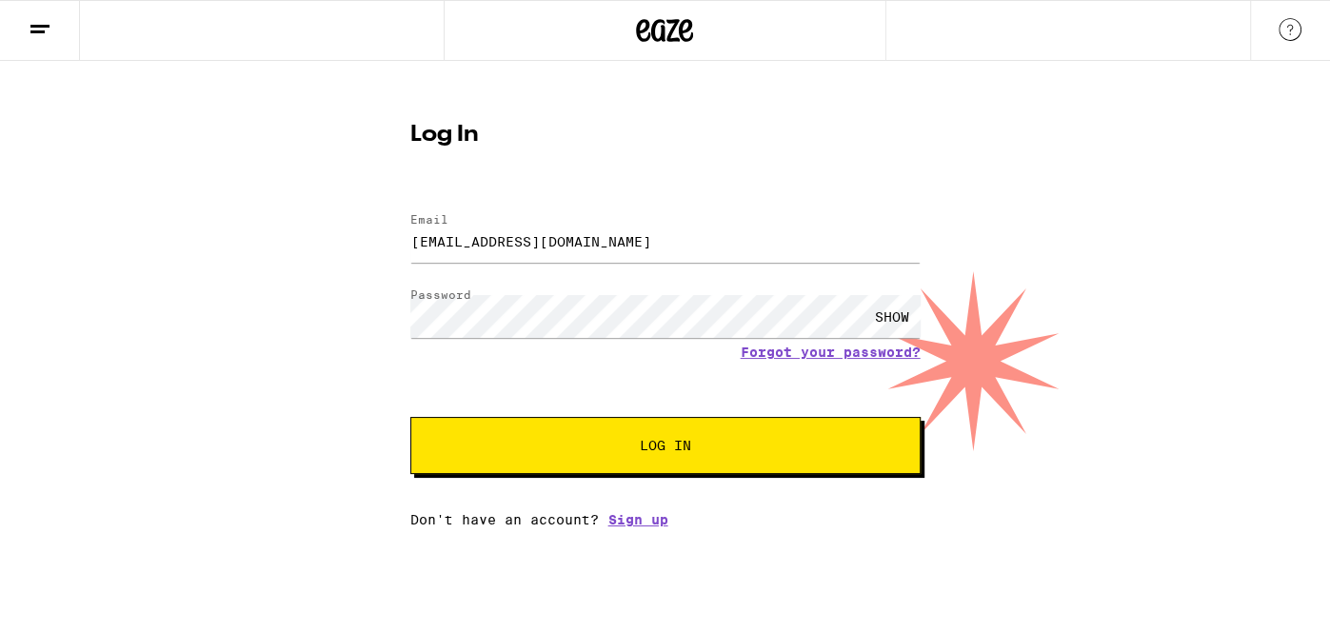
click at [641, 448] on span "Log In" at bounding box center [665, 445] width 51 height 13
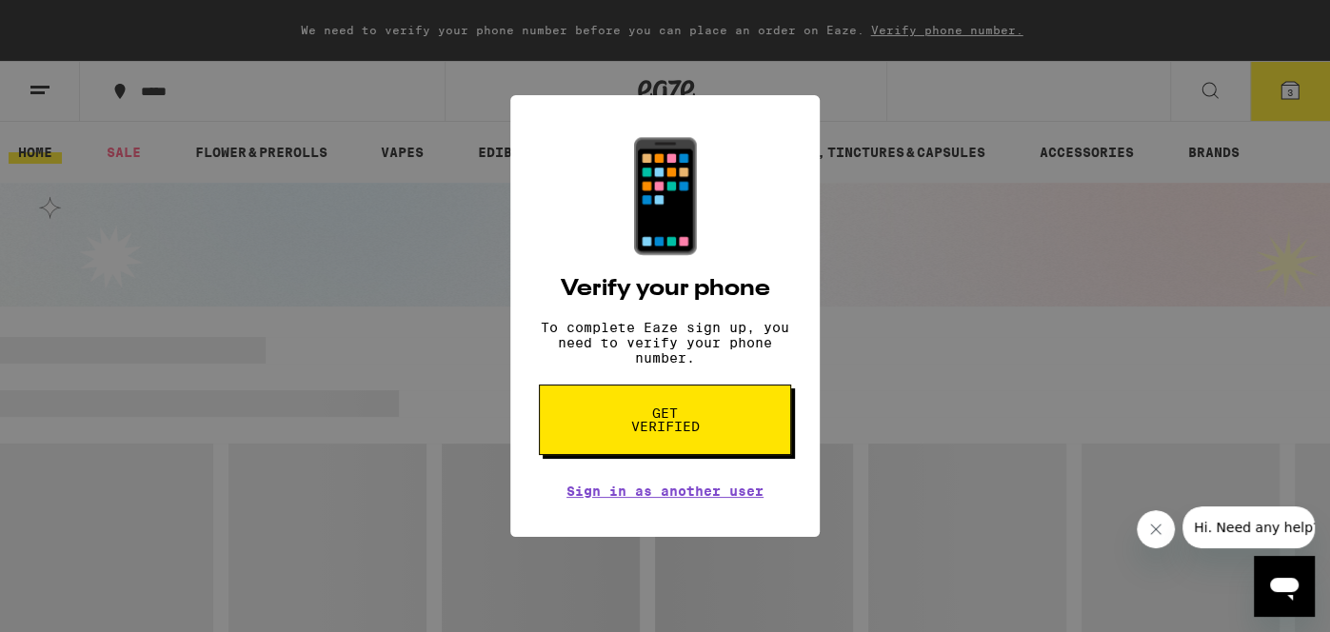
click at [1096, 397] on div "📱 Verify your phone To complete Eaze sign up, you need to verify your phone num…" at bounding box center [665, 316] width 1330 height 632
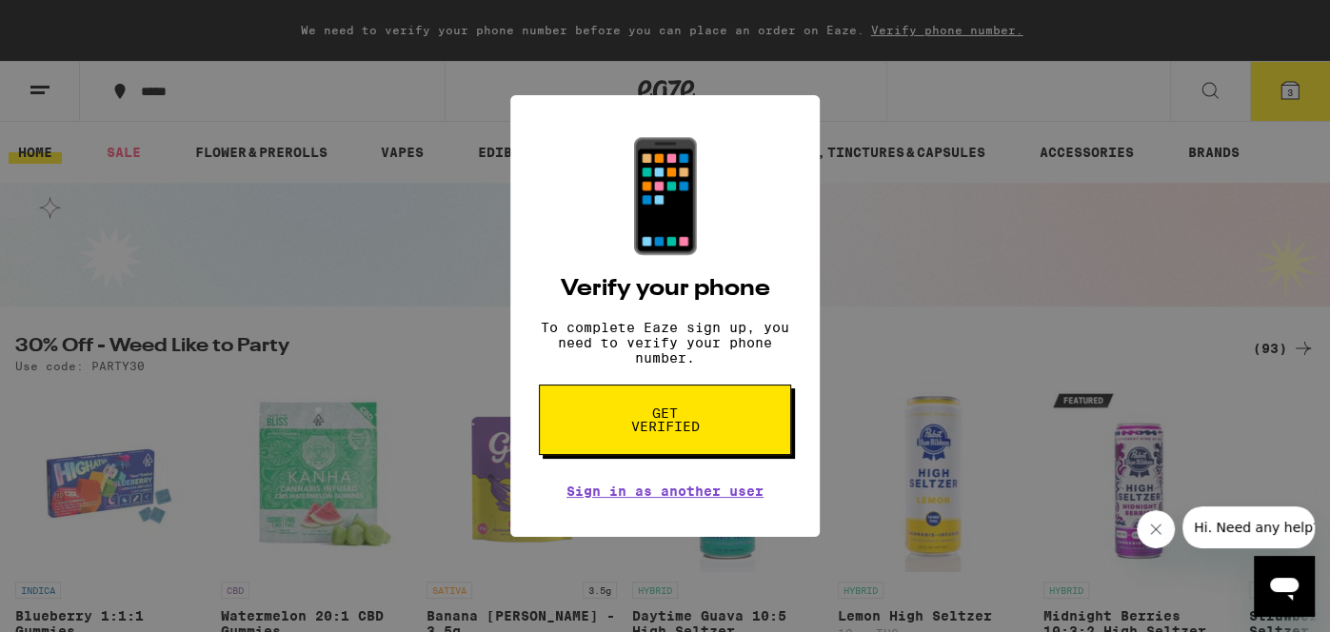
click at [992, 94] on div "📱 Verify your phone To complete Eaze sign up, you need to verify your phone num…" at bounding box center [665, 316] width 1330 height 632
click at [1081, 142] on div "📱 Verify your phone To complete Eaze sign up, you need to verify your phone num…" at bounding box center [665, 316] width 1330 height 632
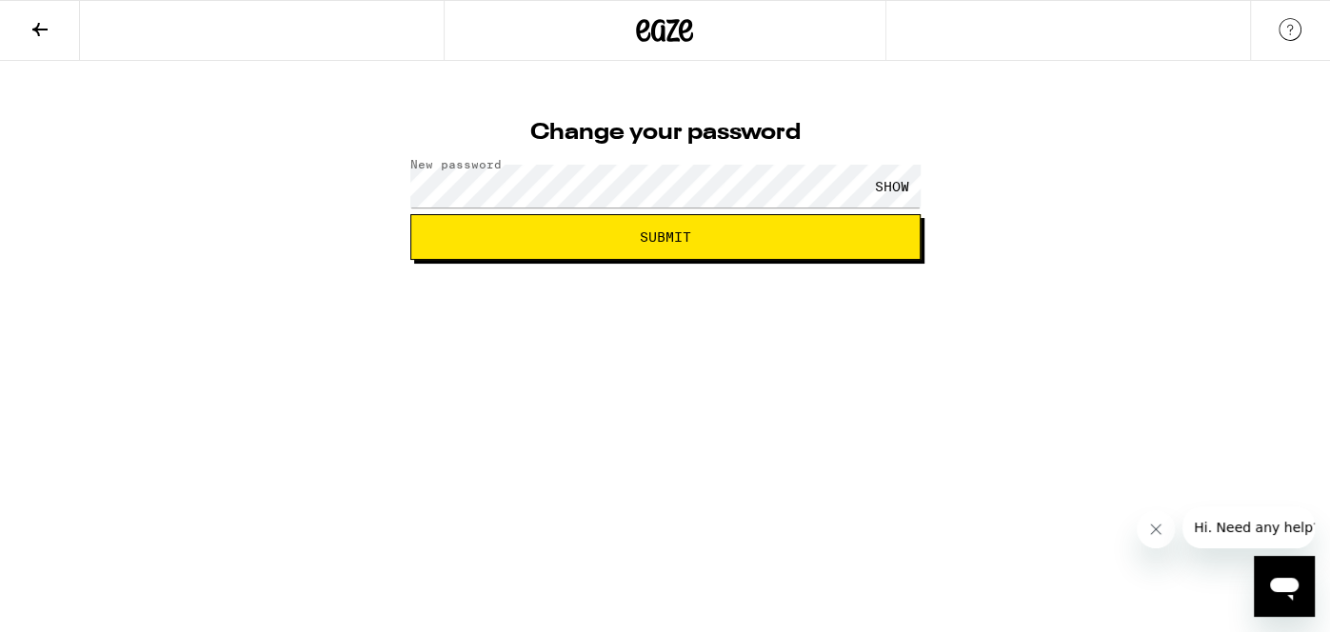
click at [1005, 168] on div "Change your password New password SHOW Submit" at bounding box center [665, 160] width 1330 height 199
click at [887, 181] on div "SHOW" at bounding box center [891, 186] width 57 height 43
click at [826, 228] on button "Submit" at bounding box center [665, 237] width 510 height 46
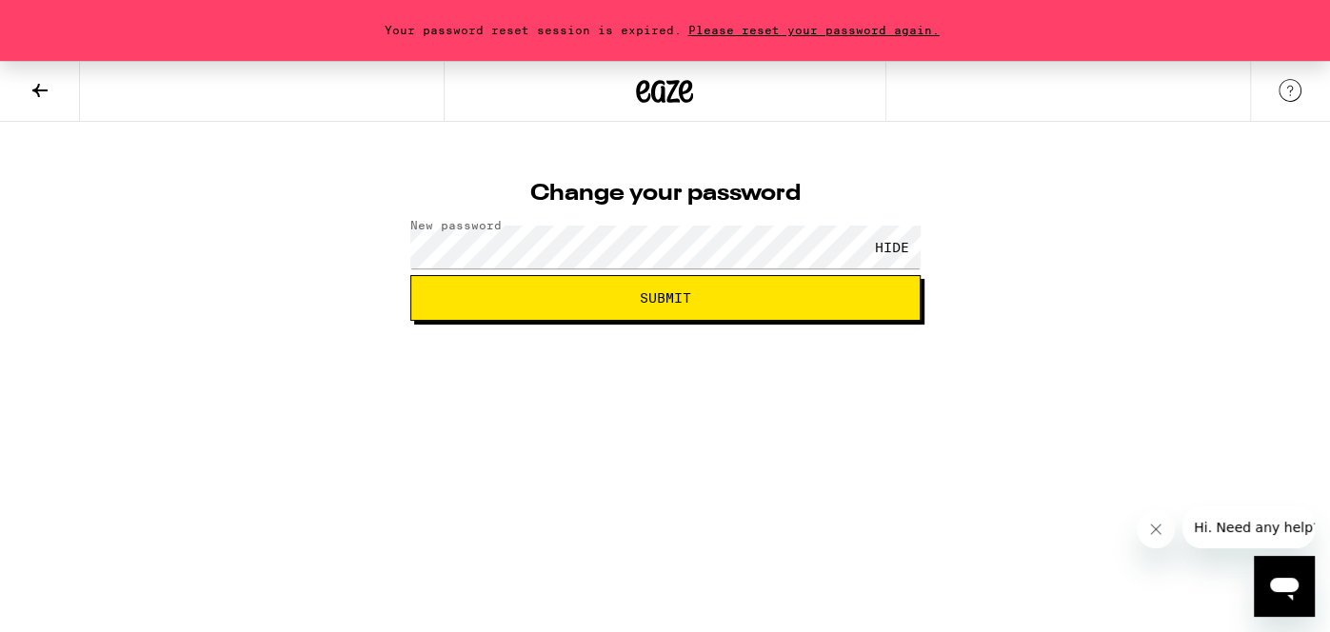
click at [804, 24] on span "Please reset your password again." at bounding box center [814, 30] width 265 height 12
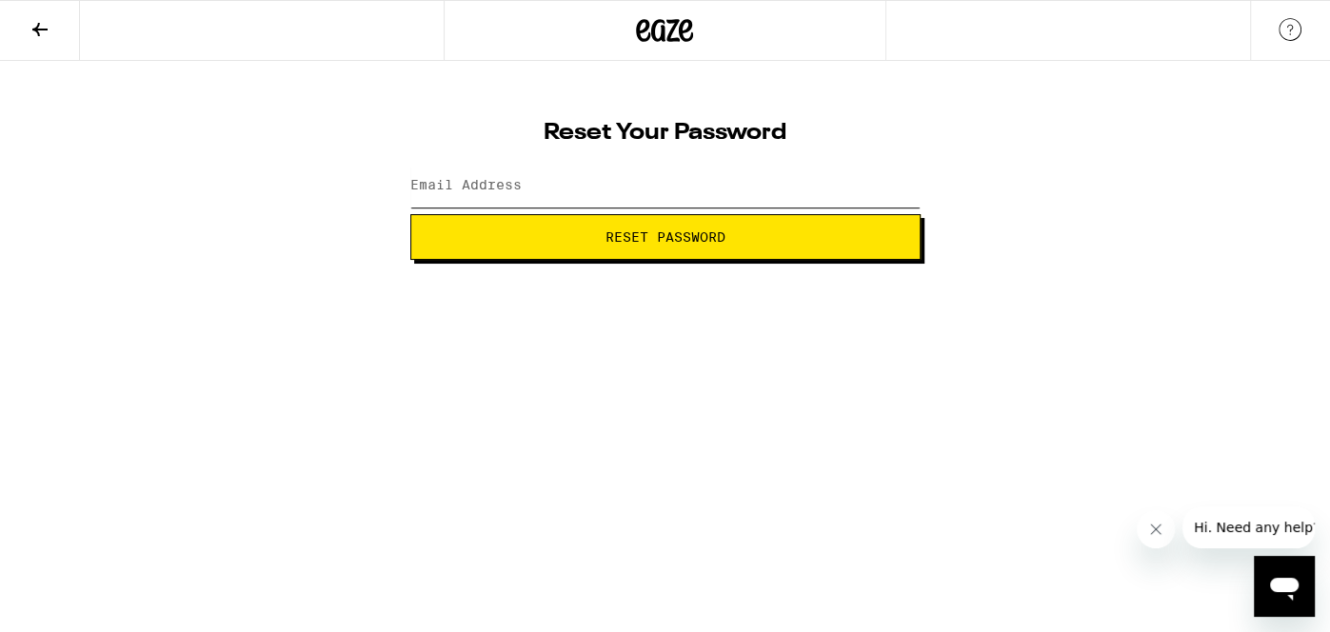
click at [754, 189] on input "Email Address" at bounding box center [665, 186] width 510 height 43
type input "ambermuschetto@gmail.com"
click at [687, 246] on button "Reset Password" at bounding box center [665, 237] width 510 height 46
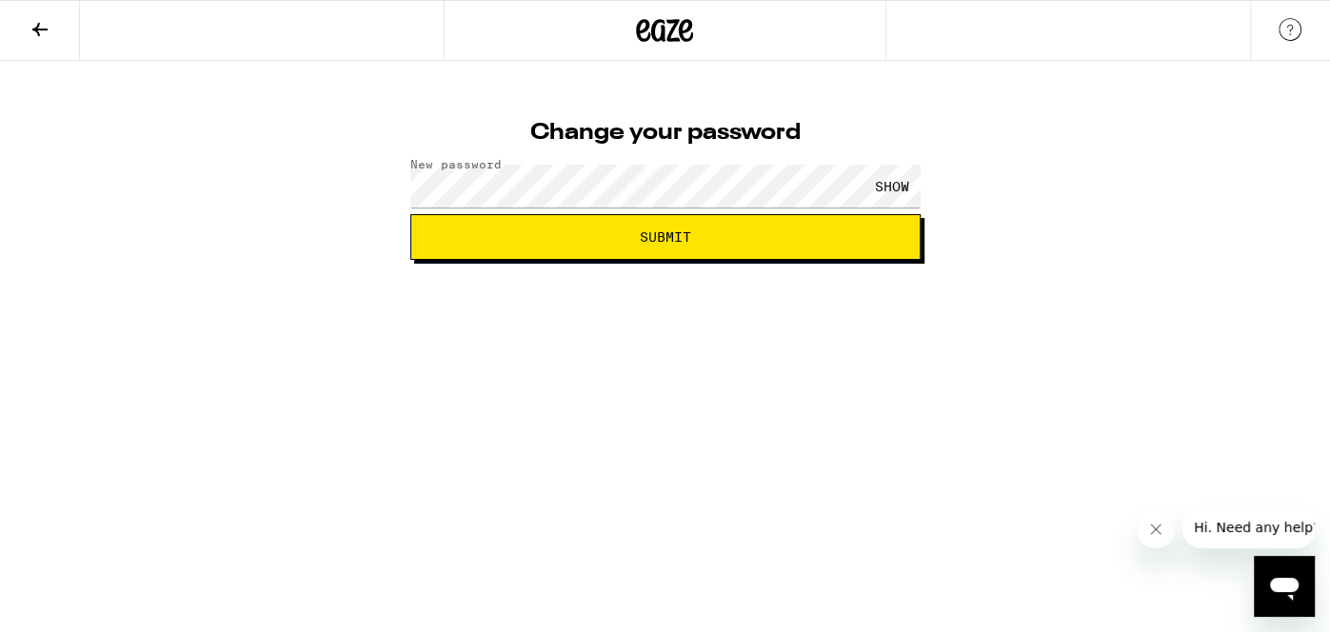
click at [1000, 260] on html "Change your password New password SHOW Submit" at bounding box center [665, 130] width 1330 height 260
click at [876, 230] on span "Submit" at bounding box center [665, 236] width 478 height 13
